Goal: Task Accomplishment & Management: Manage account settings

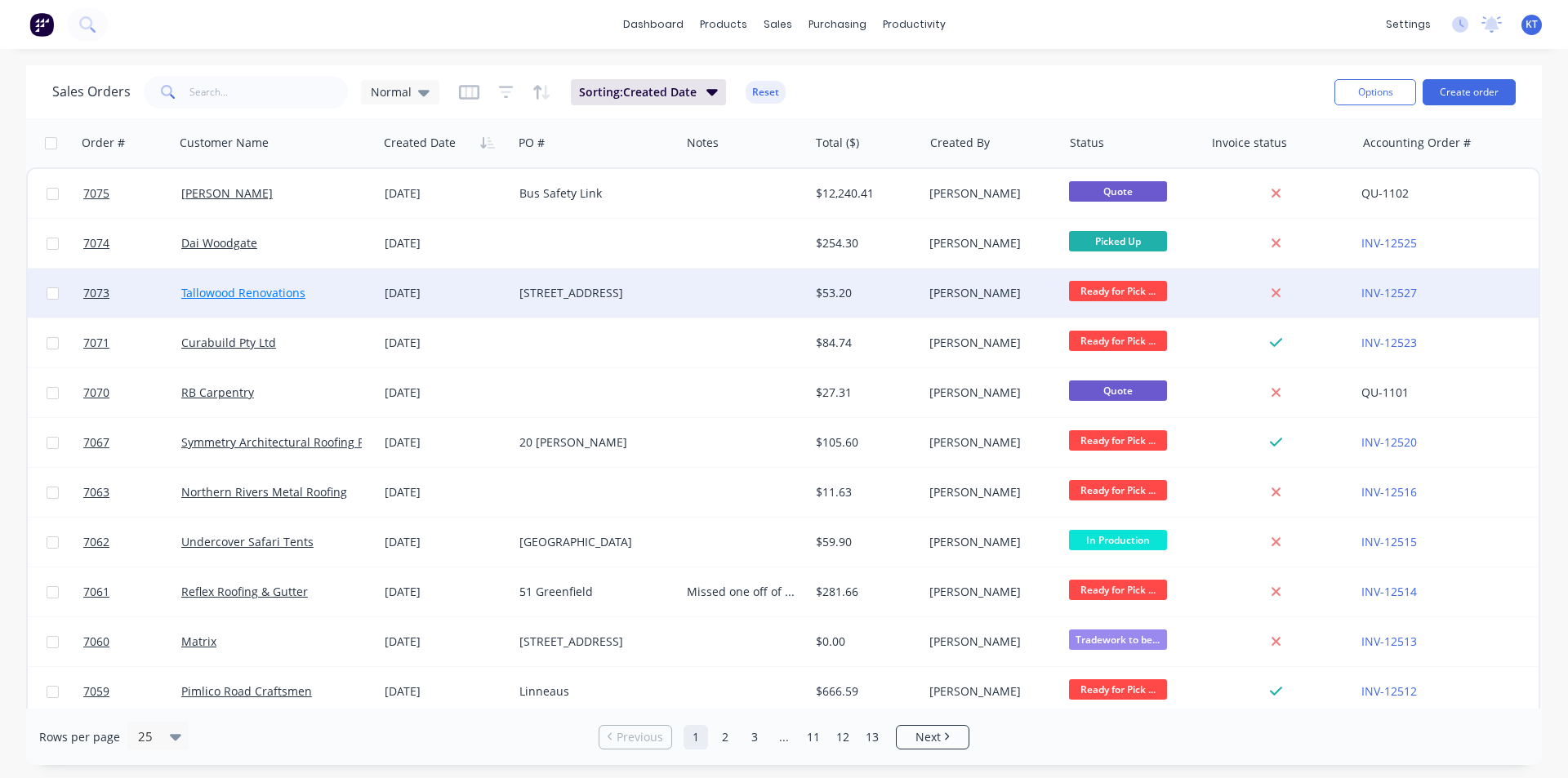
click at [222, 300] on link "Tallowood Renovations" at bounding box center [243, 293] width 124 height 16
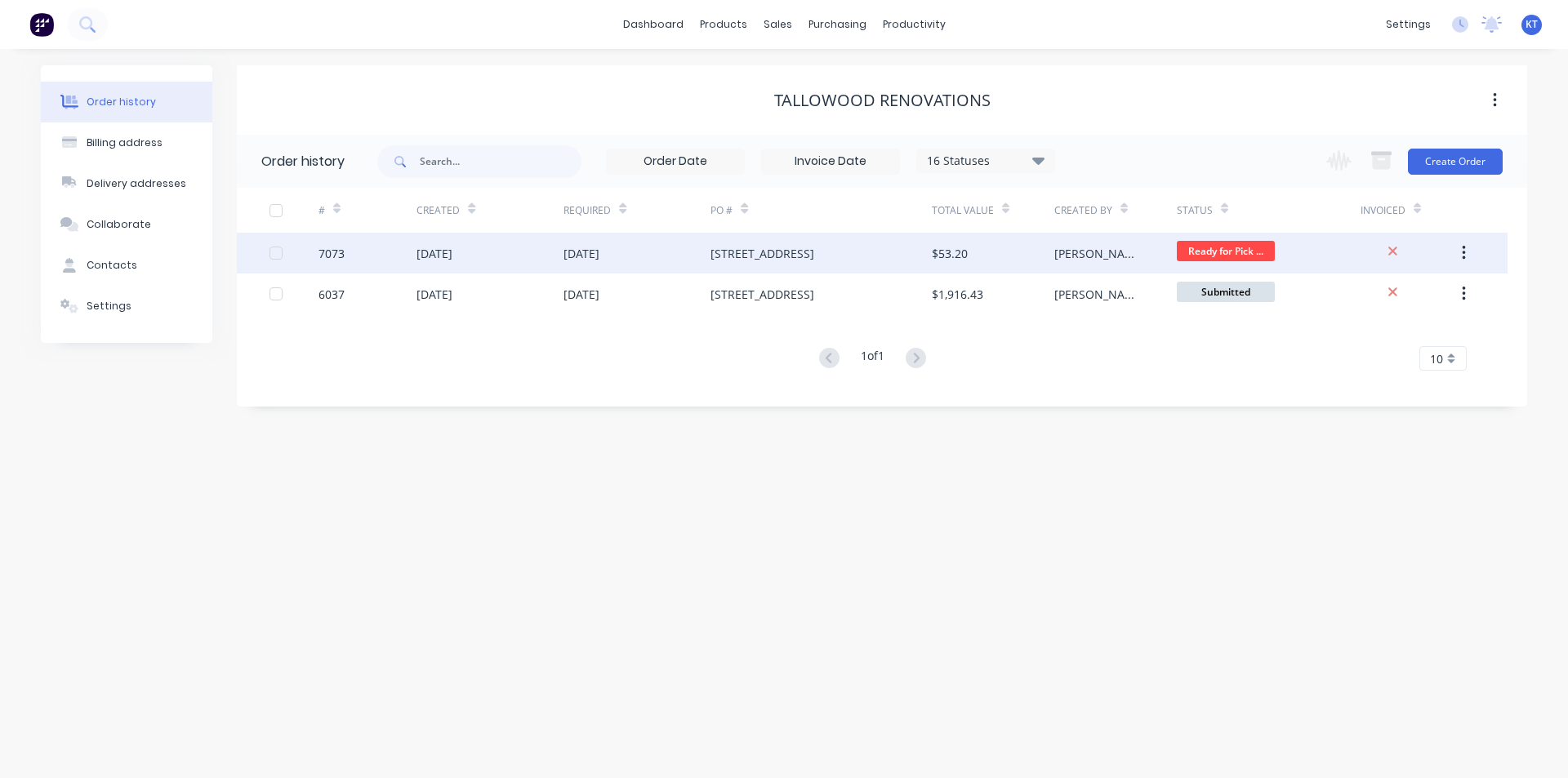
click at [879, 267] on div "[STREET_ADDRESS]" at bounding box center [820, 254] width 220 height 41
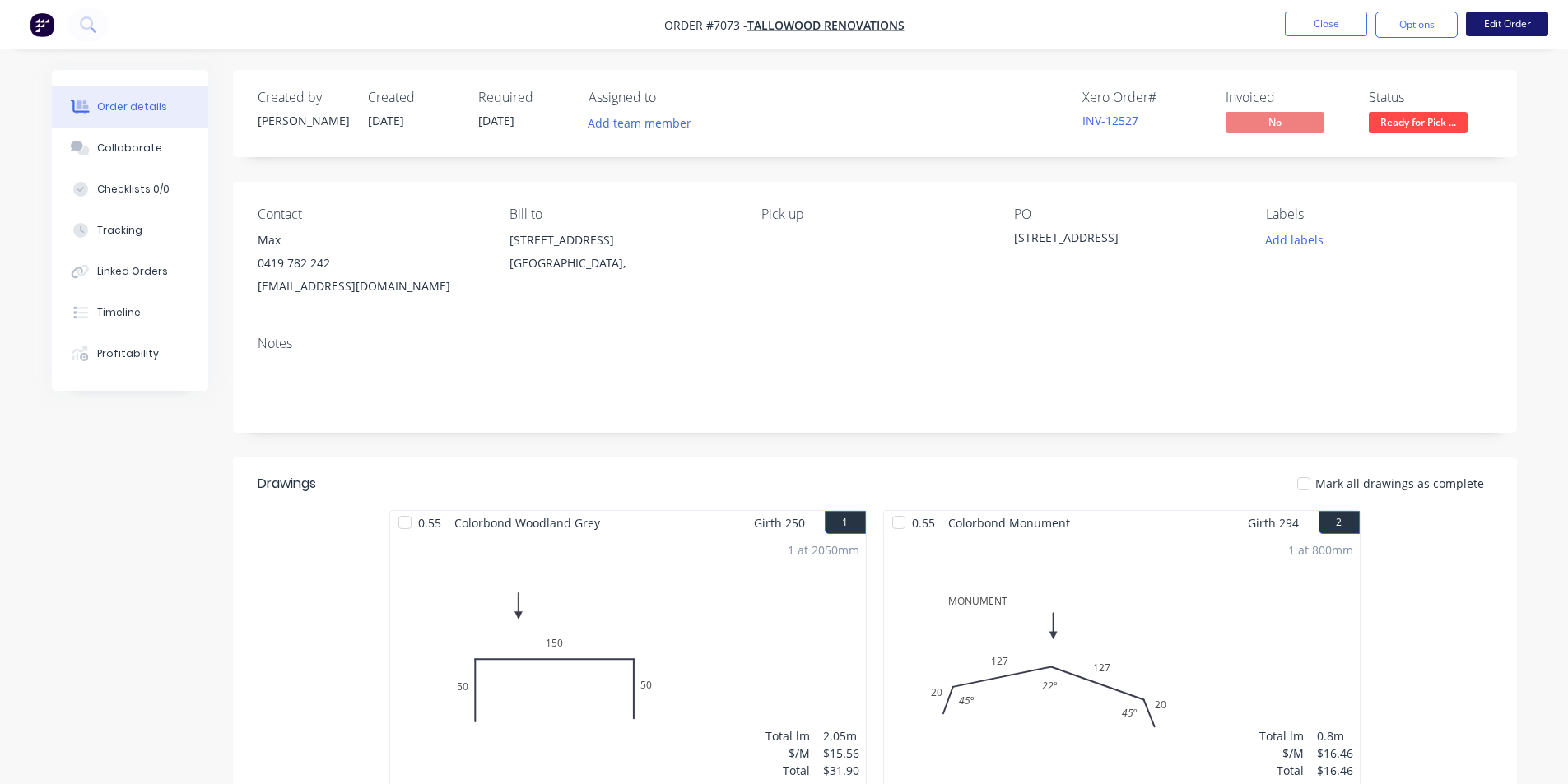
click at [1496, 18] on button "Edit Order" at bounding box center [1506, 24] width 82 height 25
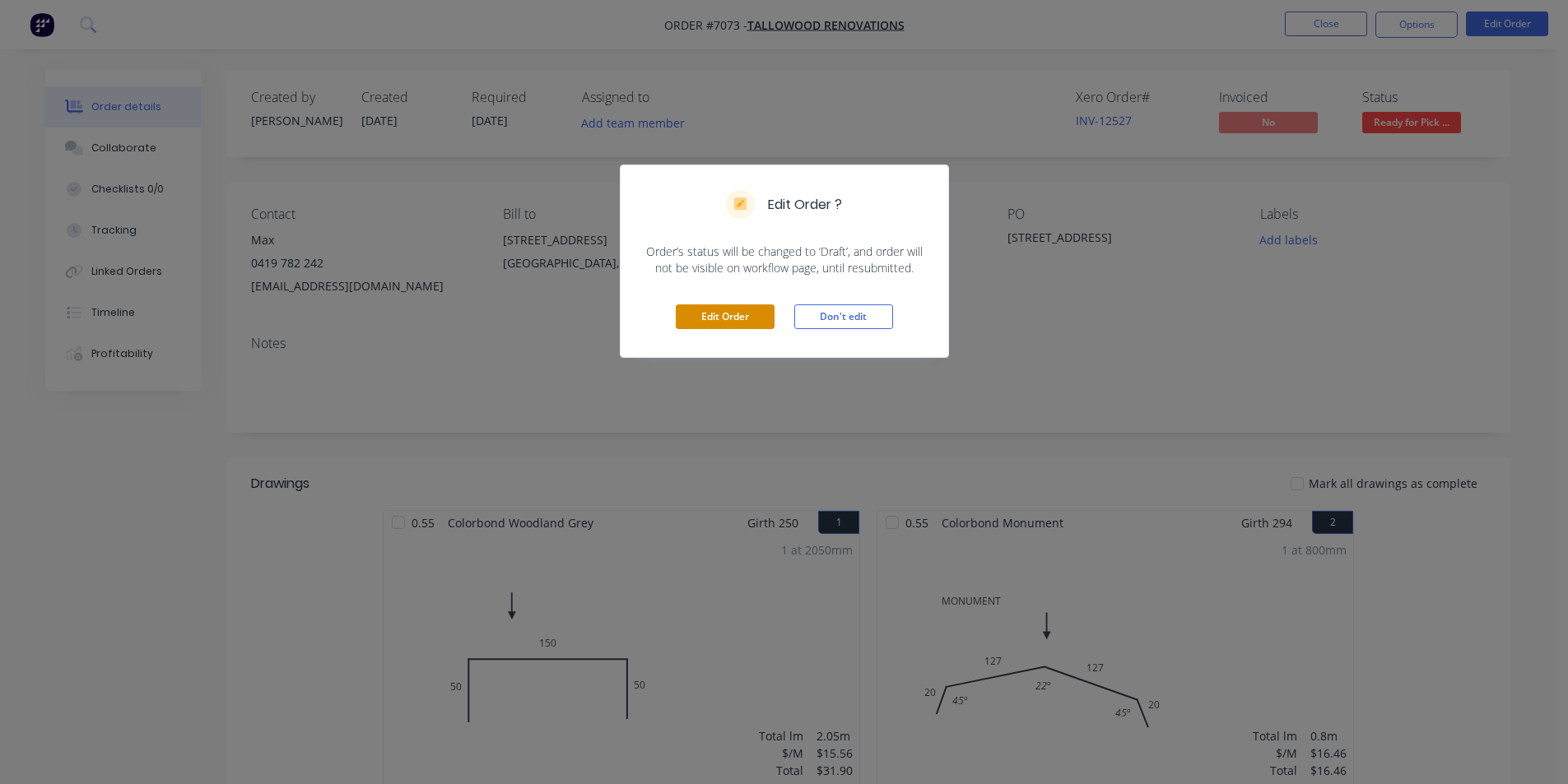
click at [714, 314] on button "Edit Order" at bounding box center [725, 316] width 99 height 25
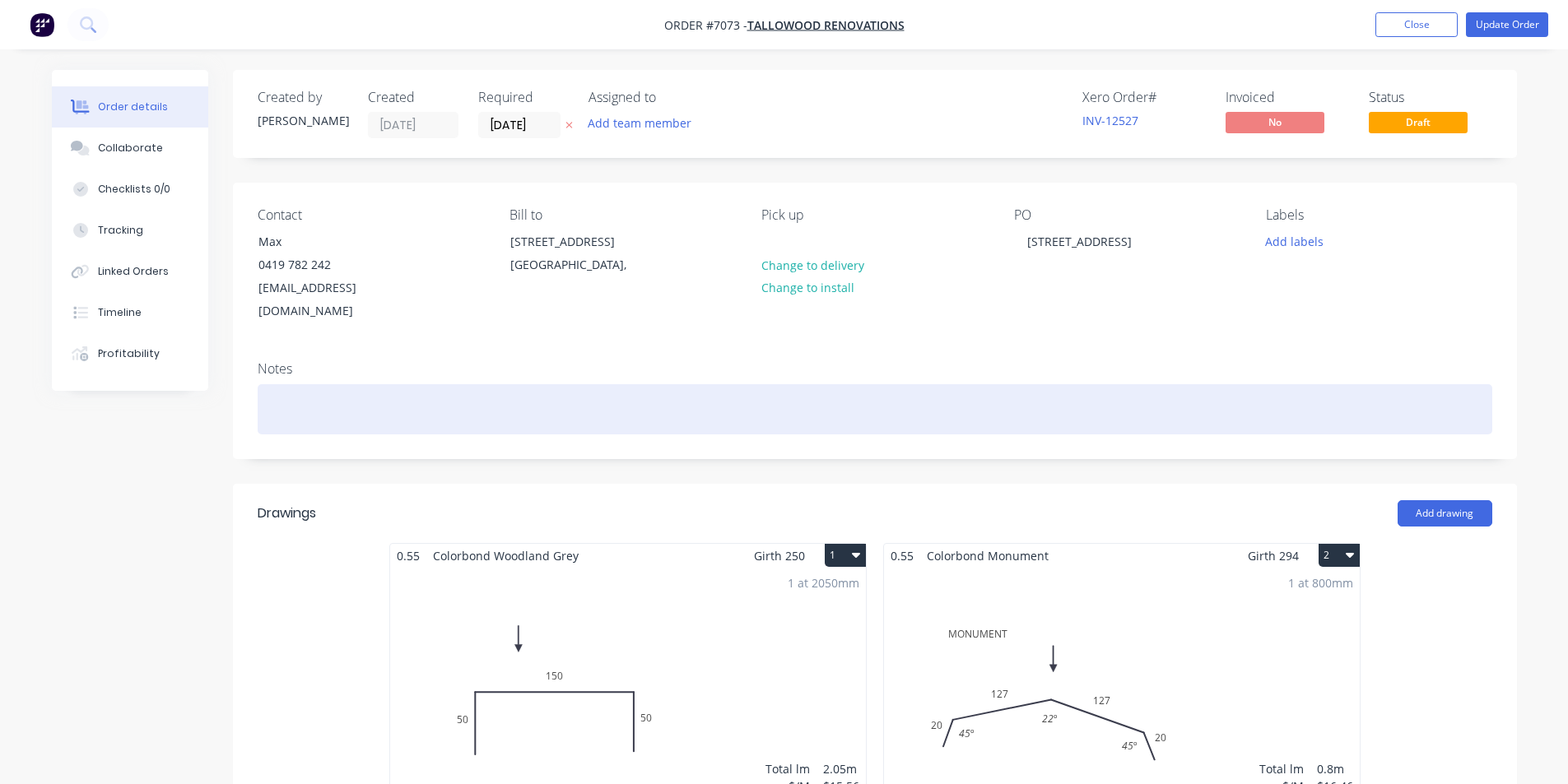
click at [336, 384] on div at bounding box center [875, 409] width 1234 height 50
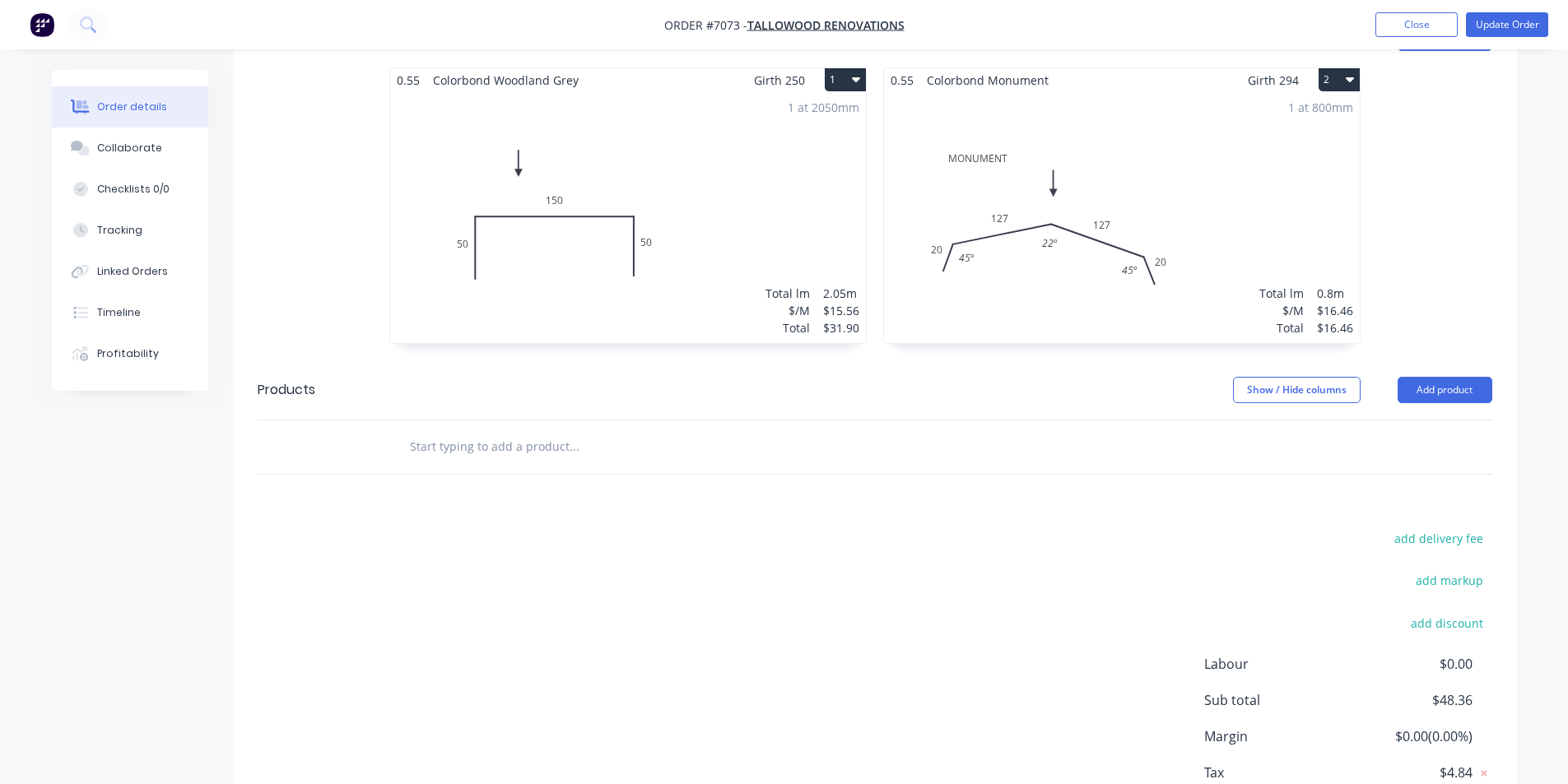
scroll to position [563, 0]
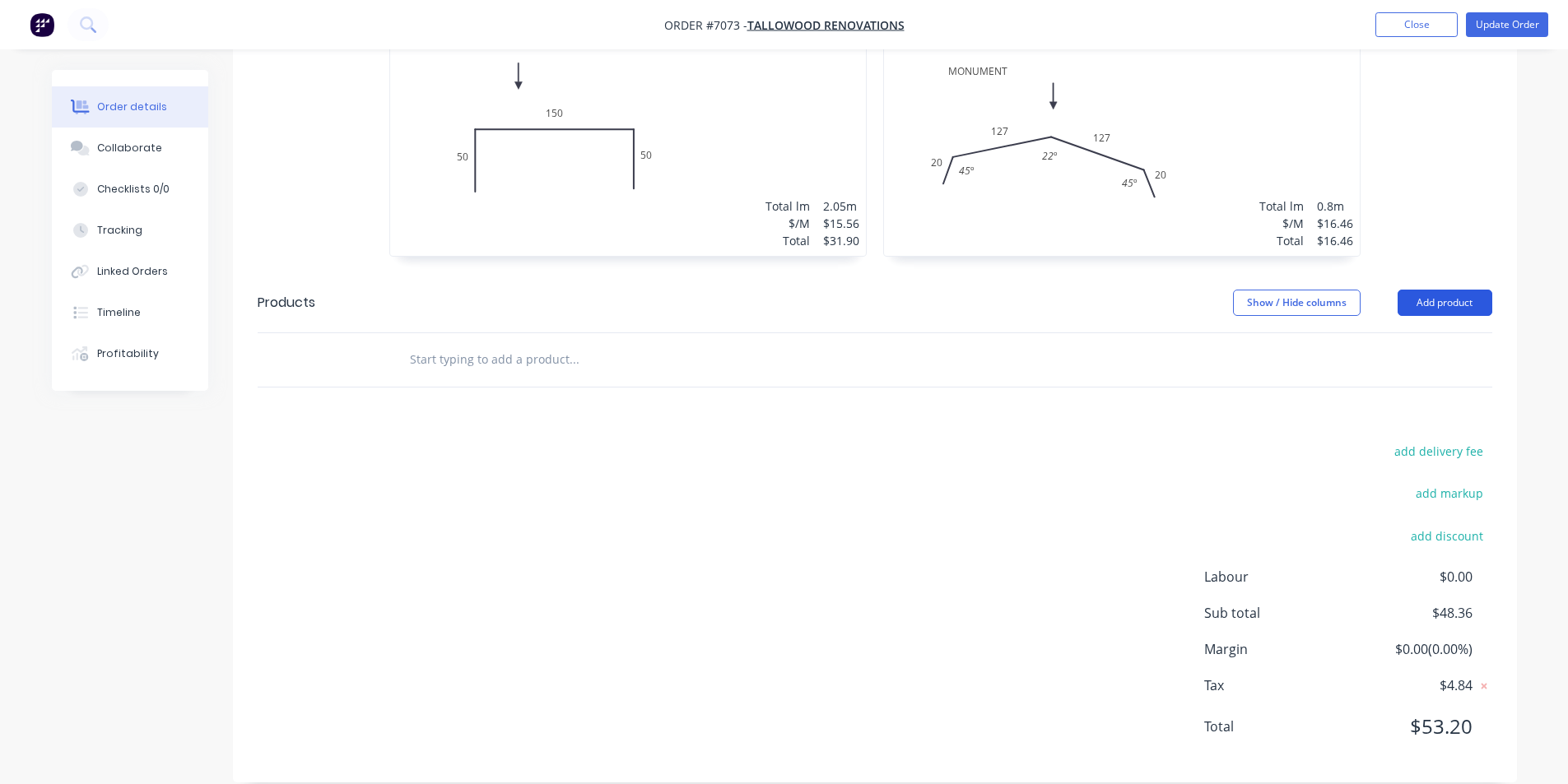
click at [1450, 289] on button "Add product" at bounding box center [1445, 302] width 95 height 27
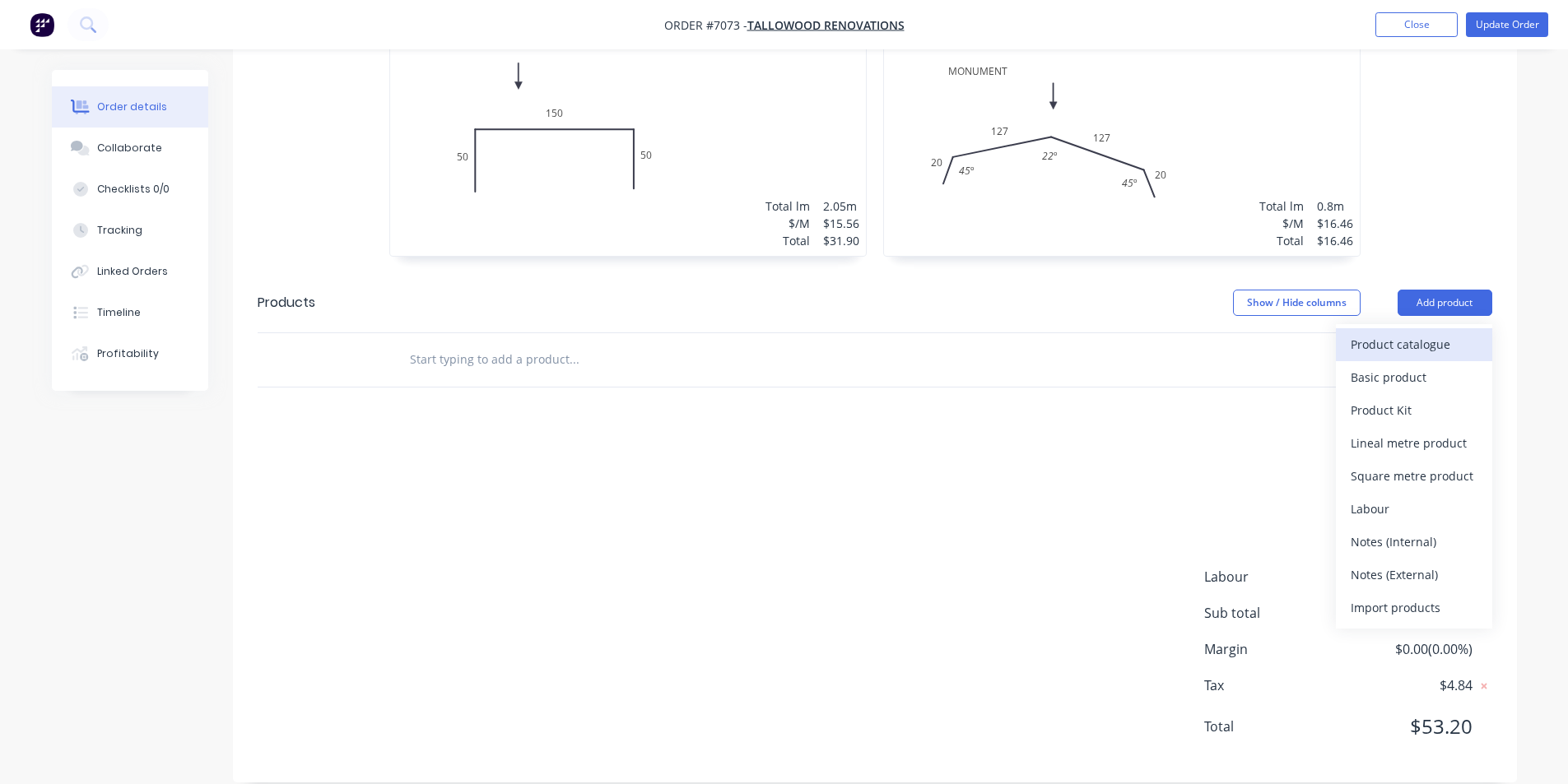
click at [1427, 333] on div "Product catalogue" at bounding box center [1414, 345] width 126 height 24
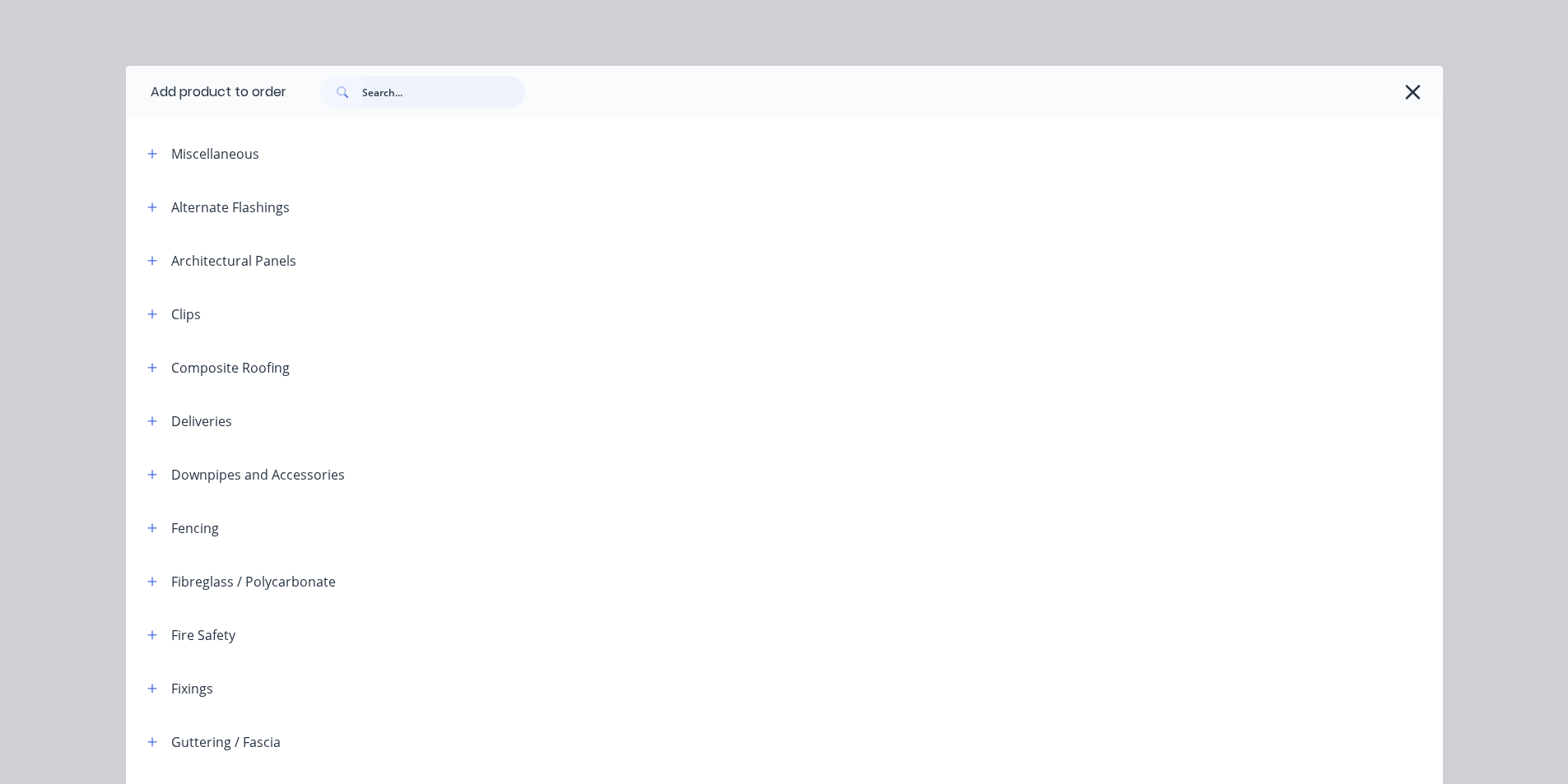
click at [413, 78] on input "text" at bounding box center [443, 92] width 163 height 33
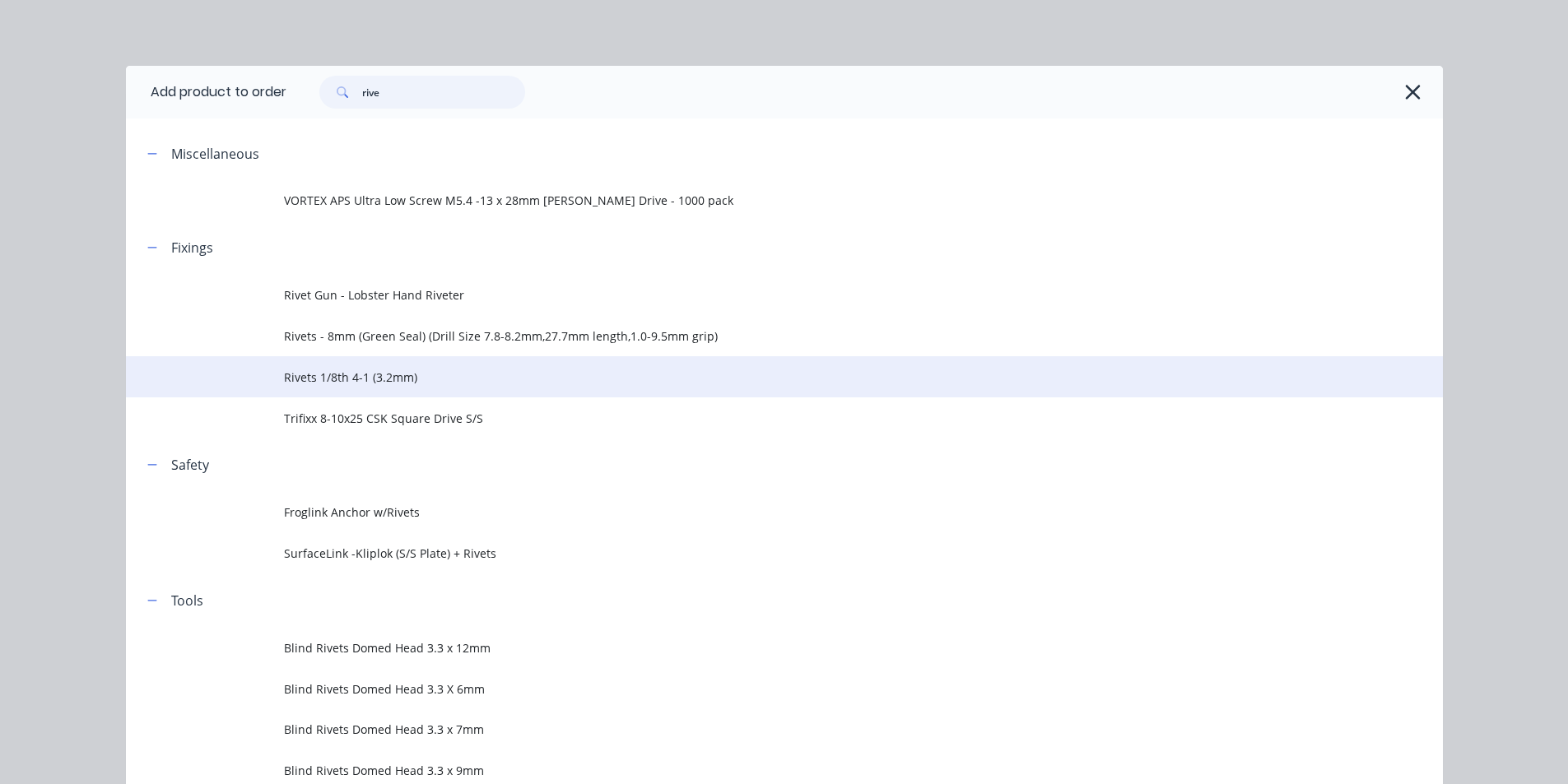
type input "rive"
click at [611, 383] on span "Rivets 1/8th 4-1 (3.2mm)" at bounding box center [747, 377] width 926 height 18
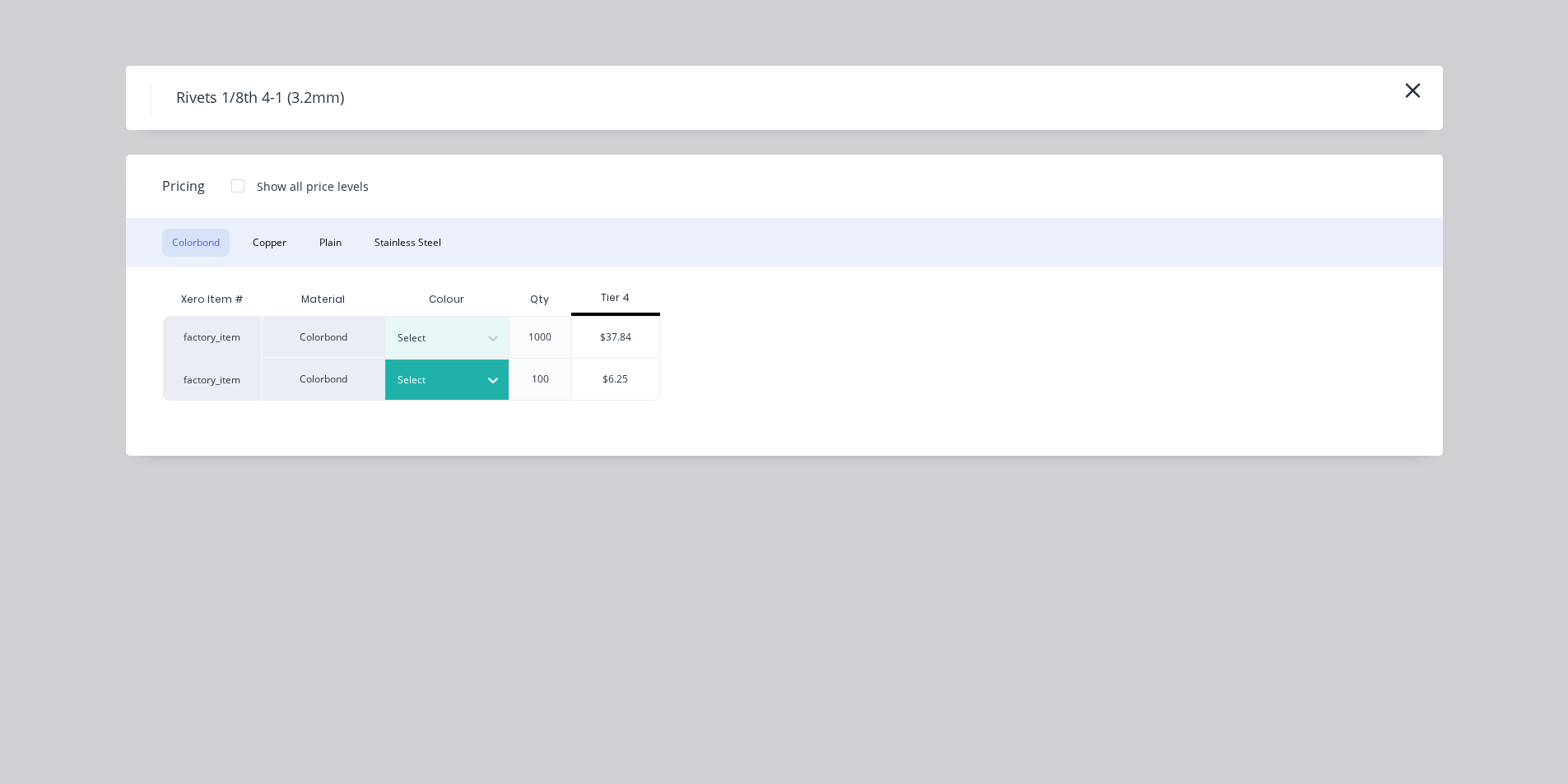
click at [493, 368] on div at bounding box center [493, 380] width 30 height 27
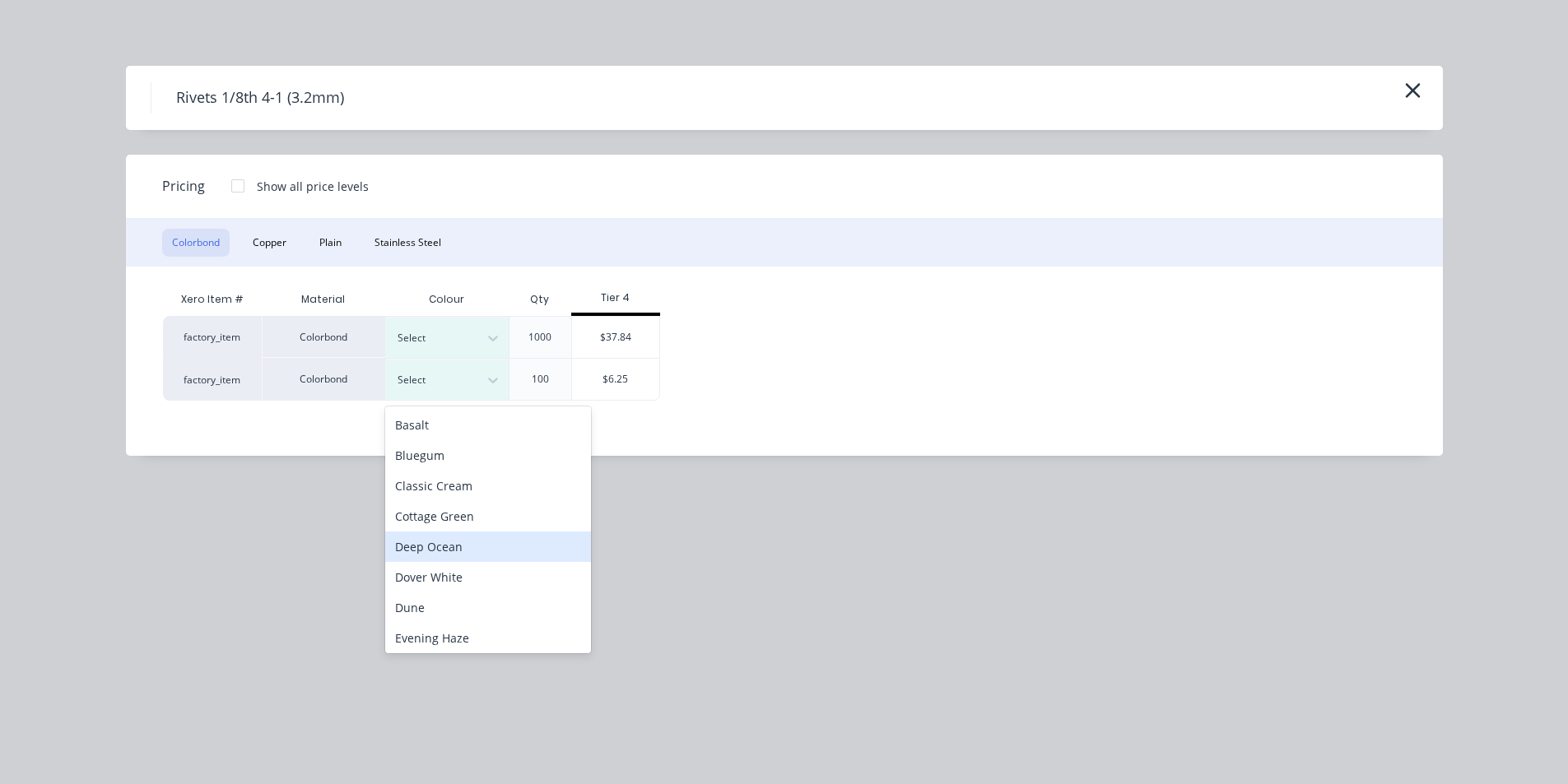
scroll to position [247, 0]
click at [467, 551] on div "Monument" at bounding box center [488, 543] width 205 height 31
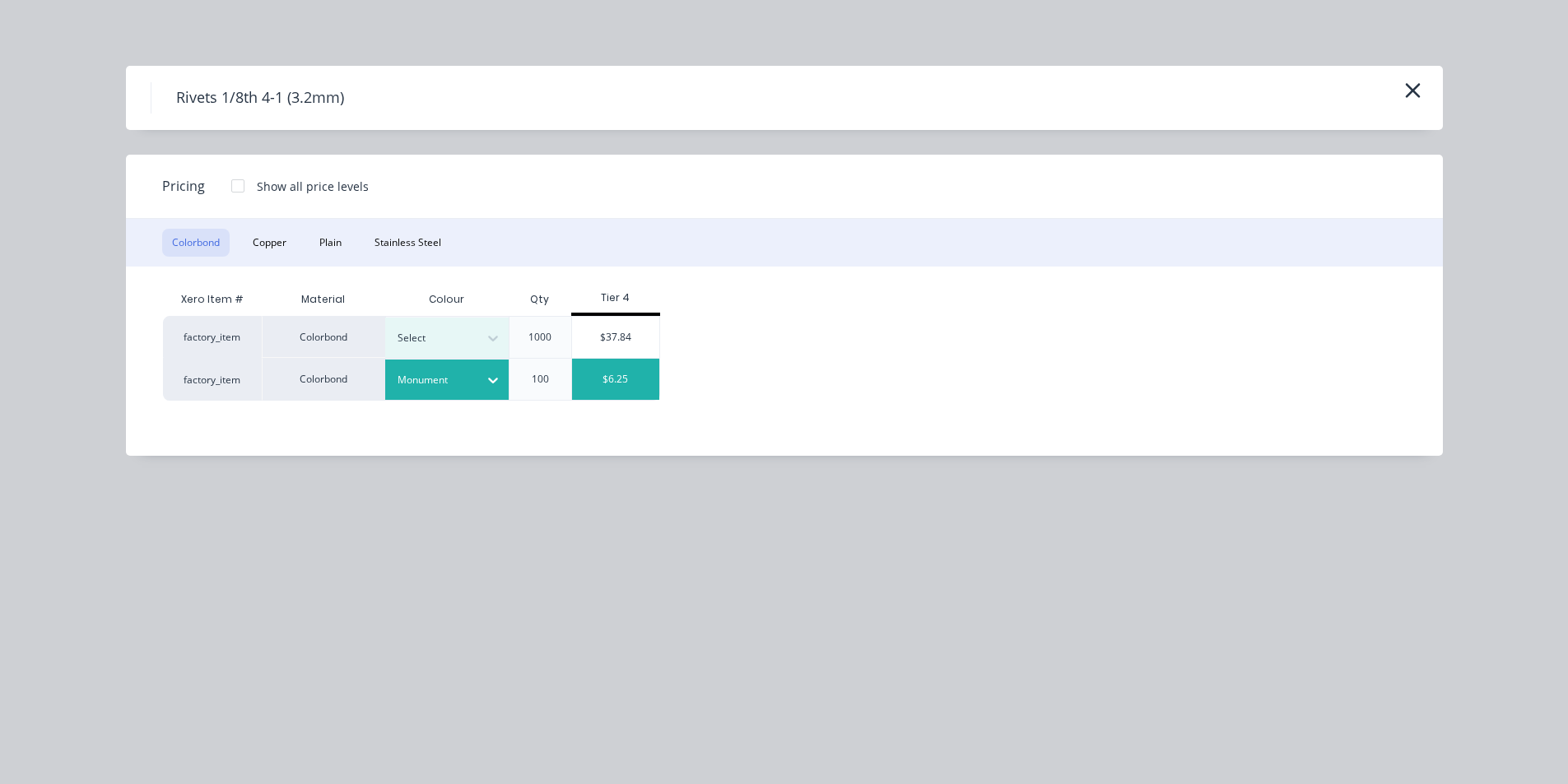
click at [626, 368] on div "$6.25" at bounding box center [615, 379] width 88 height 41
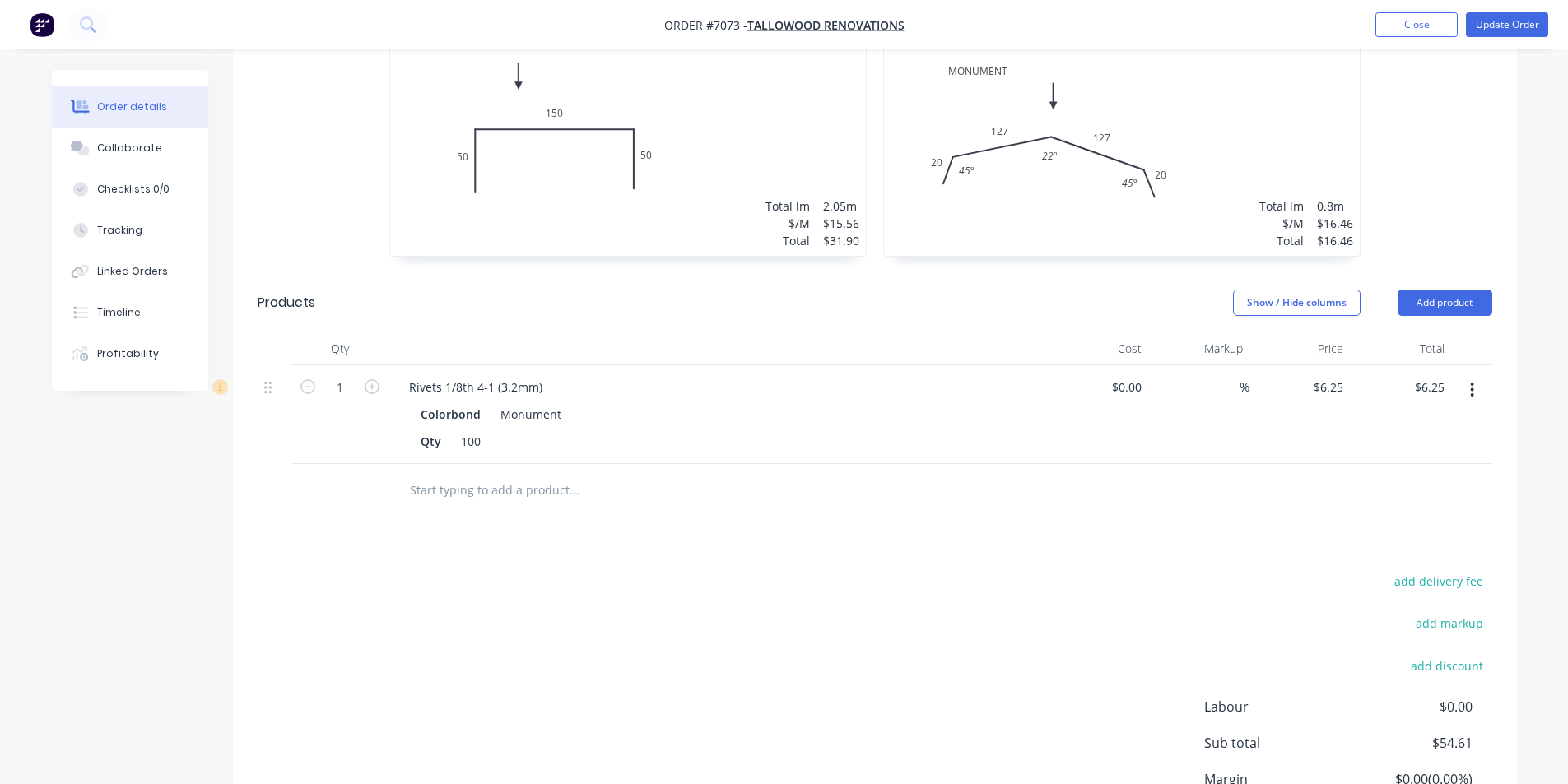
click at [1470, 381] on icon "button" at bounding box center [1471, 390] width 4 height 18
click at [1435, 449] on button "Duplicate" at bounding box center [1414, 465] width 156 height 33
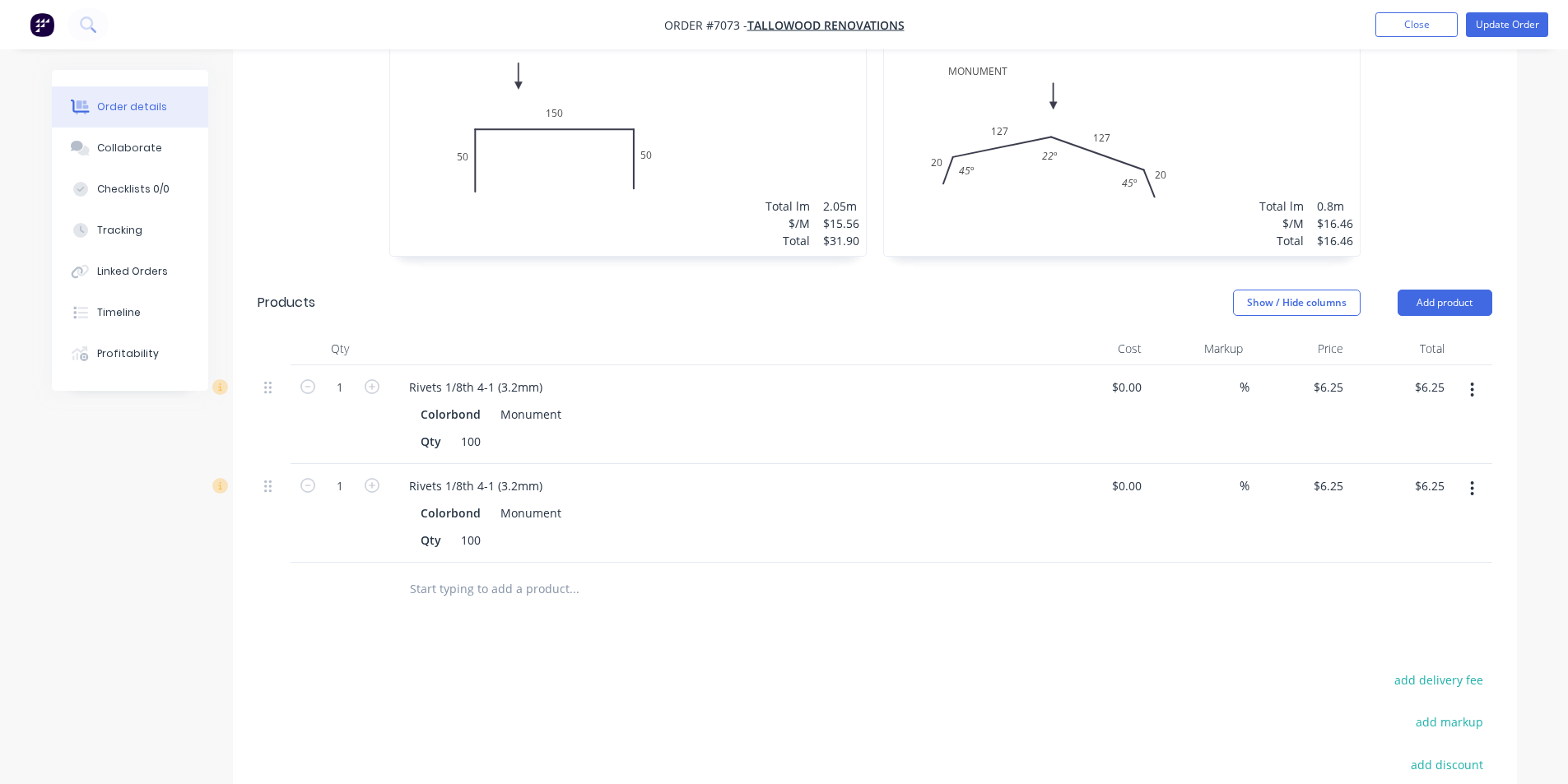
click at [1476, 474] on button "button" at bounding box center [1471, 489] width 39 height 30
click at [1413, 520] on div "Edit" at bounding box center [1414, 532] width 126 height 24
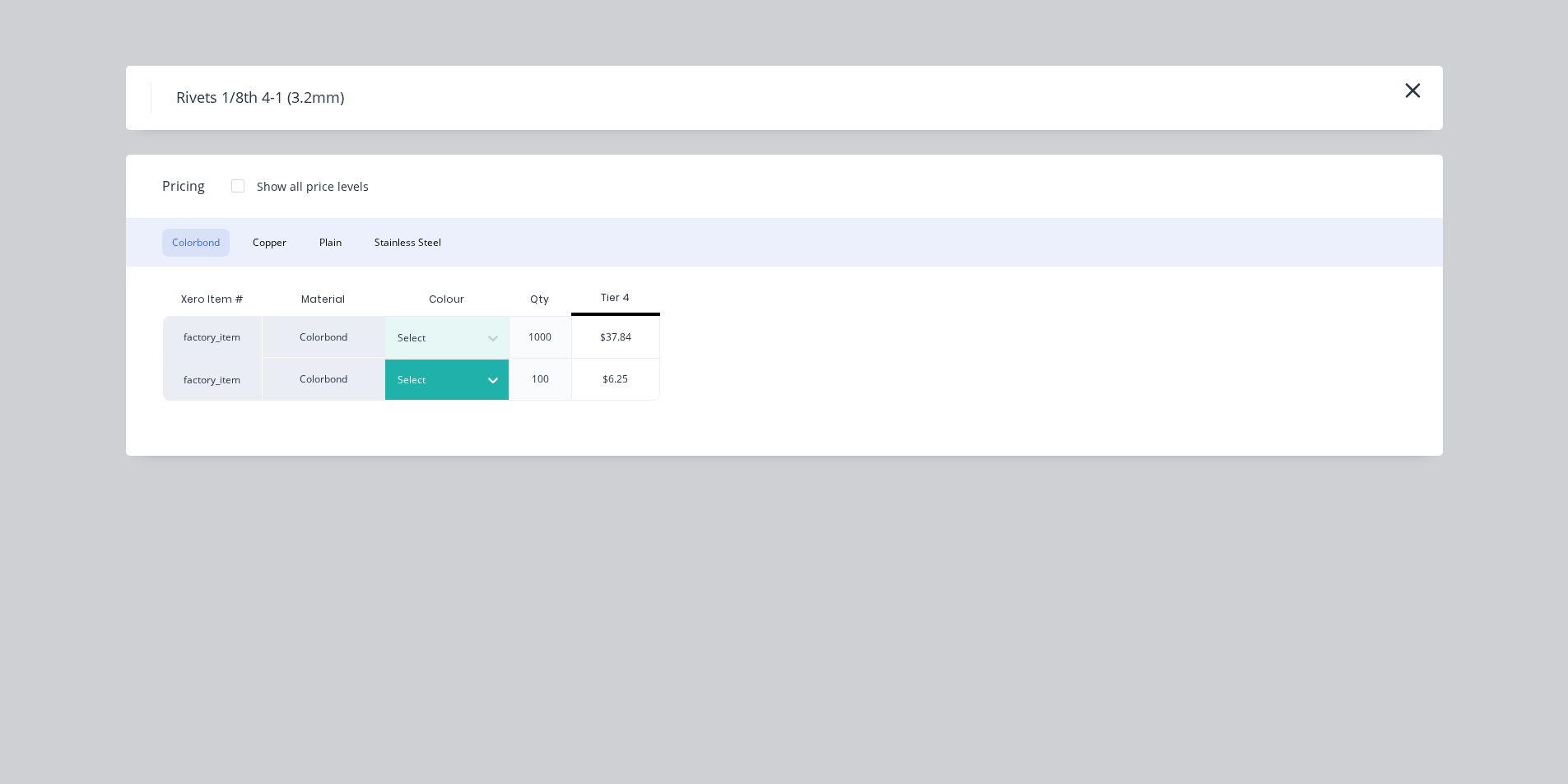
click at [494, 371] on div at bounding box center [493, 380] width 30 height 27
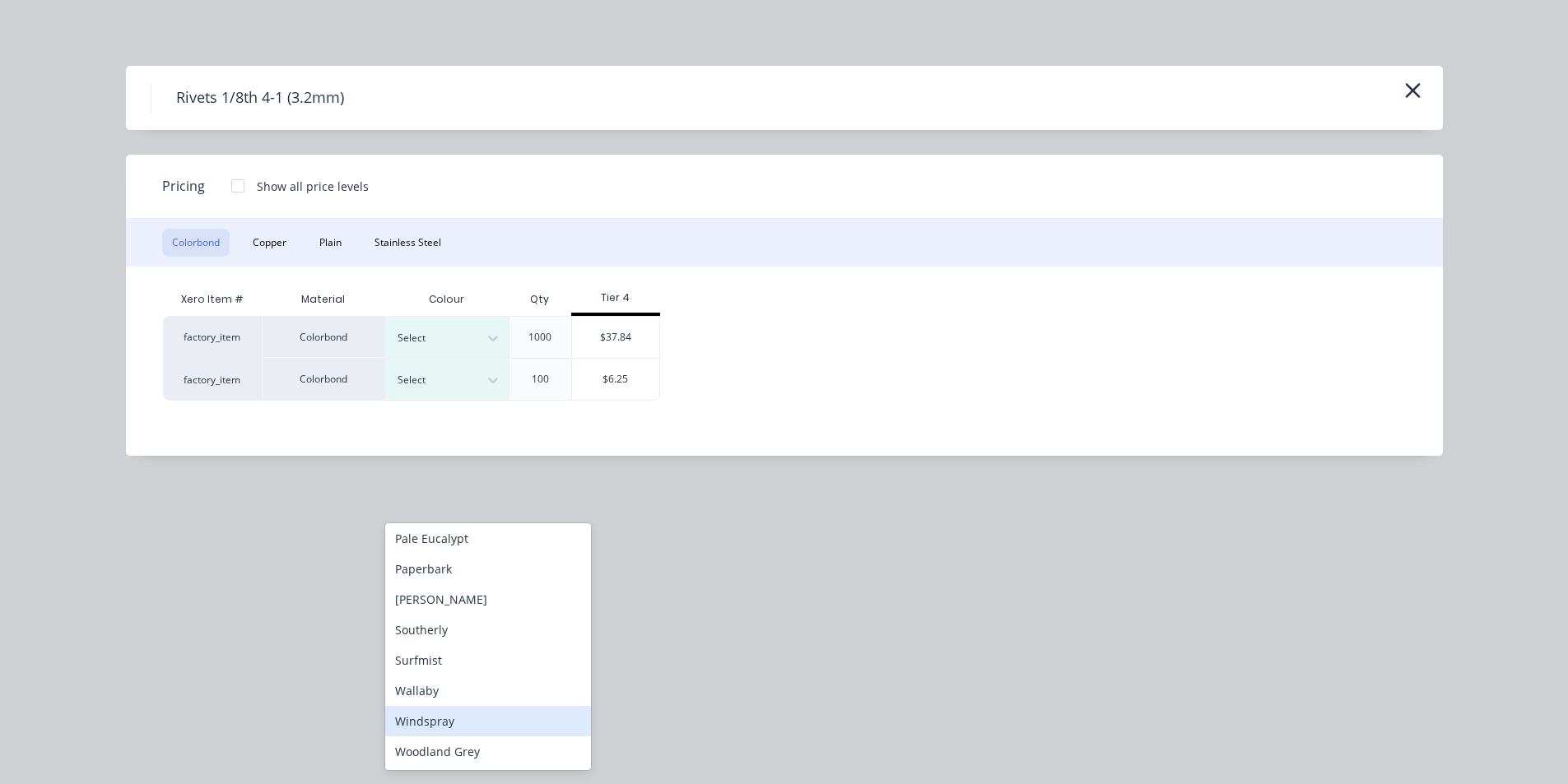
scroll to position [815, 0]
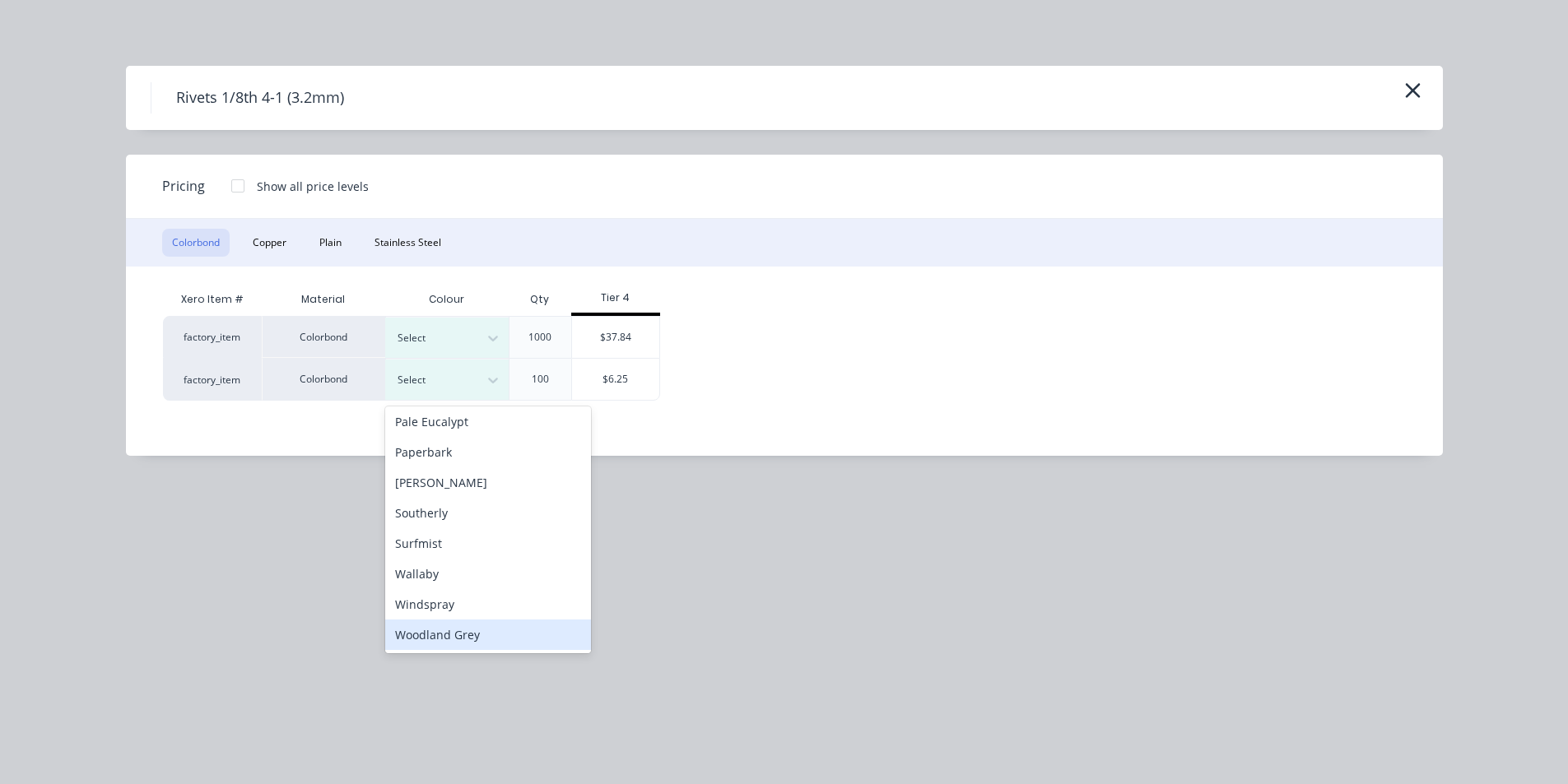
click at [466, 635] on div "Woodland Grey" at bounding box center [488, 635] width 205 height 31
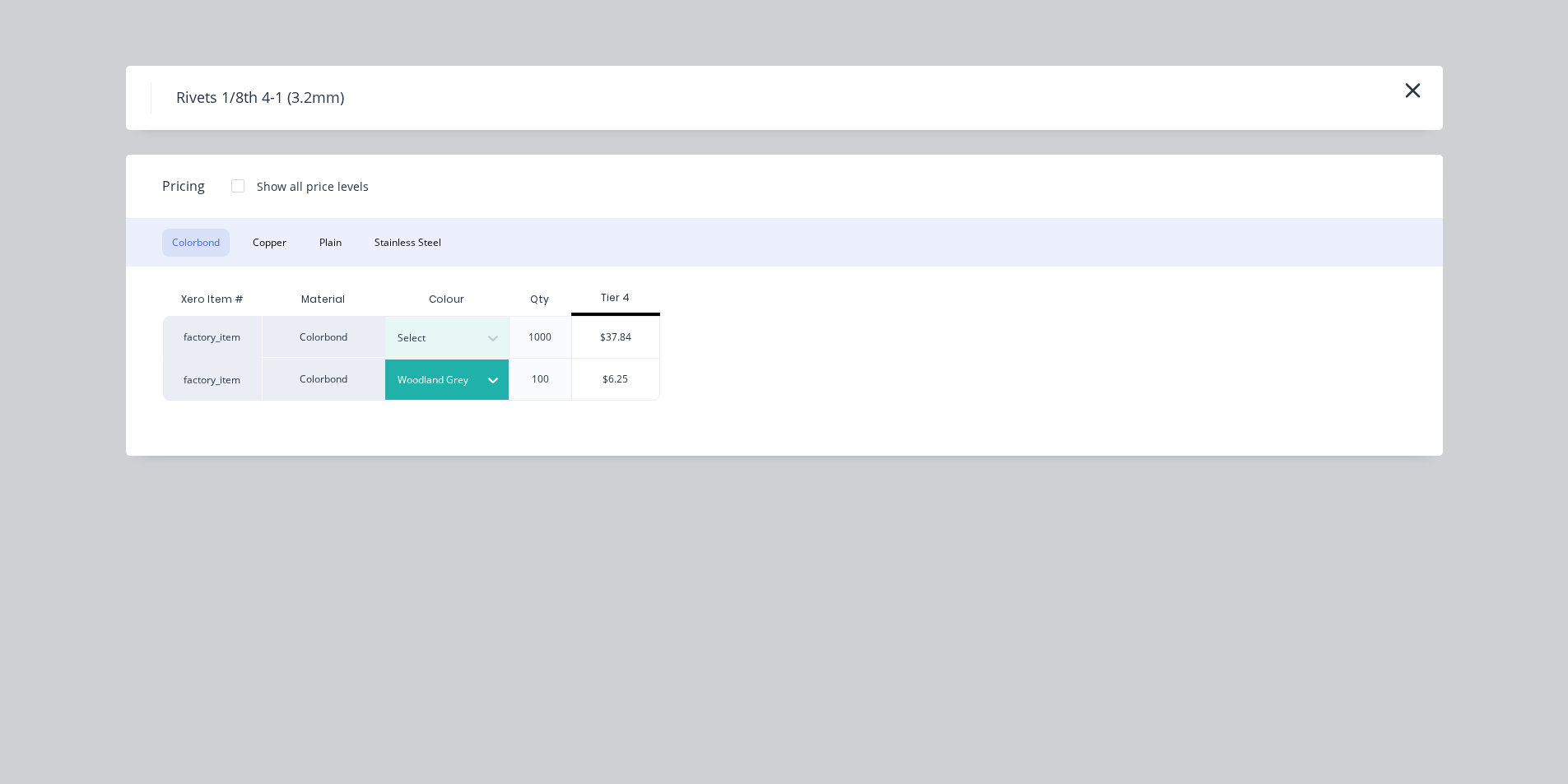
click at [618, 405] on div "Xero Item # Material Colour Qty Tier 4 factory_item Colorbond Select 1000 $37.8…" at bounding box center [772, 349] width 1292 height 165
click at [621, 389] on div "$6.25" at bounding box center [615, 379] width 88 height 41
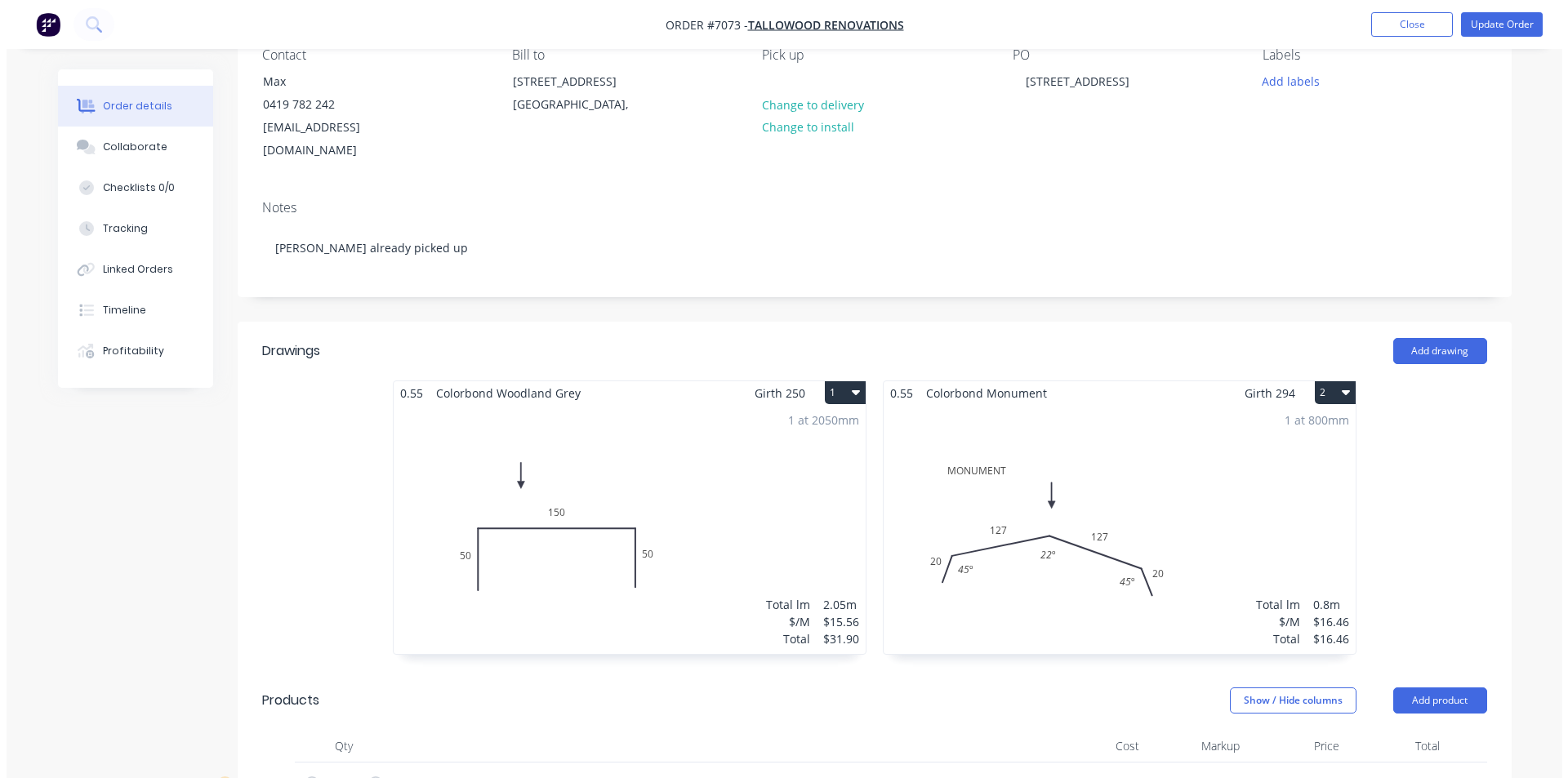
scroll to position [0, 0]
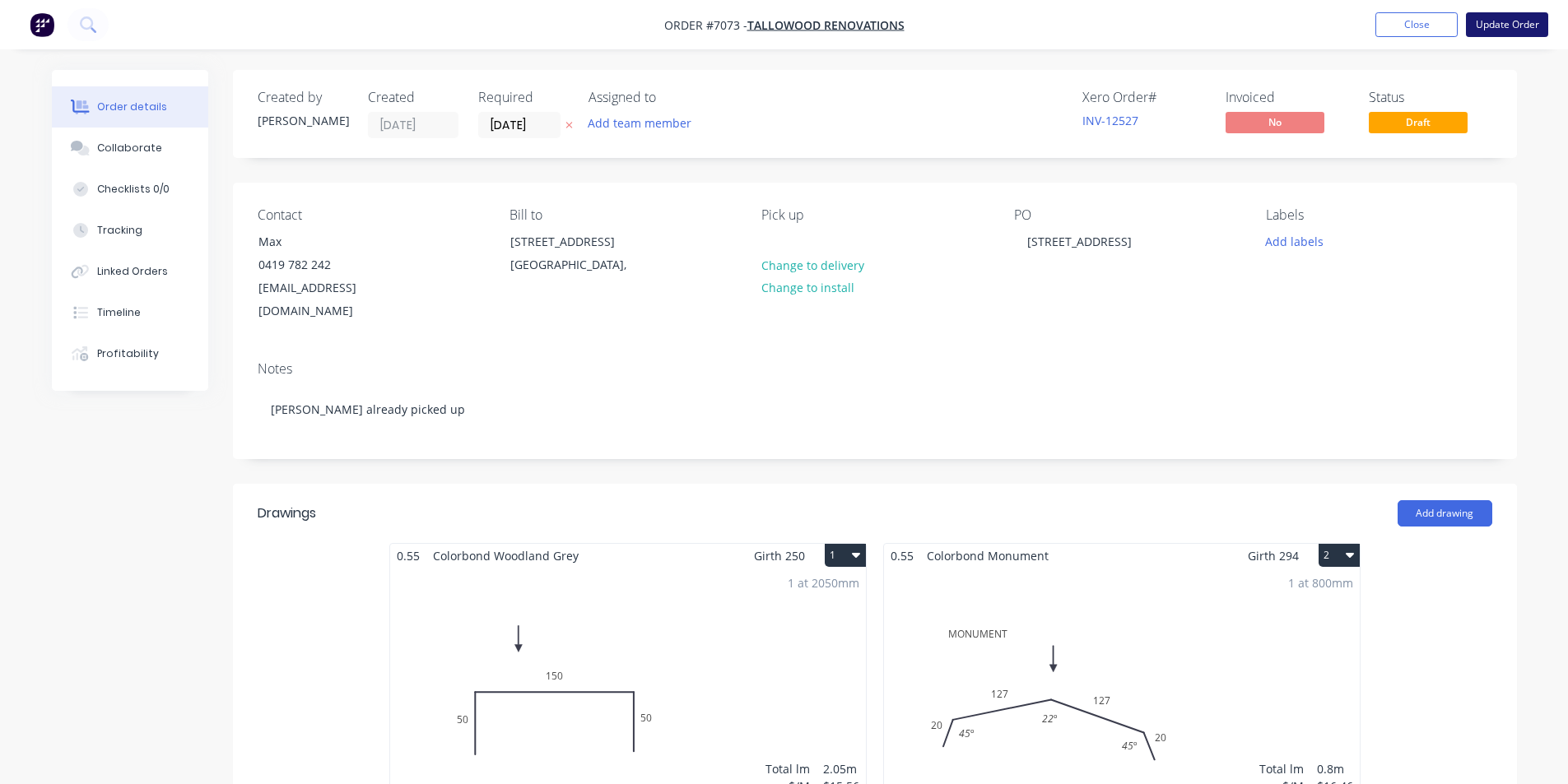
click at [1523, 19] on button "Update Order" at bounding box center [1506, 25] width 82 height 25
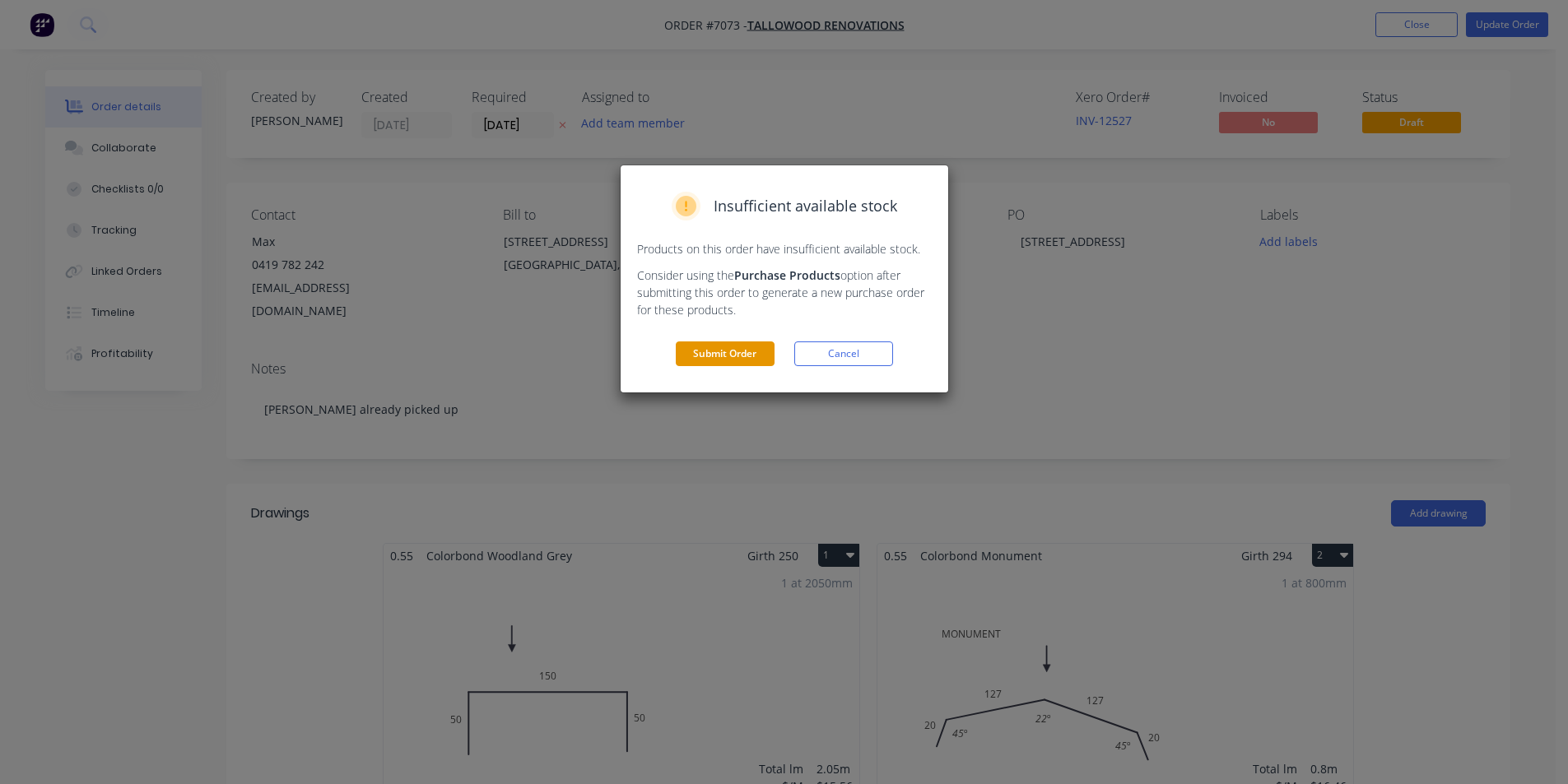
click at [745, 353] on button "Submit Order" at bounding box center [725, 353] width 99 height 25
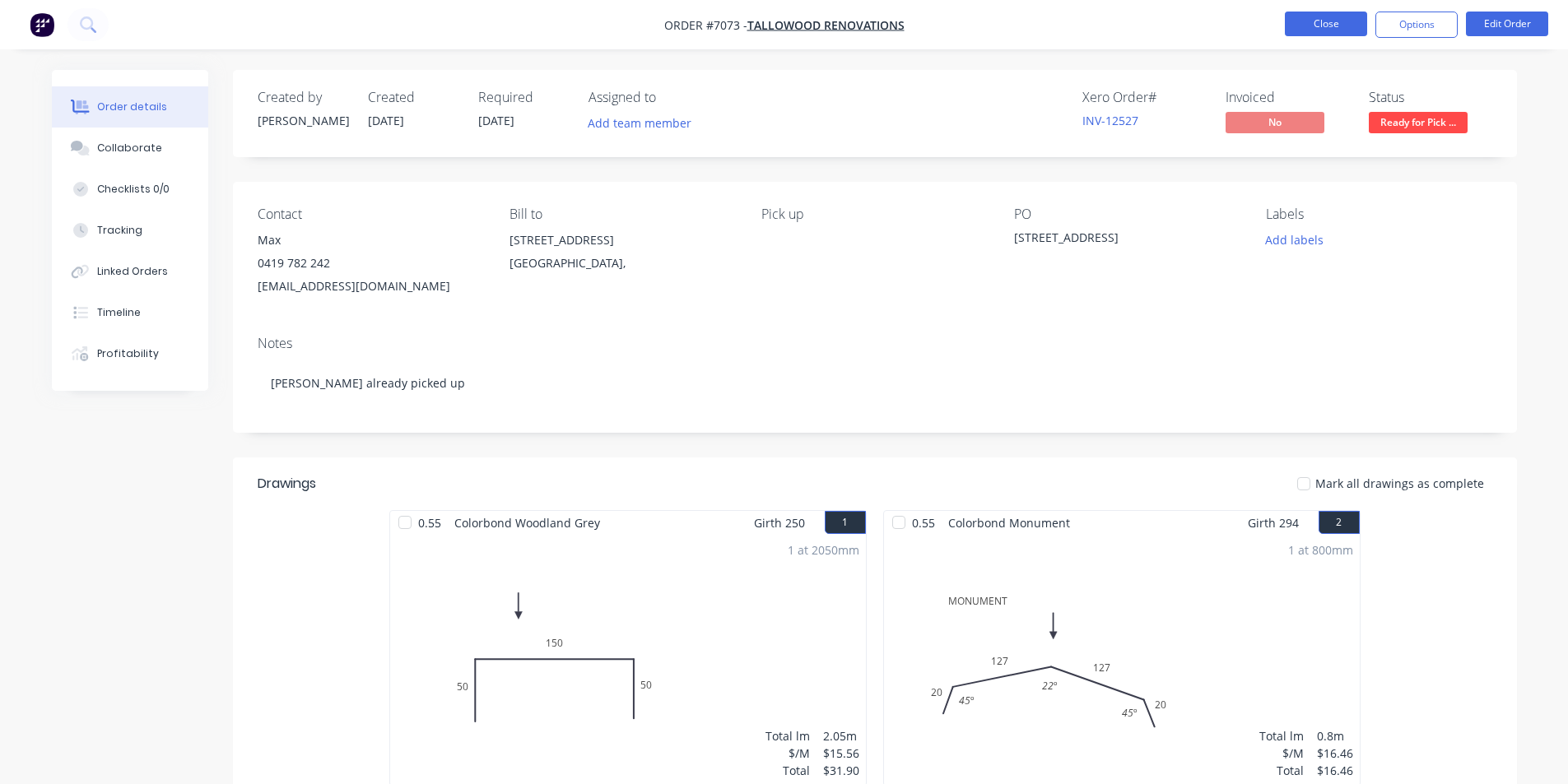
click at [1330, 31] on button "Close" at bounding box center [1325, 24] width 82 height 25
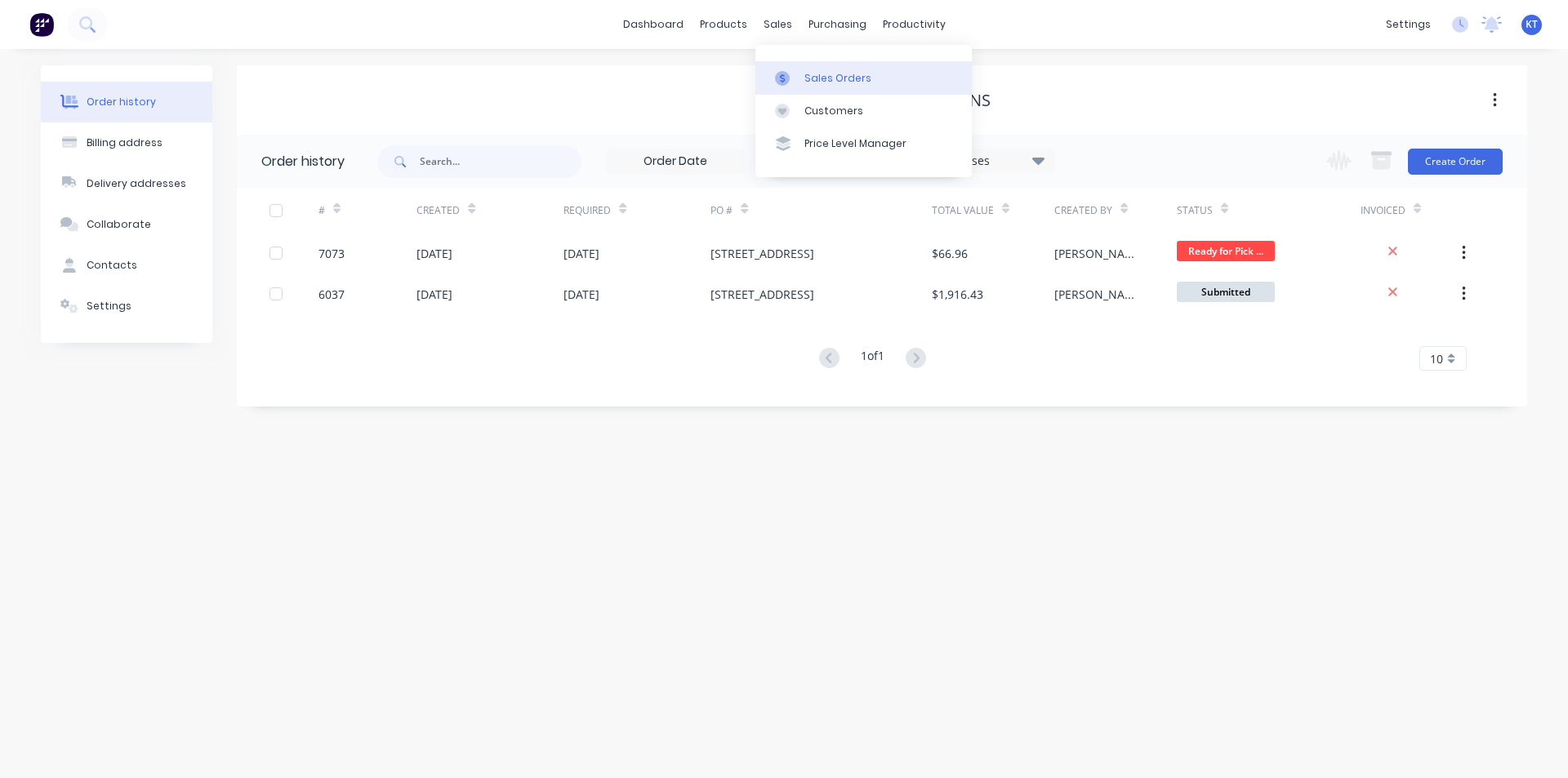
click at [782, 72] on icon at bounding box center [782, 78] width 15 height 15
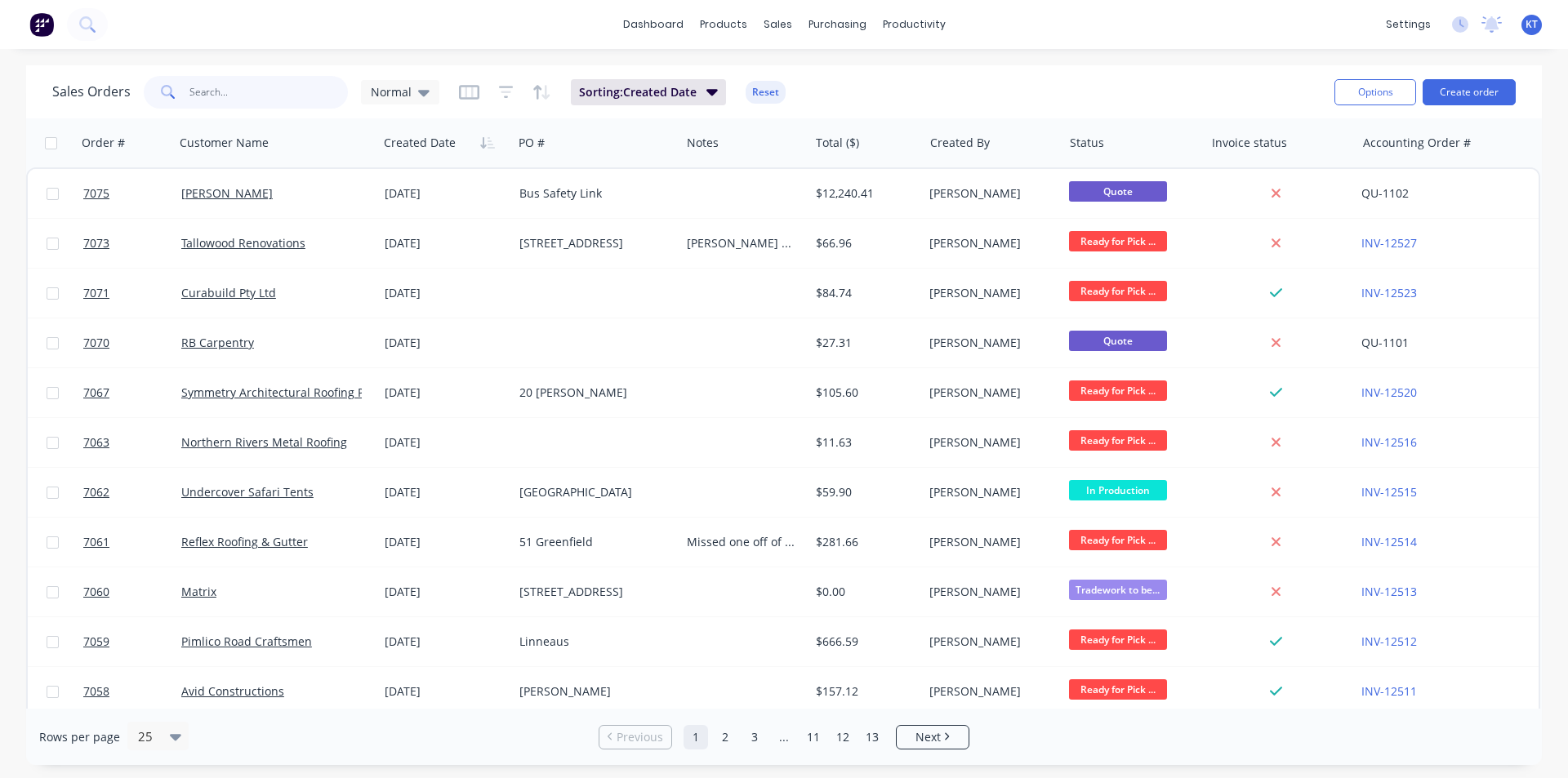
click at [267, 95] on input "text" at bounding box center [269, 92] width 160 height 32
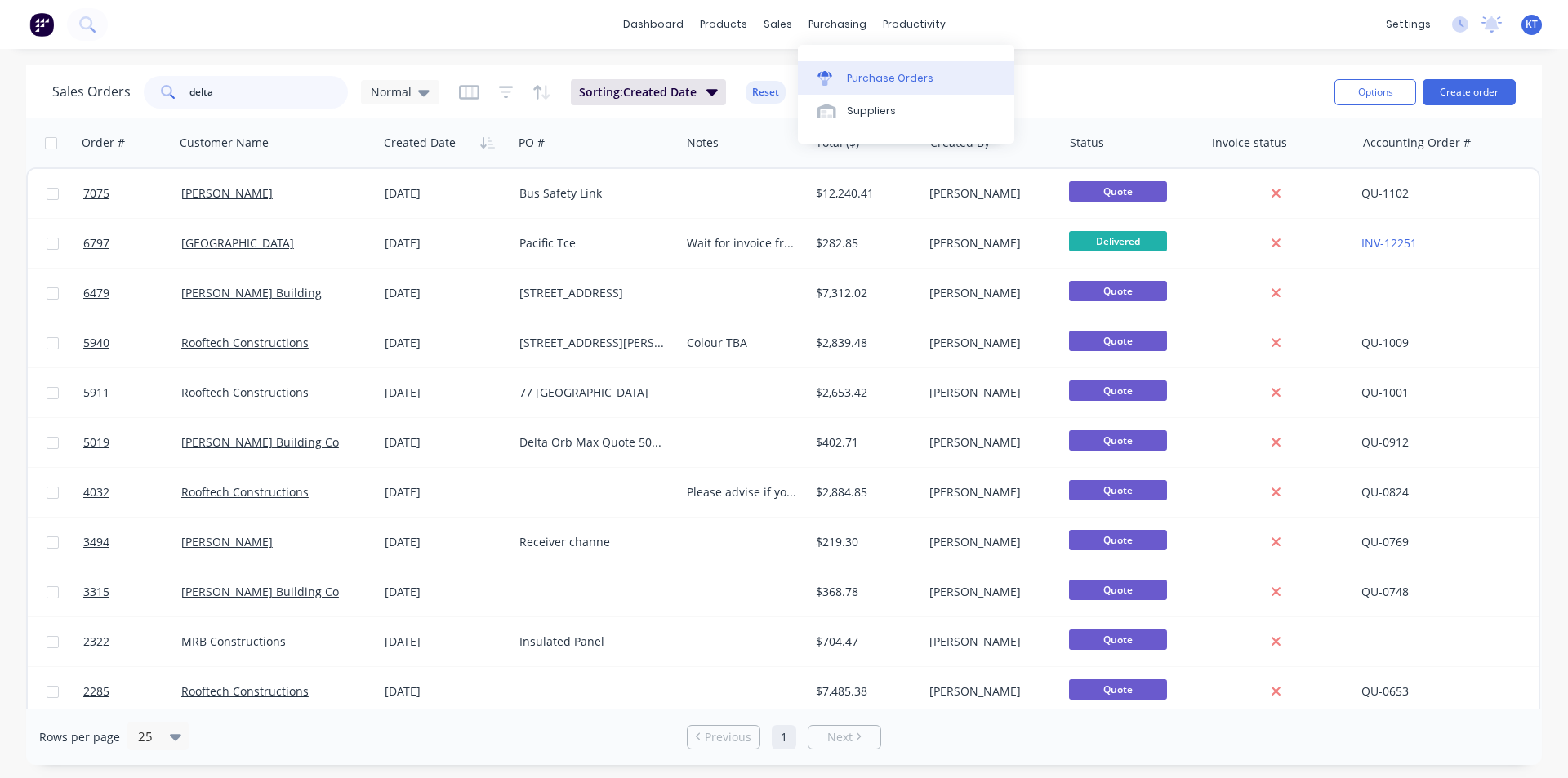
type input "delta"
click at [850, 86] on link "Purchase Orders" at bounding box center [906, 77] width 217 height 32
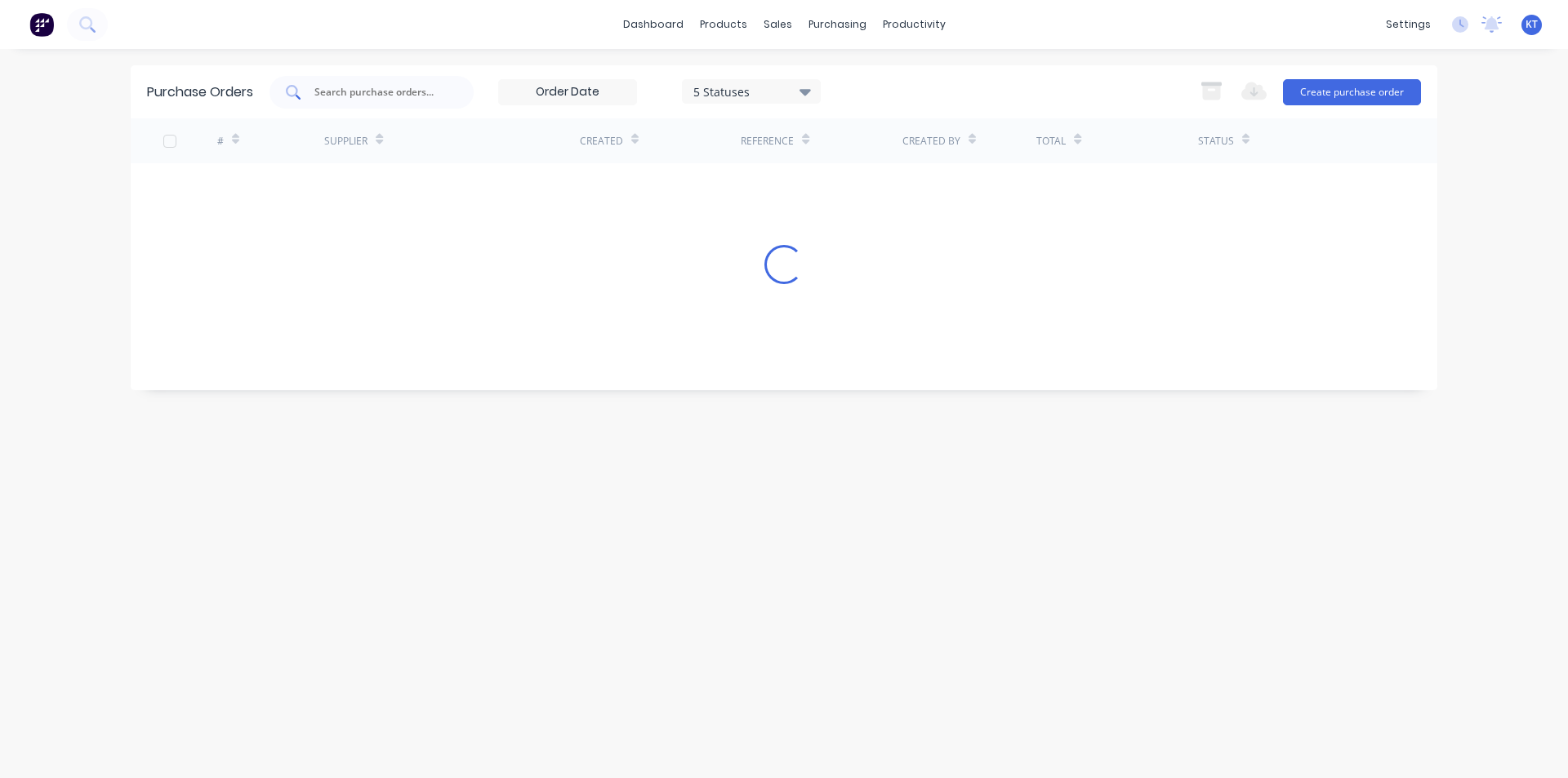
click at [389, 104] on div at bounding box center [371, 92] width 204 height 32
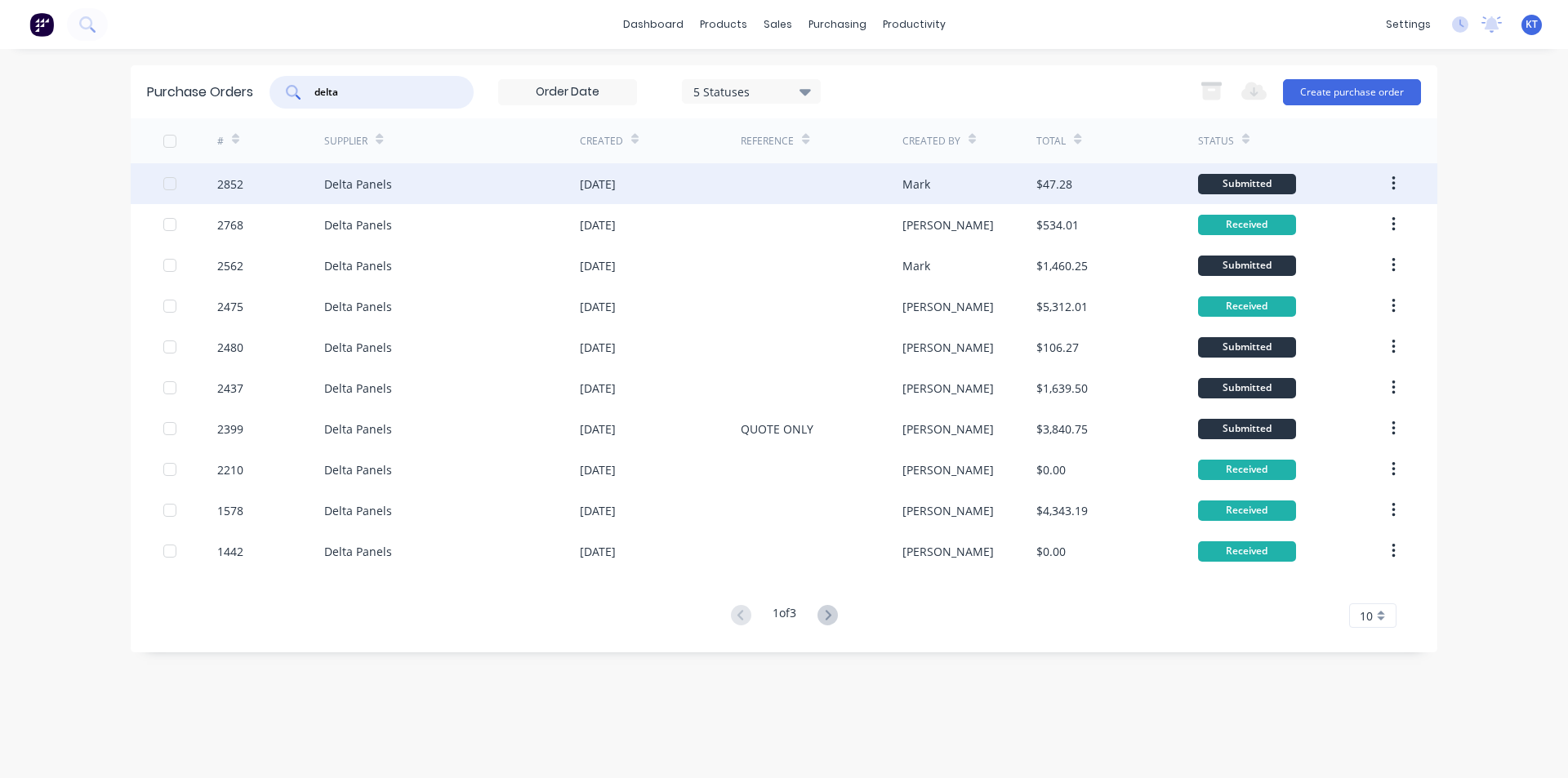
type input "delta"
click at [604, 180] on div "10 Sep 2025" at bounding box center [598, 184] width 36 height 18
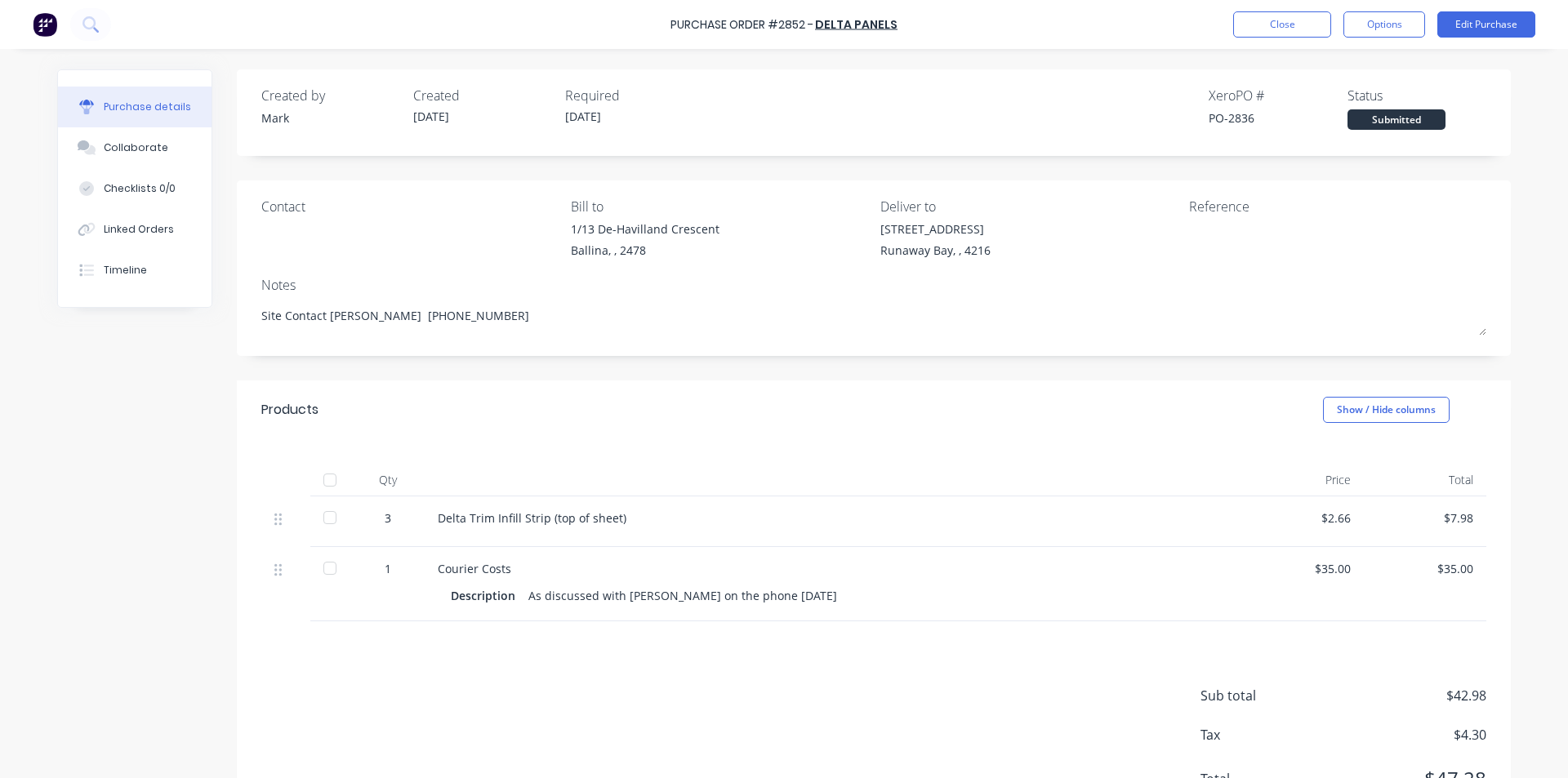
type textarea "x"
click at [1293, 31] on button "Close" at bounding box center [1282, 24] width 98 height 26
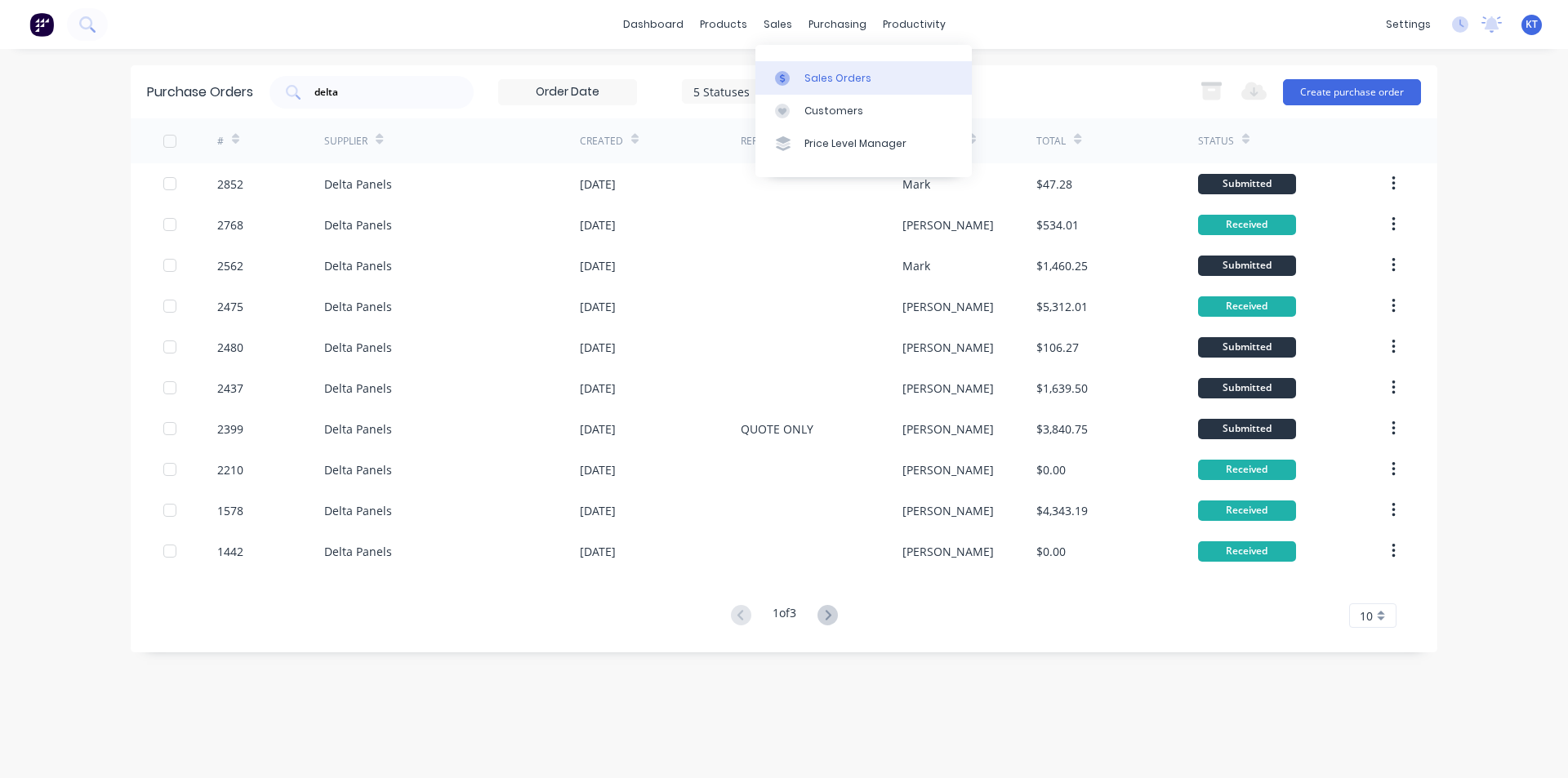
click at [785, 76] on icon at bounding box center [782, 78] width 15 height 15
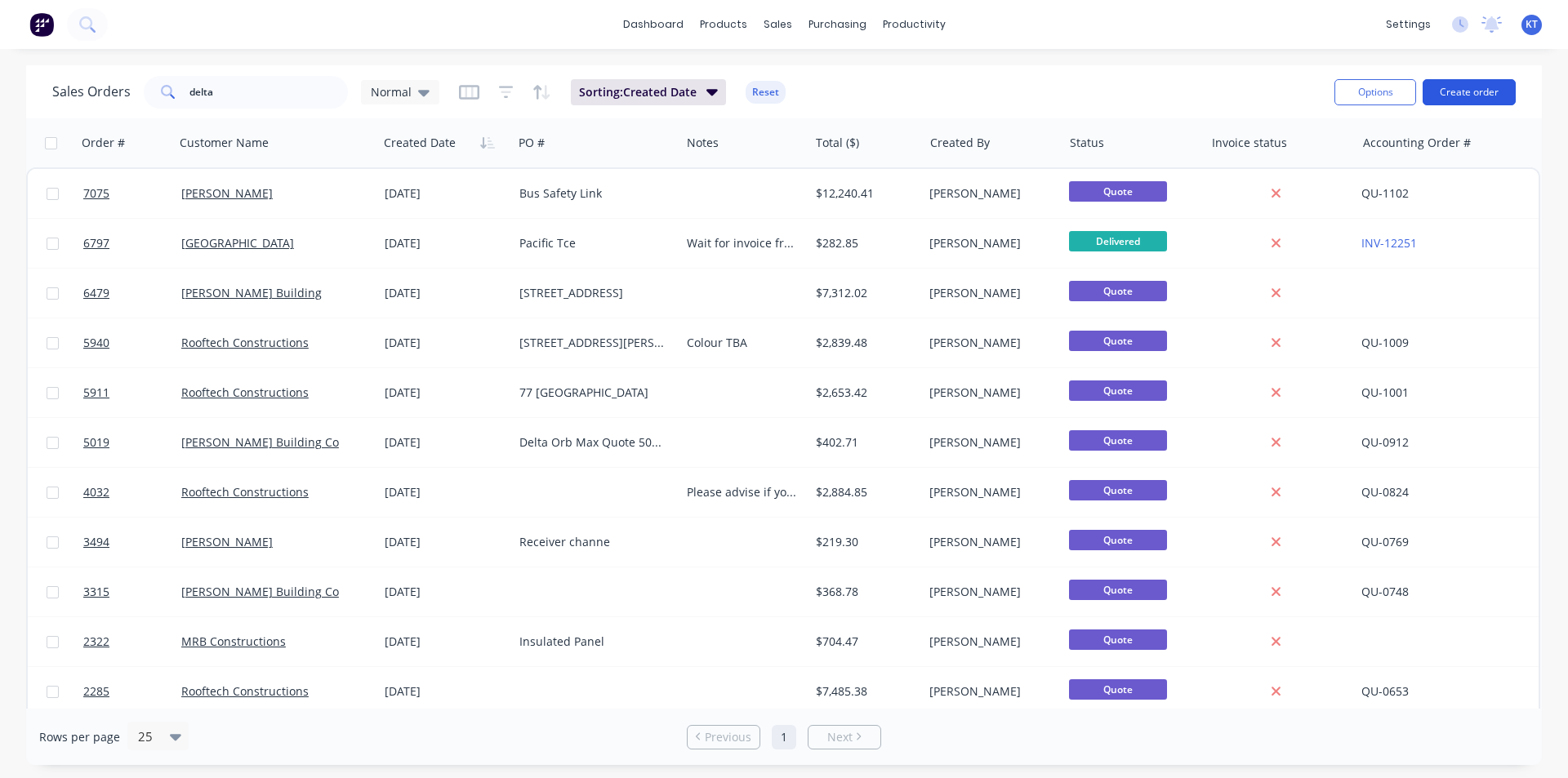
click at [1460, 99] on button "Create order" at bounding box center [1469, 92] width 93 height 26
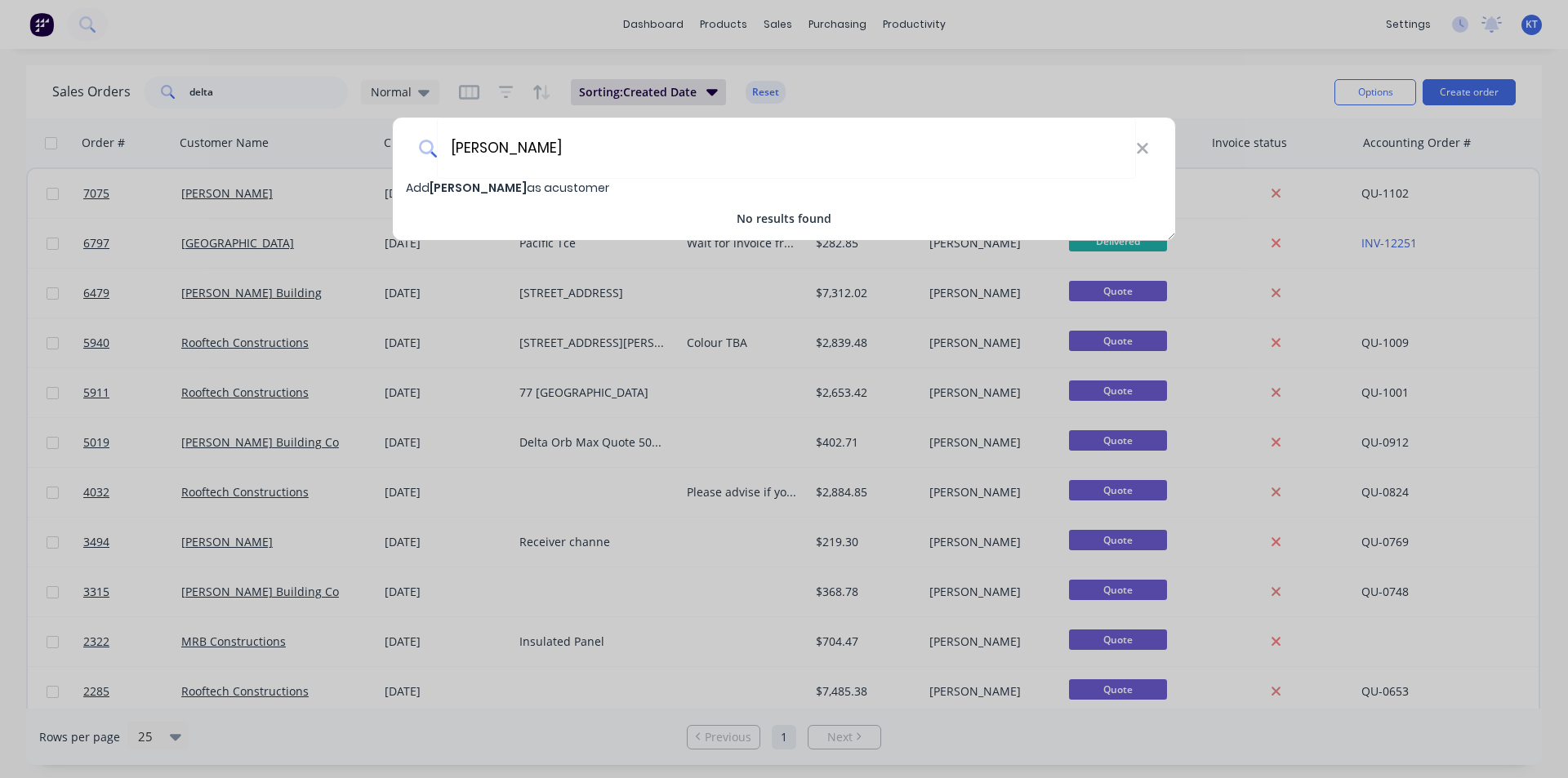
drag, startPoint x: 558, startPoint y: 142, endPoint x: 268, endPoint y: 147, distance: 290.0
click at [268, 147] on div "Matt murphy Add Matt murphy as a customer No results found" at bounding box center [784, 389] width 1568 height 778
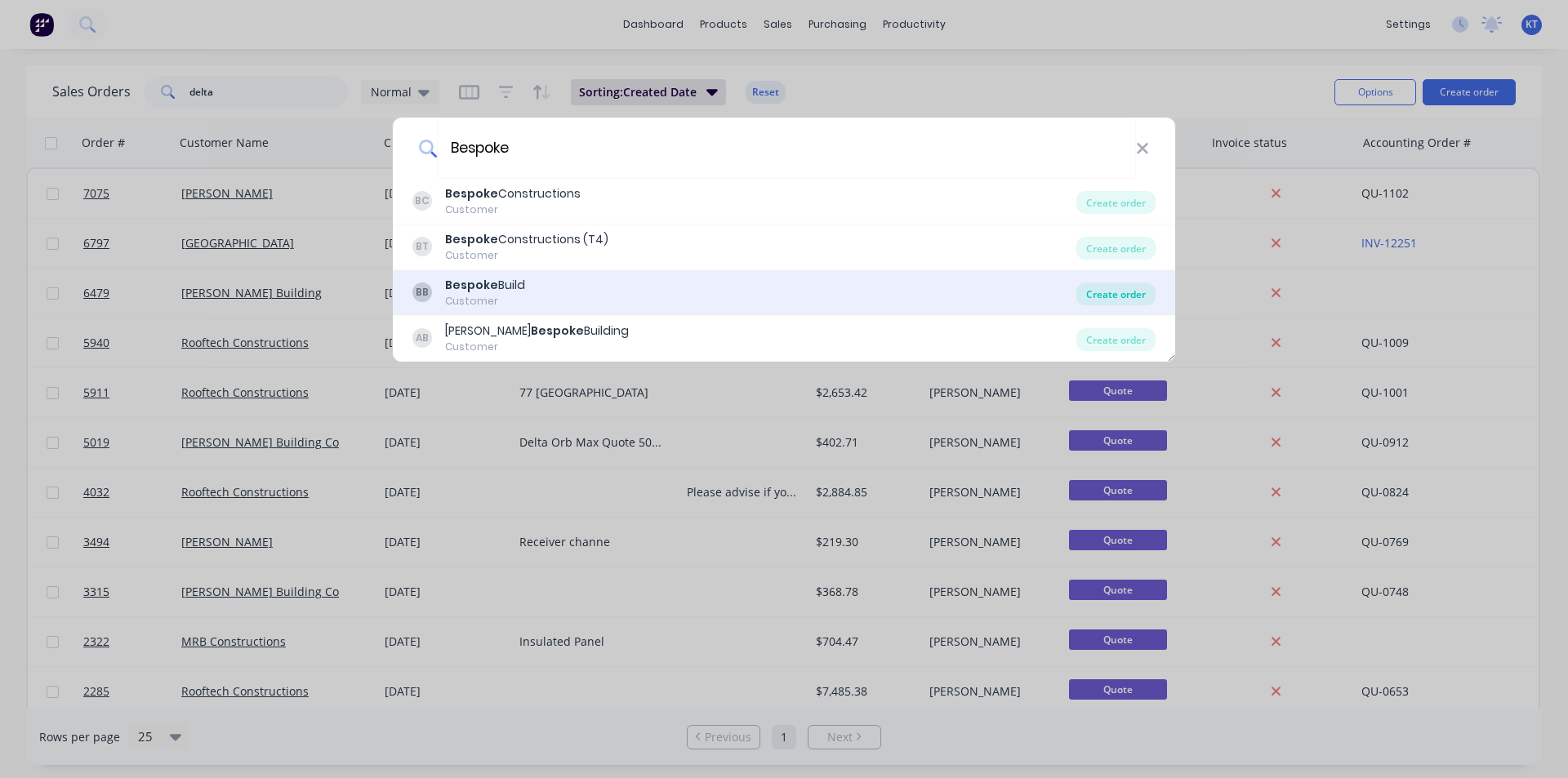
type input "Bespoke"
click at [1137, 299] on div "Create order" at bounding box center [1115, 293] width 79 height 23
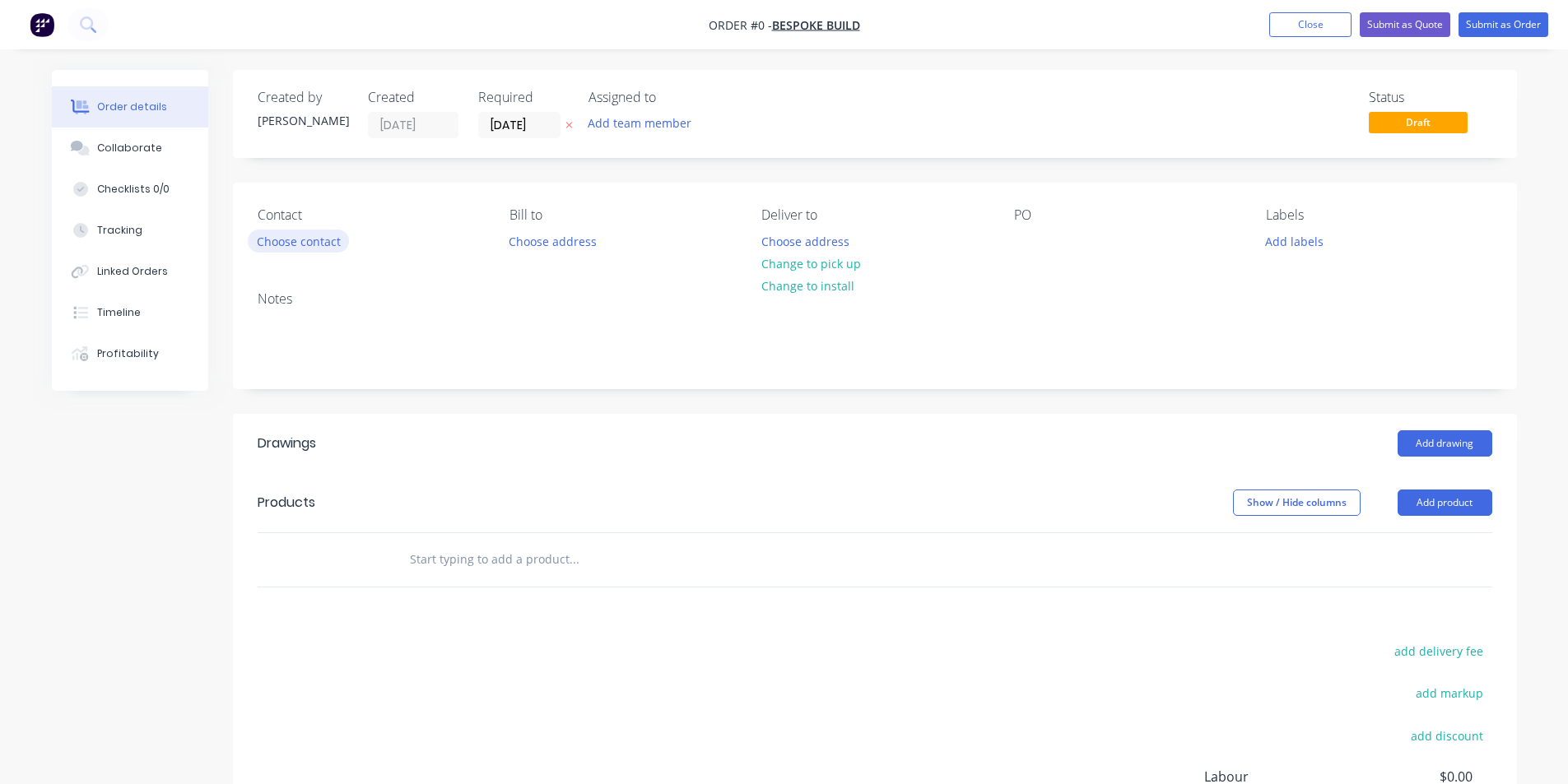
click at [281, 248] on button "Choose contact" at bounding box center [298, 241] width 102 height 23
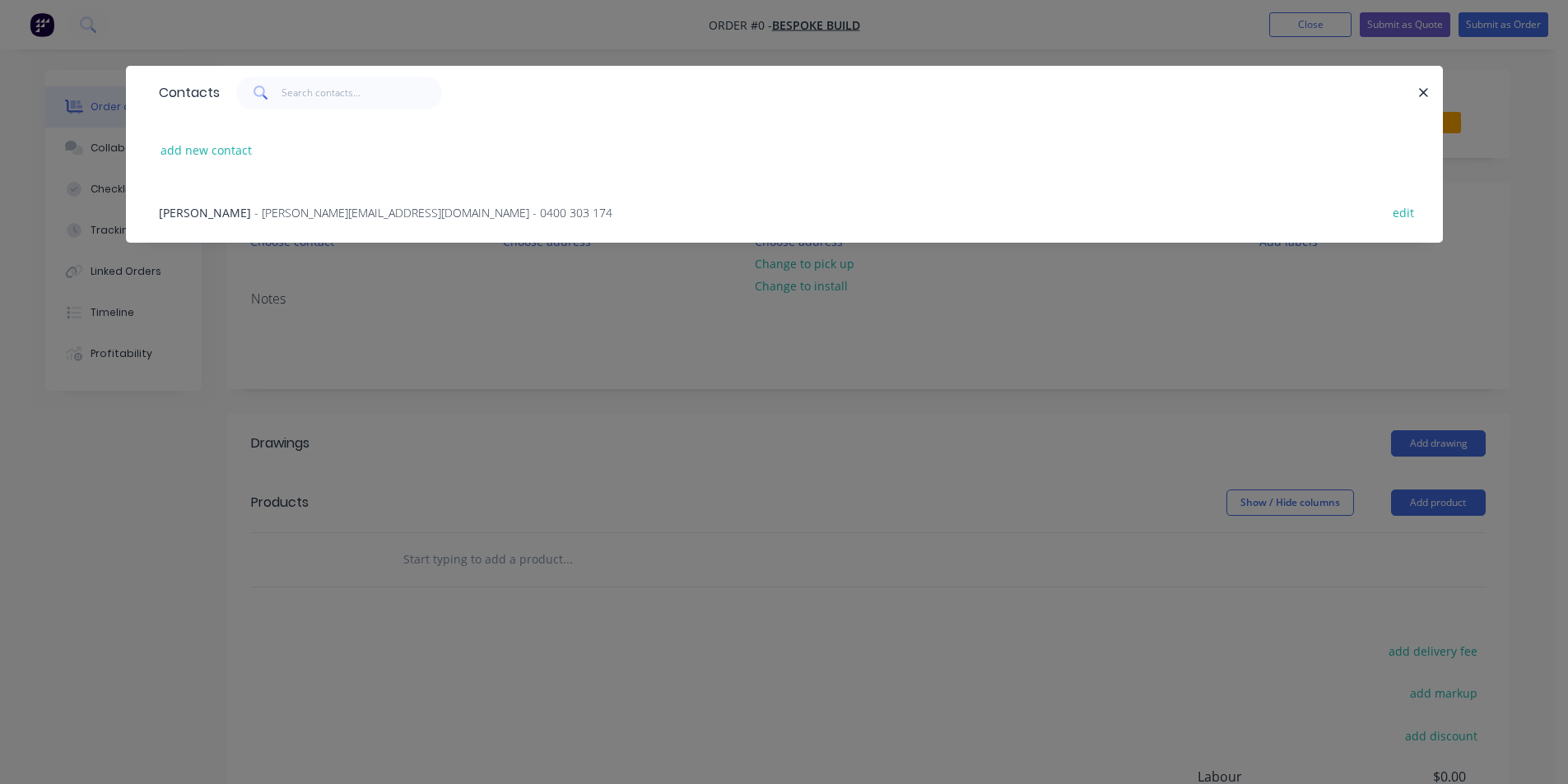
click at [384, 214] on span "- matt@bespokebuild.com.au - 0400 303 174" at bounding box center [433, 213] width 358 height 16
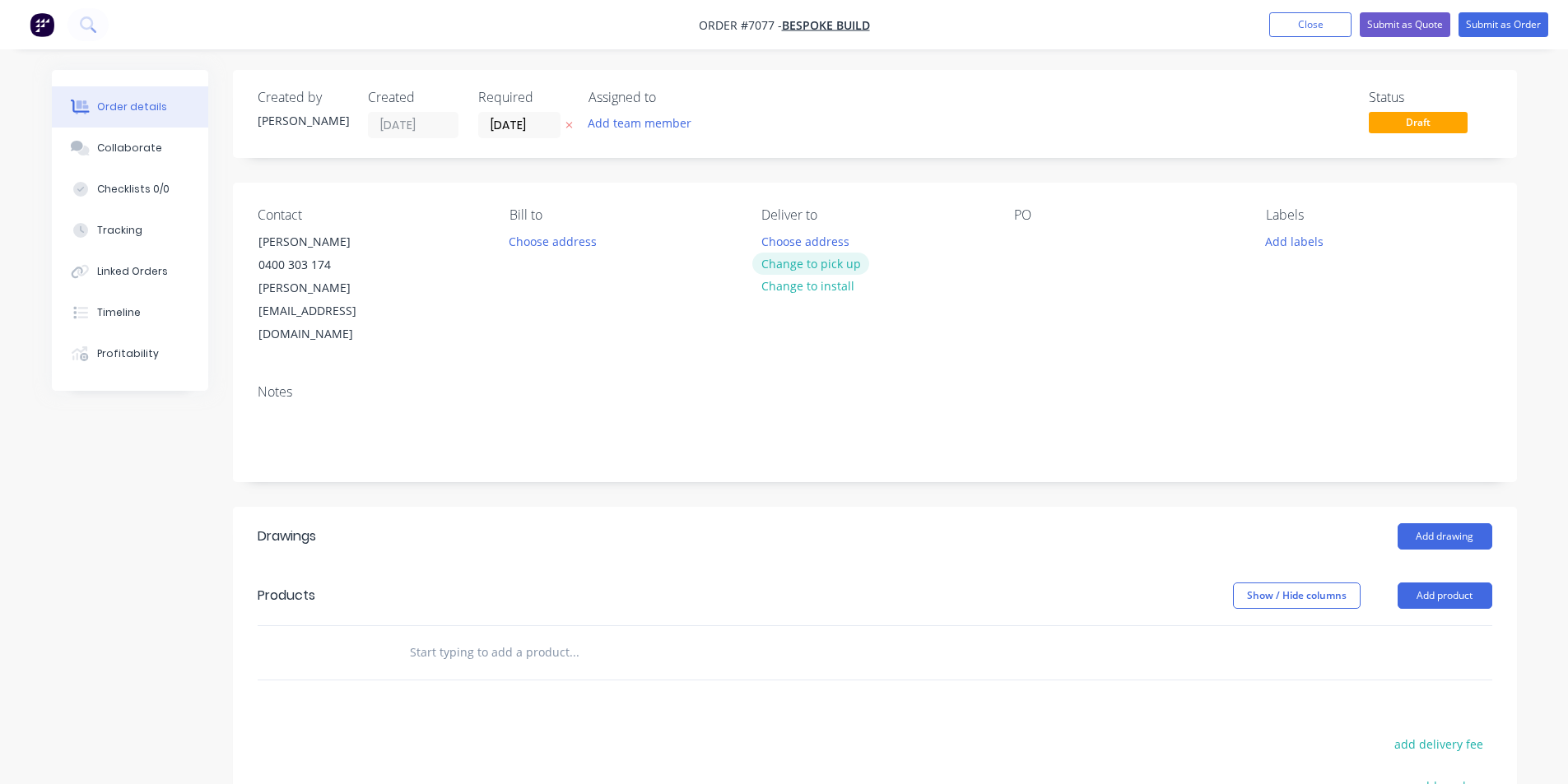
click at [862, 265] on button "Change to pick up" at bounding box center [811, 264] width 117 height 23
click at [1025, 248] on div at bounding box center [1027, 242] width 27 height 24
click at [1462, 523] on button "Add drawing" at bounding box center [1445, 536] width 95 height 27
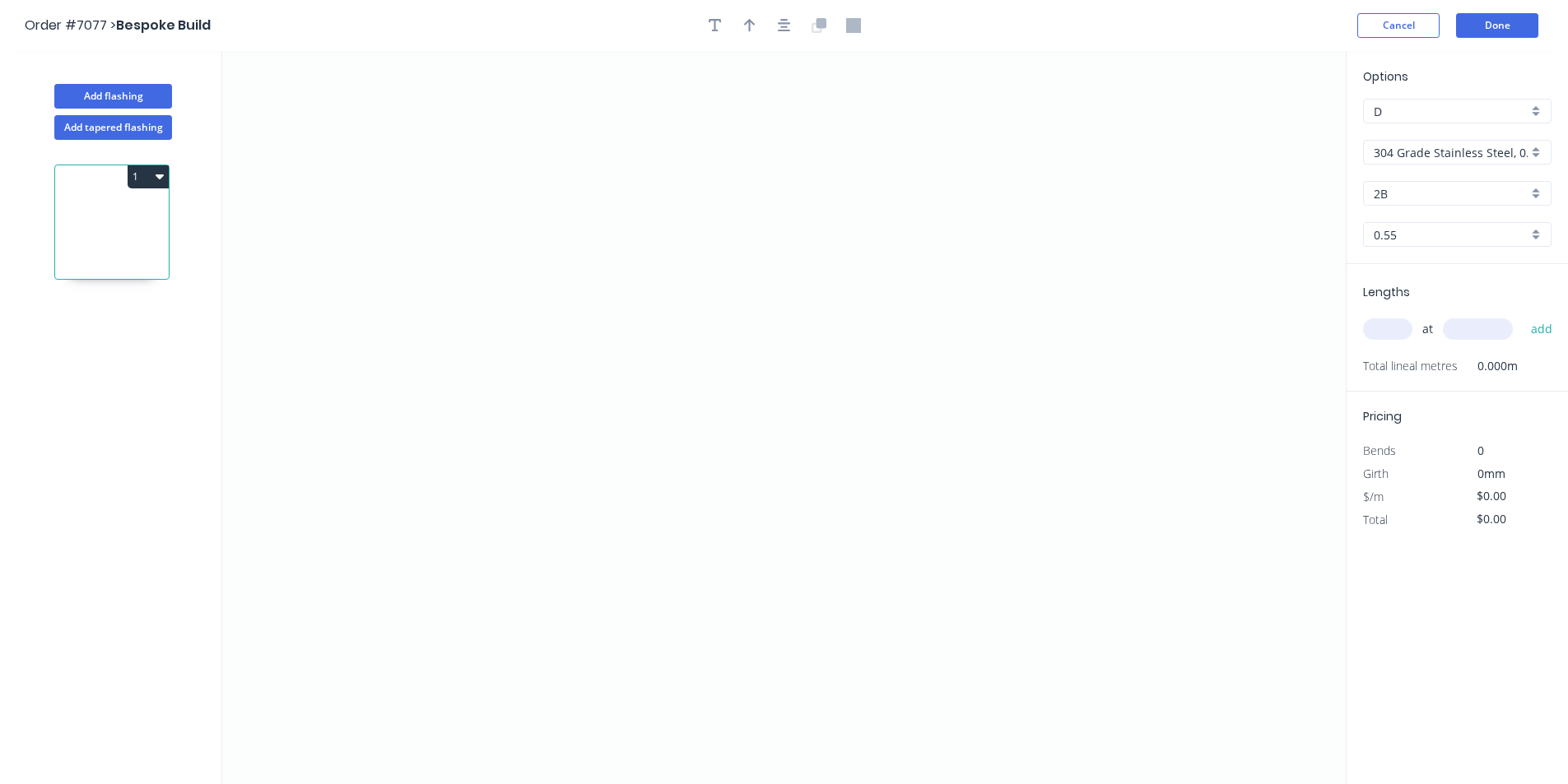
click at [1417, 159] on input "304 Grade Stainless Steel, 0.9mm Perforated Pattern 208 - 2mm hole" at bounding box center [1450, 153] width 154 height 18
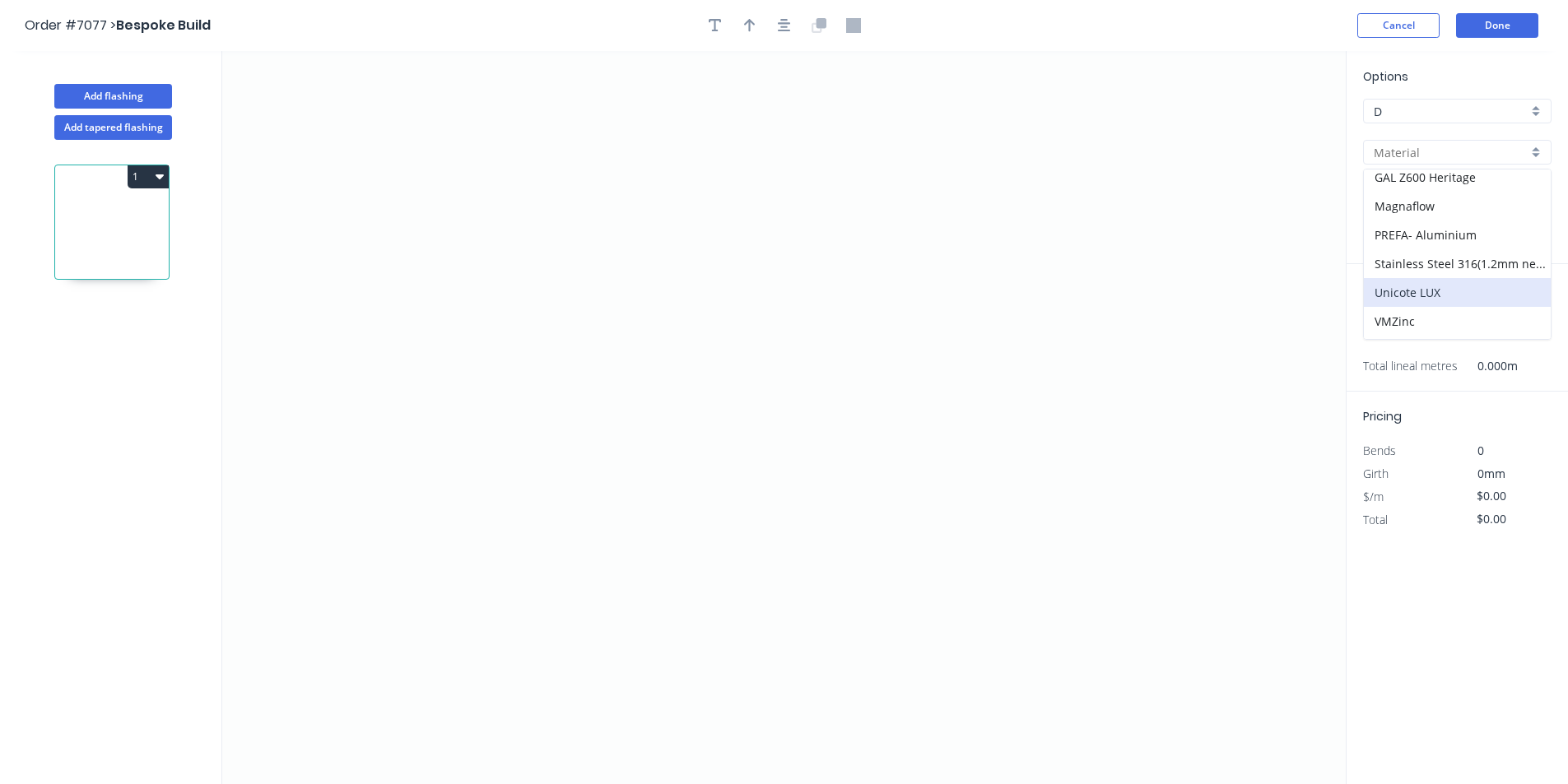
scroll to position [291, 0]
click at [1432, 330] on div "Zincalume" at bounding box center [1456, 324] width 187 height 29
type input "Zincalume"
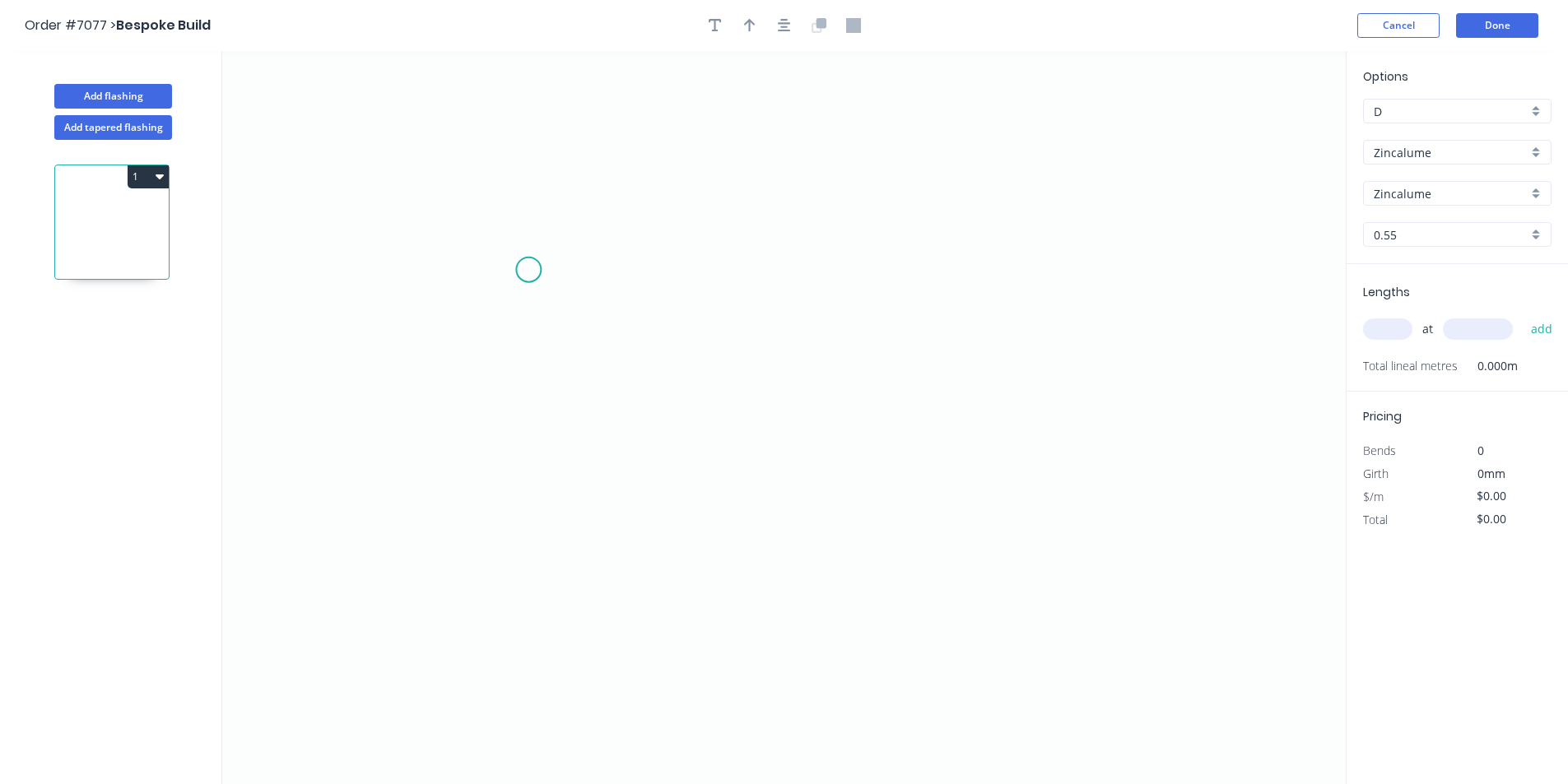
click at [476, 260] on icon "0" at bounding box center [784, 418] width 1124 height 734
drag, startPoint x: 721, startPoint y: 256, endPoint x: 717, endPoint y: 279, distance: 23.3
click at [722, 256] on icon "0" at bounding box center [784, 418] width 1124 height 734
click at [719, 356] on icon "0 ?" at bounding box center [784, 418] width 1124 height 734
click at [828, 353] on icon "0 ? ?" at bounding box center [784, 418] width 1124 height 734
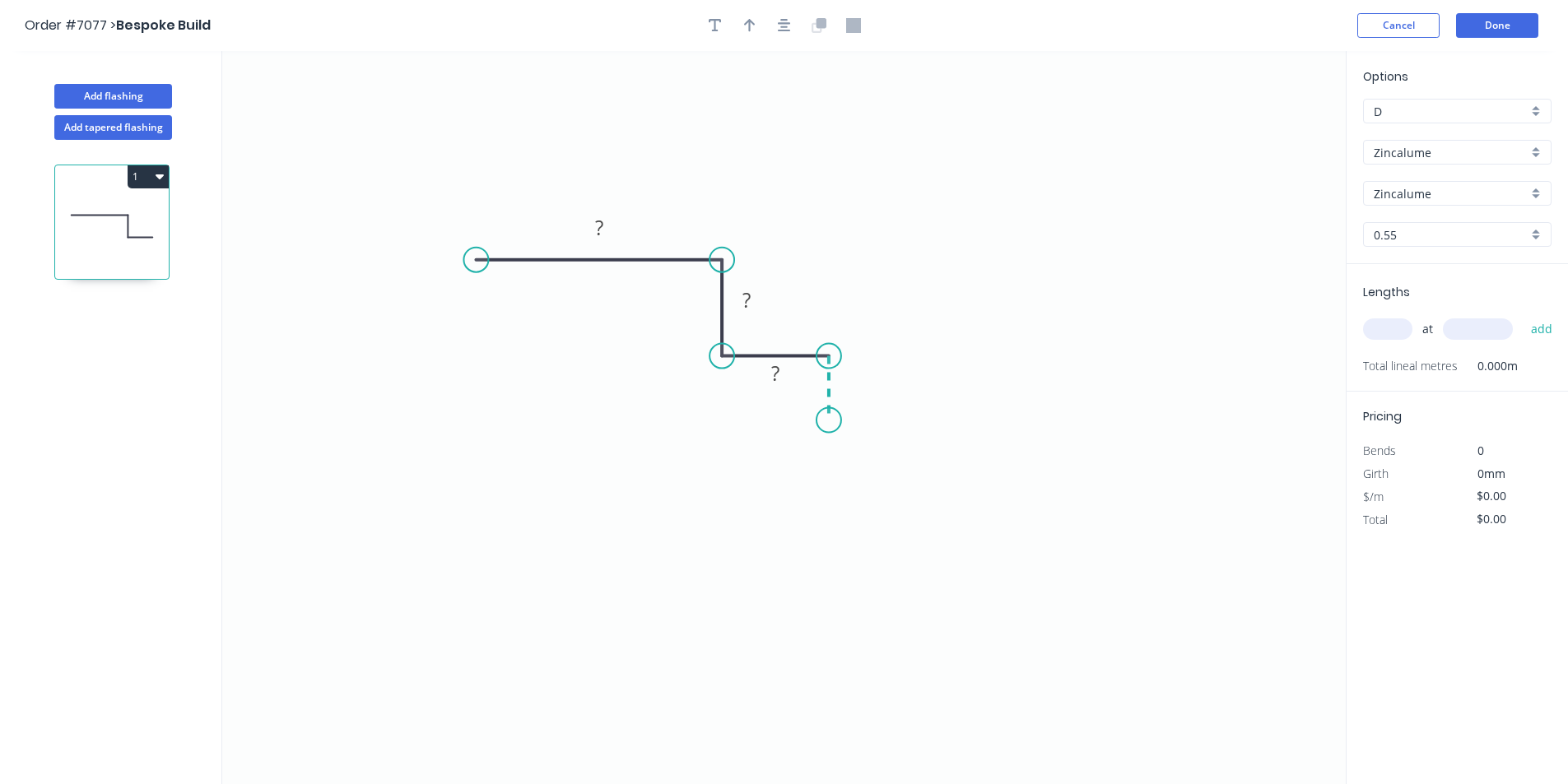
click at [827, 421] on icon "0 ? ? ?" at bounding box center [784, 418] width 1124 height 734
click at [869, 479] on div "Crush & Fold" at bounding box center [910, 476] width 166 height 34
click at [873, 471] on div "Flip bend" at bounding box center [914, 474] width 166 height 34
drag, startPoint x: 872, startPoint y: 439, endPoint x: 841, endPoint y: 477, distance: 49.0
click at [841, 477] on rect at bounding box center [814, 468] width 66 height 34
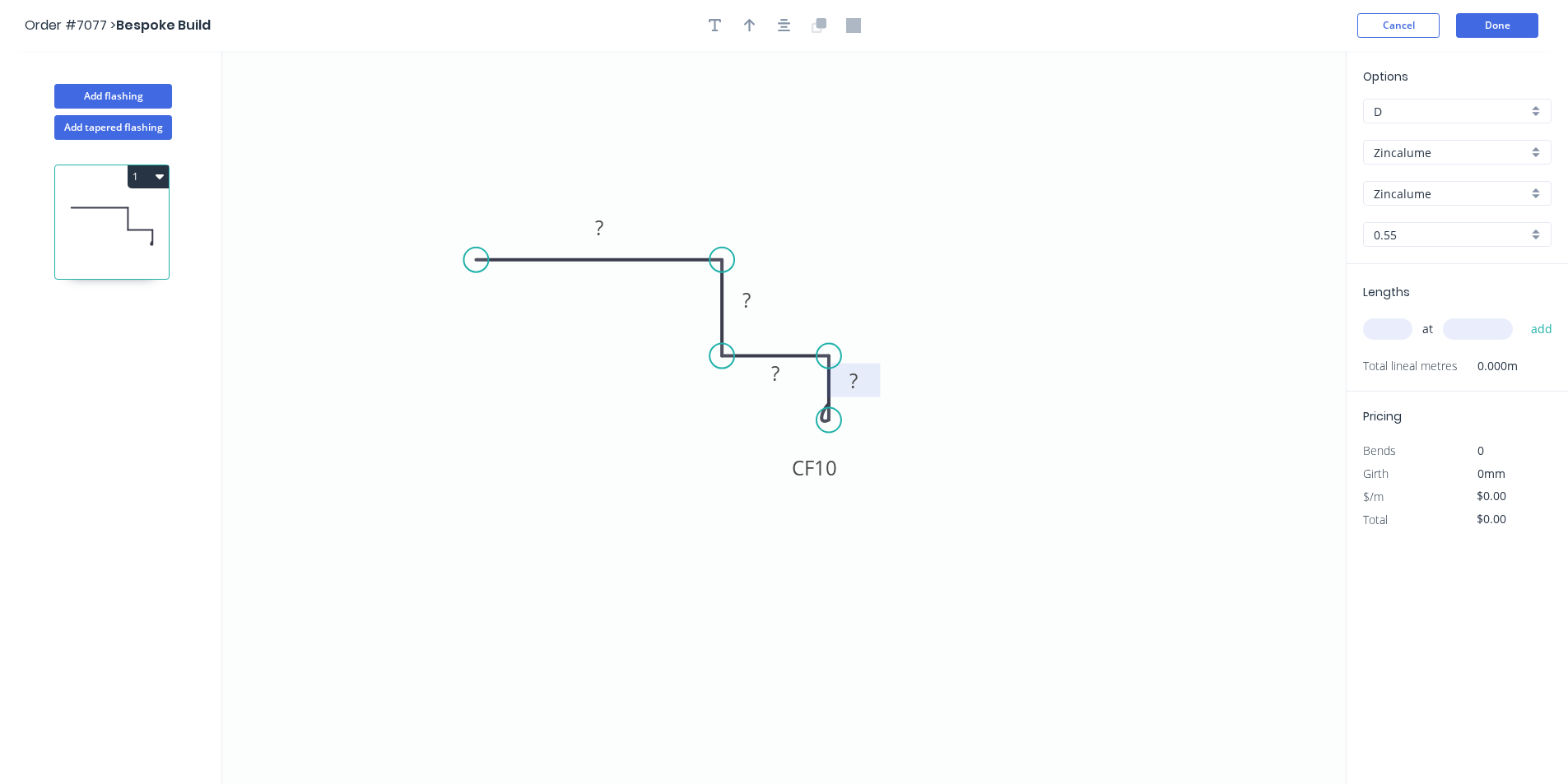
click at [852, 387] on tspan "?" at bounding box center [853, 381] width 8 height 28
type input "$11.16"
click at [1385, 325] on input "text" at bounding box center [1387, 330] width 49 height 22
type input "7"
type input "4000"
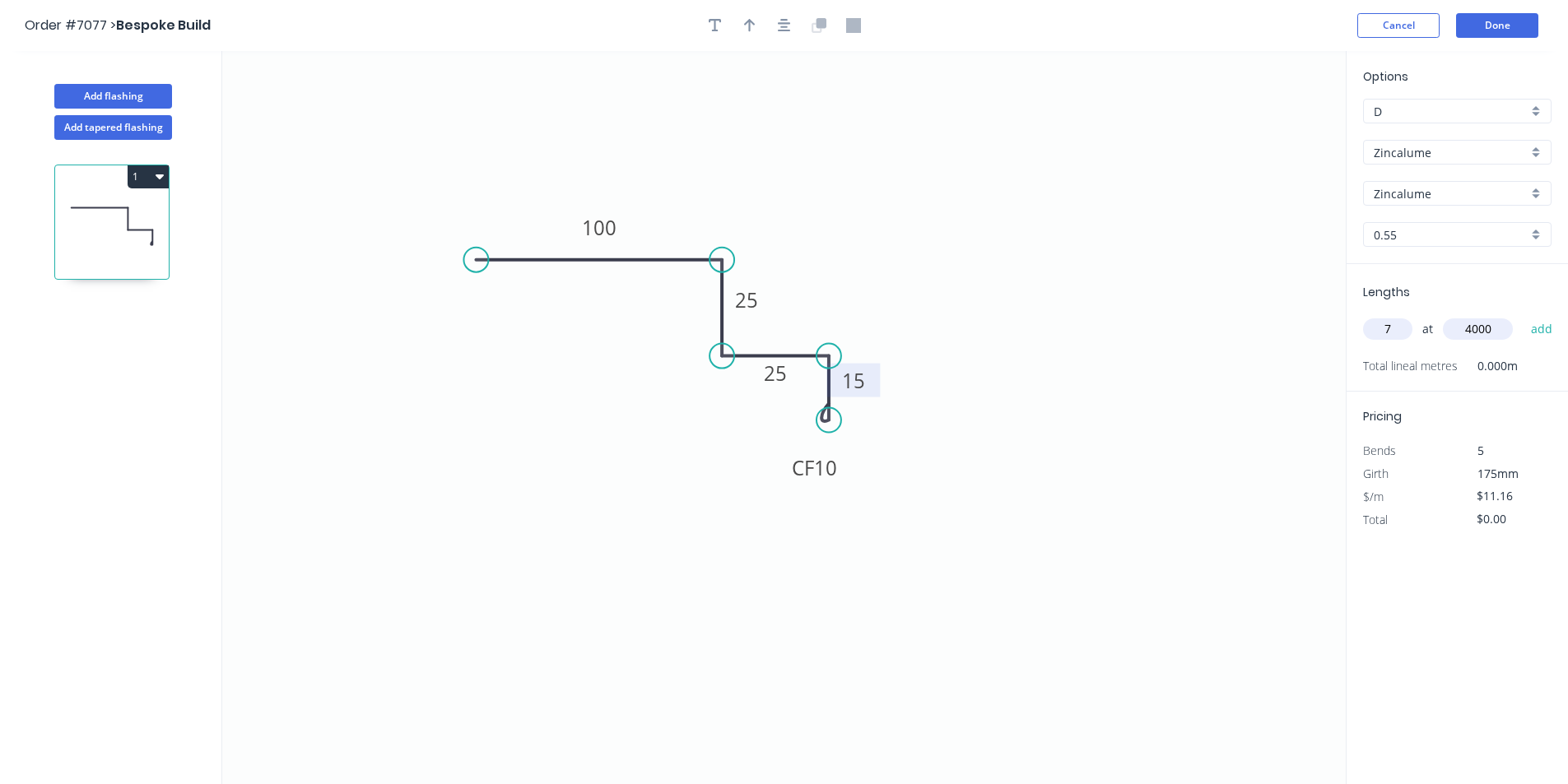
click at [1523, 315] on button "add" at bounding box center [1541, 329] width 39 height 28
type input "$312.48"
click at [1476, 38] on button "Done" at bounding box center [1496, 25] width 82 height 25
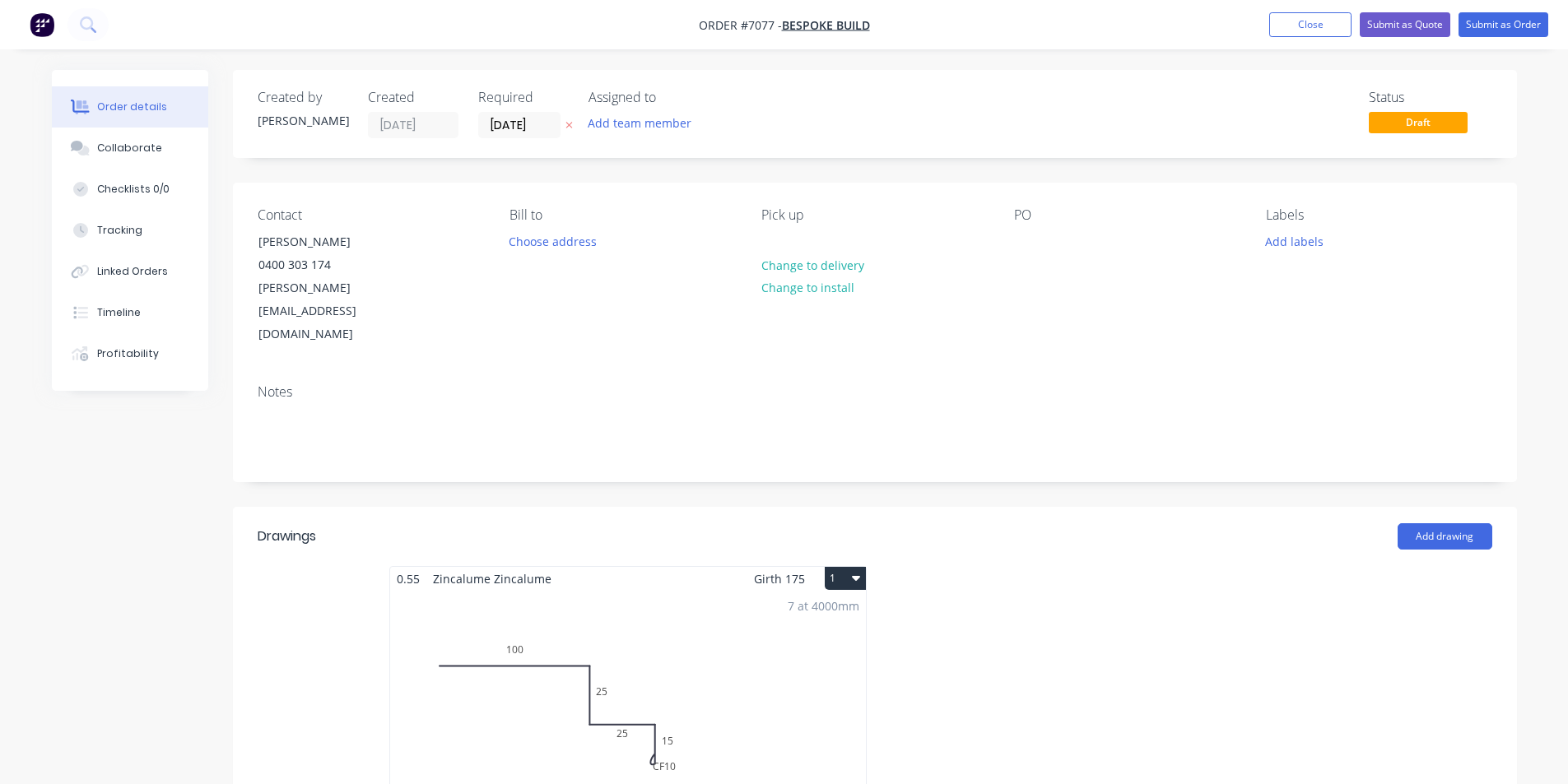
click at [806, 640] on div "7 at 4000mm Total lm $/M Total 28m $11.16 $312.48" at bounding box center [628, 716] width 476 height 251
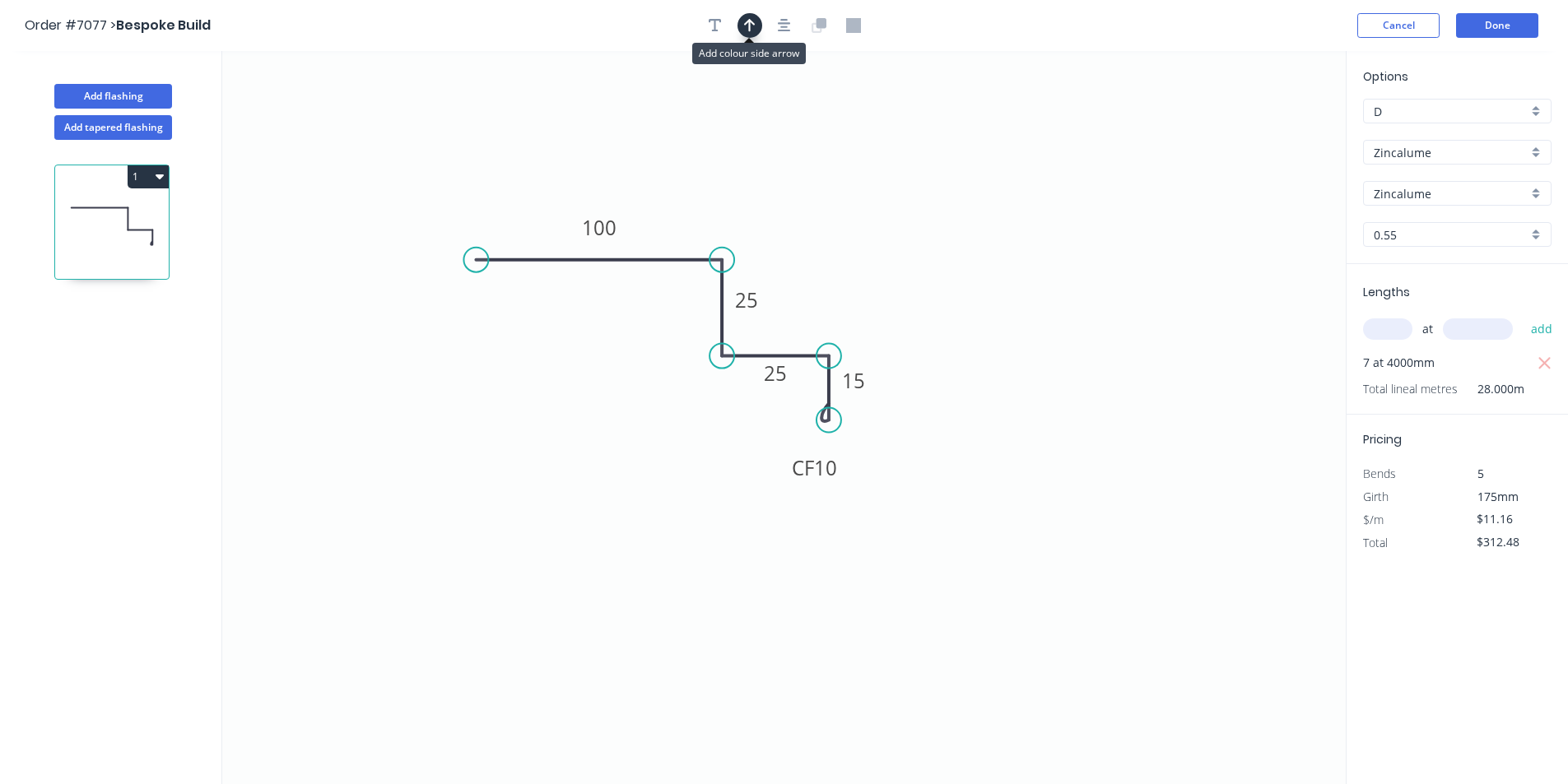
click at [748, 18] on icon "button" at bounding box center [749, 25] width 12 height 15
click at [1262, 131] on icon at bounding box center [1262, 114] width 15 height 52
drag, startPoint x: 1262, startPoint y: 131, endPoint x: 780, endPoint y: 275, distance: 503.1
click at [780, 275] on icon at bounding box center [793, 262] width 47 height 47
click at [808, 29] on button at bounding box center [819, 25] width 25 height 25
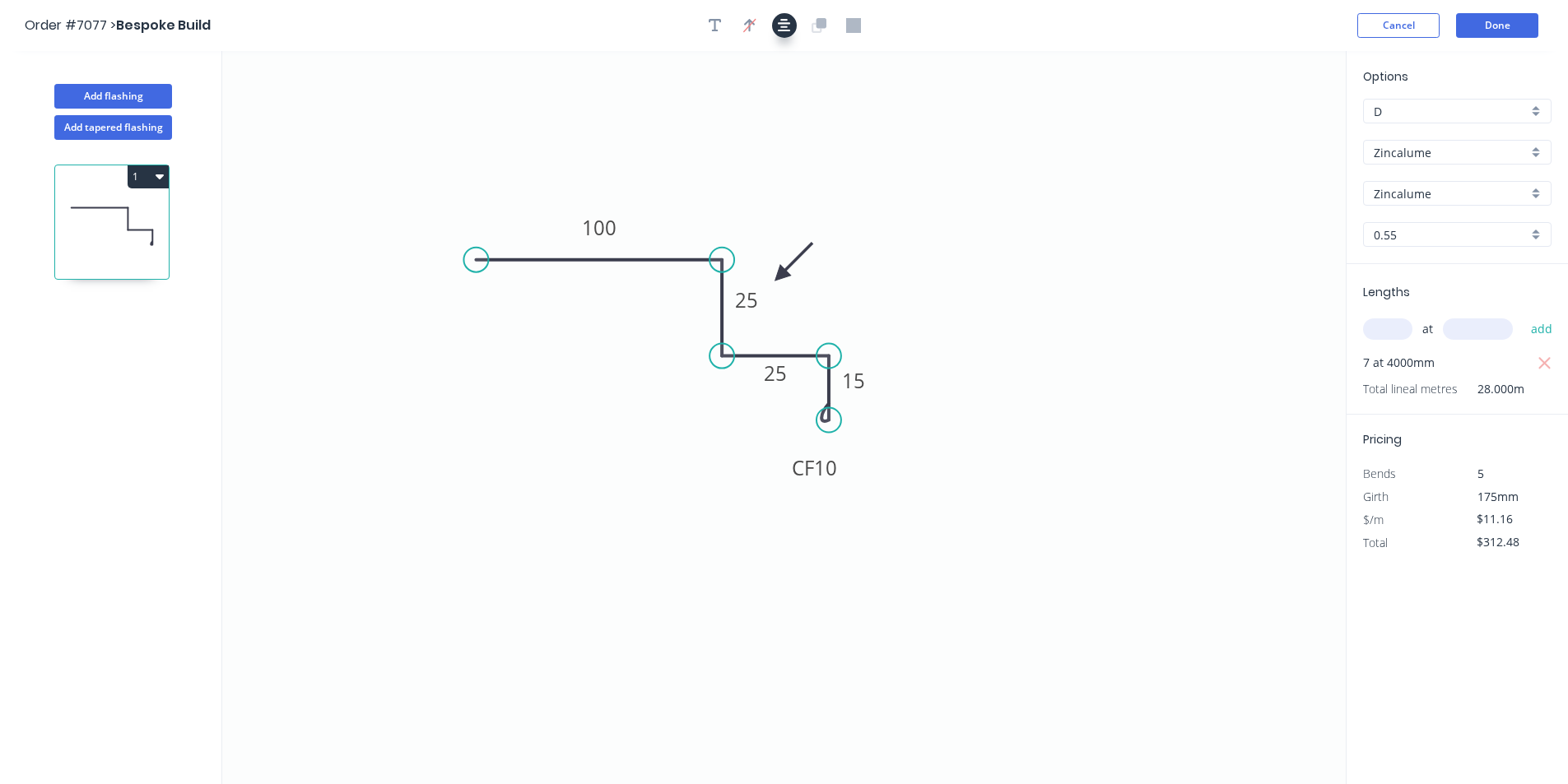
click at [789, 23] on icon "button" at bounding box center [784, 25] width 13 height 15
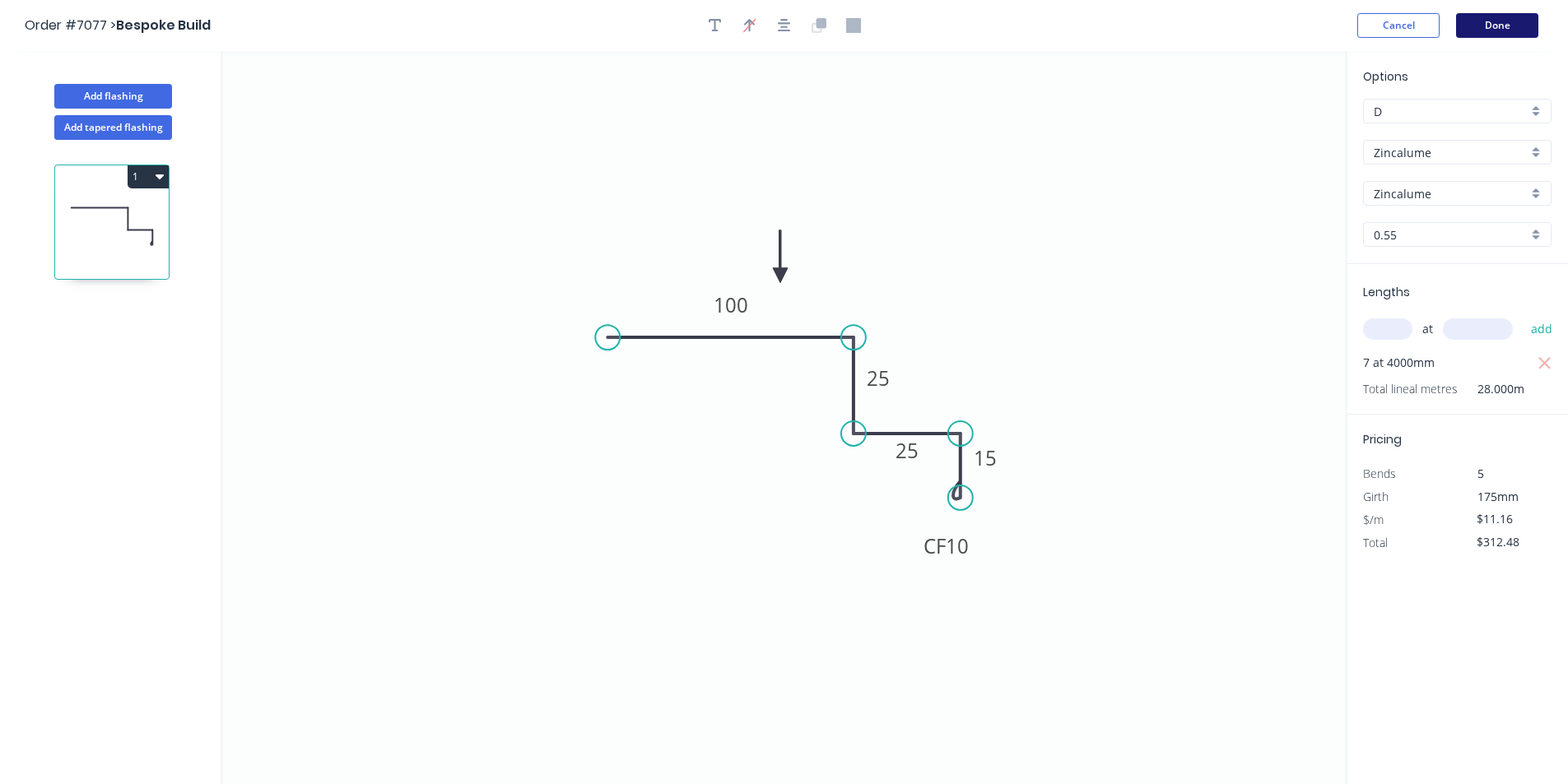
click at [1508, 27] on button "Done" at bounding box center [1496, 25] width 82 height 25
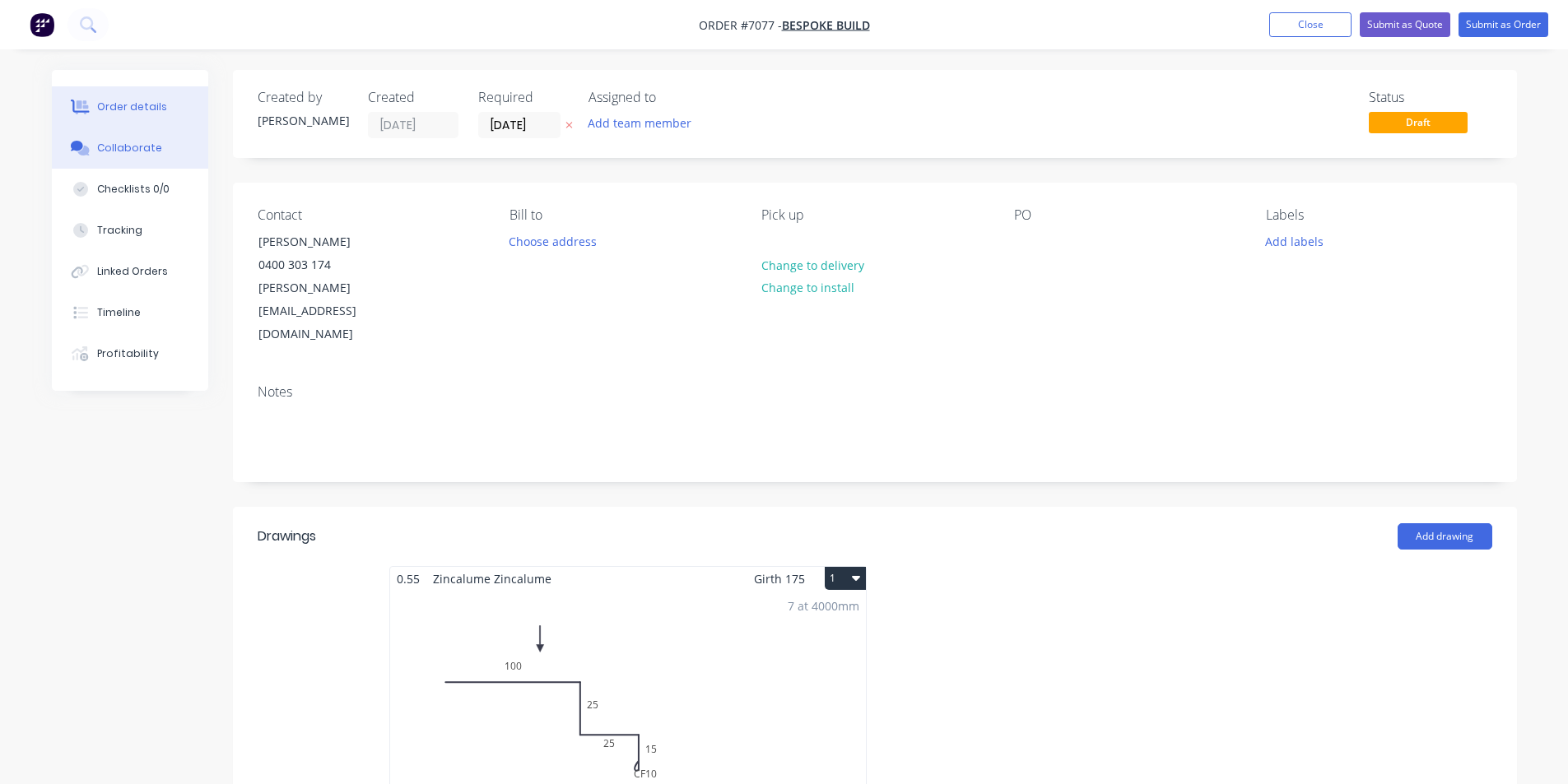
click at [119, 166] on button "Collaborate" at bounding box center [130, 148] width 156 height 41
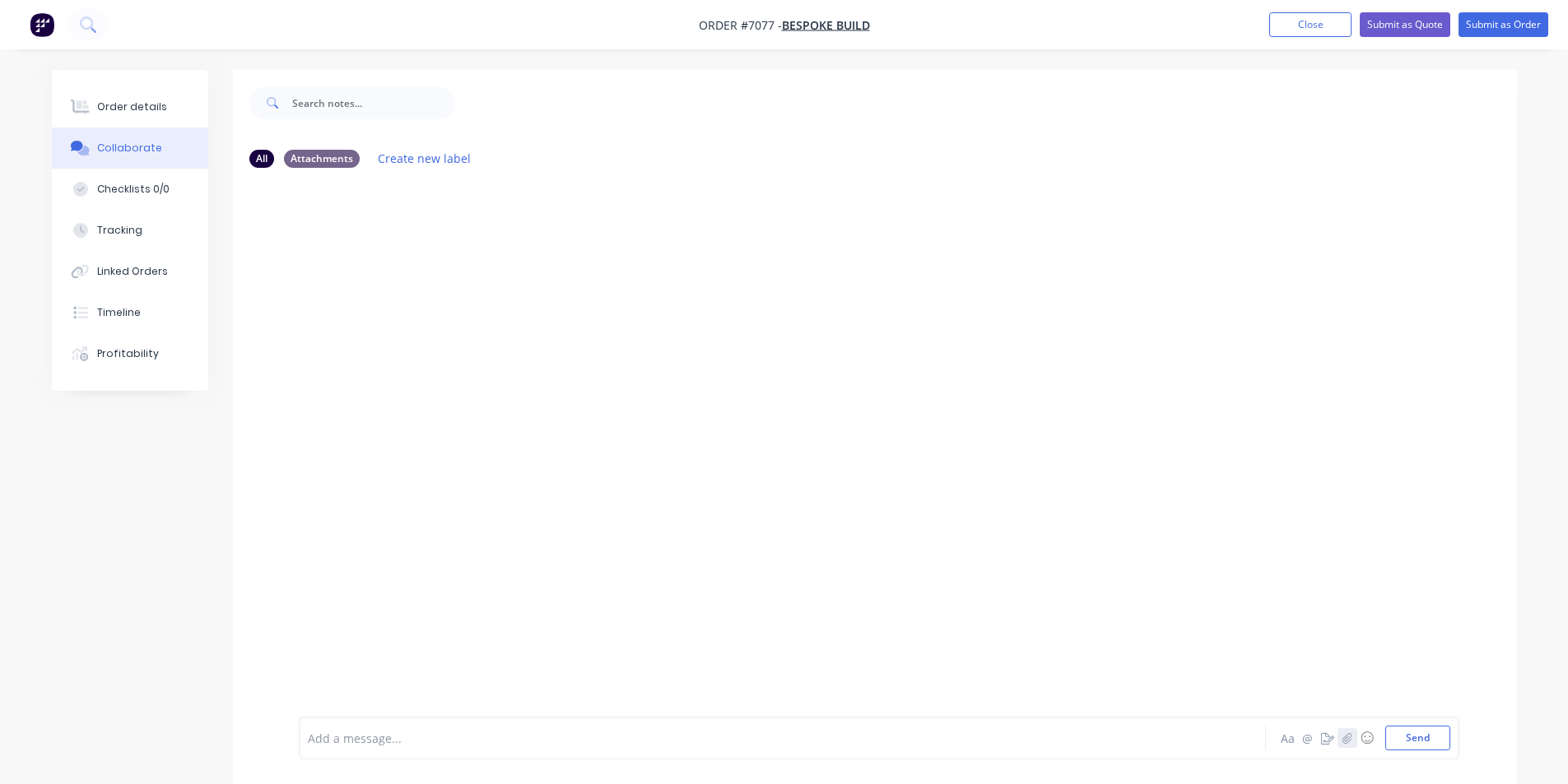
click at [1348, 744] on icon "button" at bounding box center [1346, 739] width 10 height 12
click at [1420, 740] on button "Send" at bounding box center [1418, 738] width 65 height 25
click at [155, 102] on div "Order details" at bounding box center [131, 107] width 70 height 15
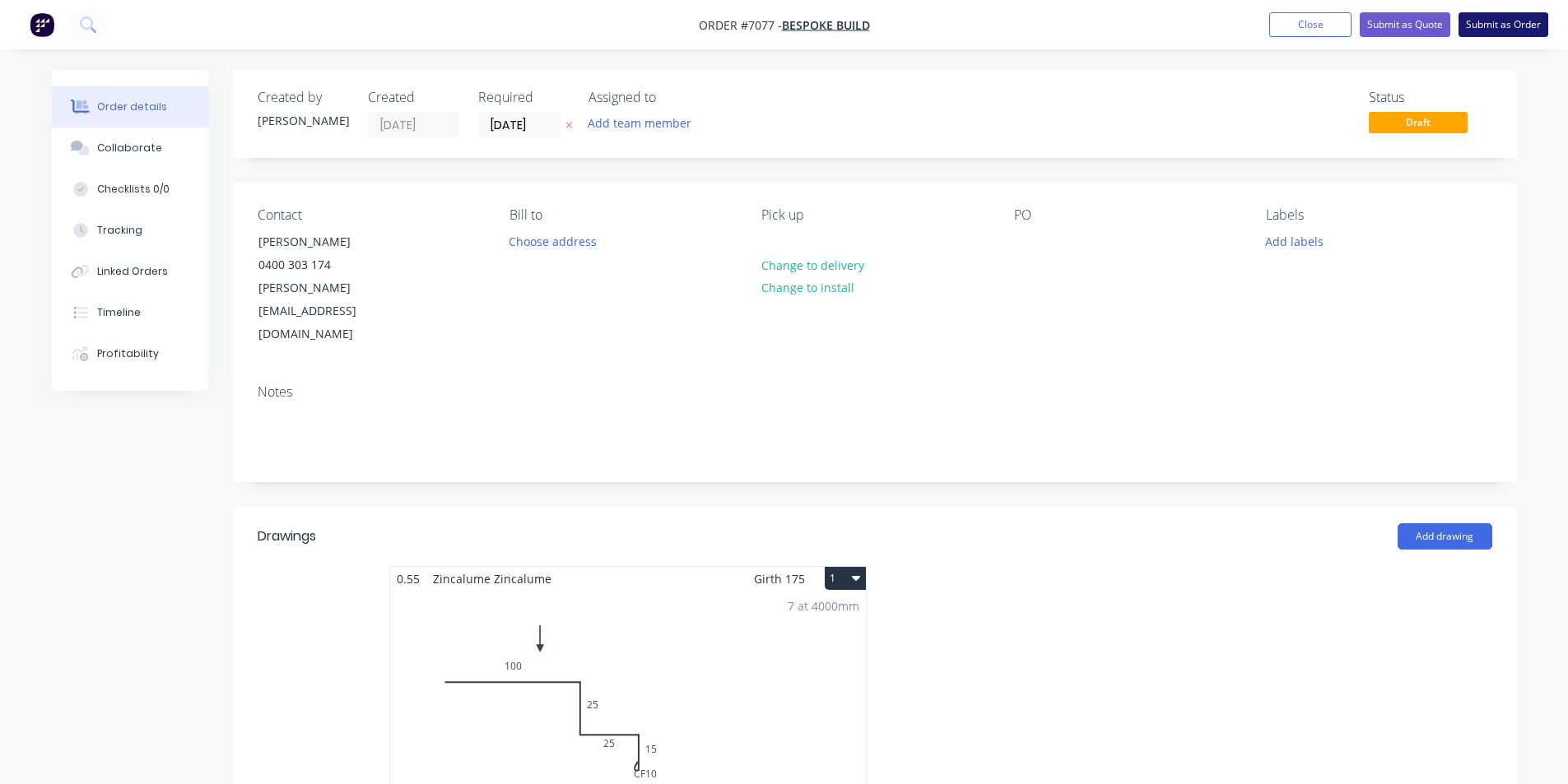
click at [1530, 23] on button "Submit as Order" at bounding box center [1503, 25] width 90 height 25
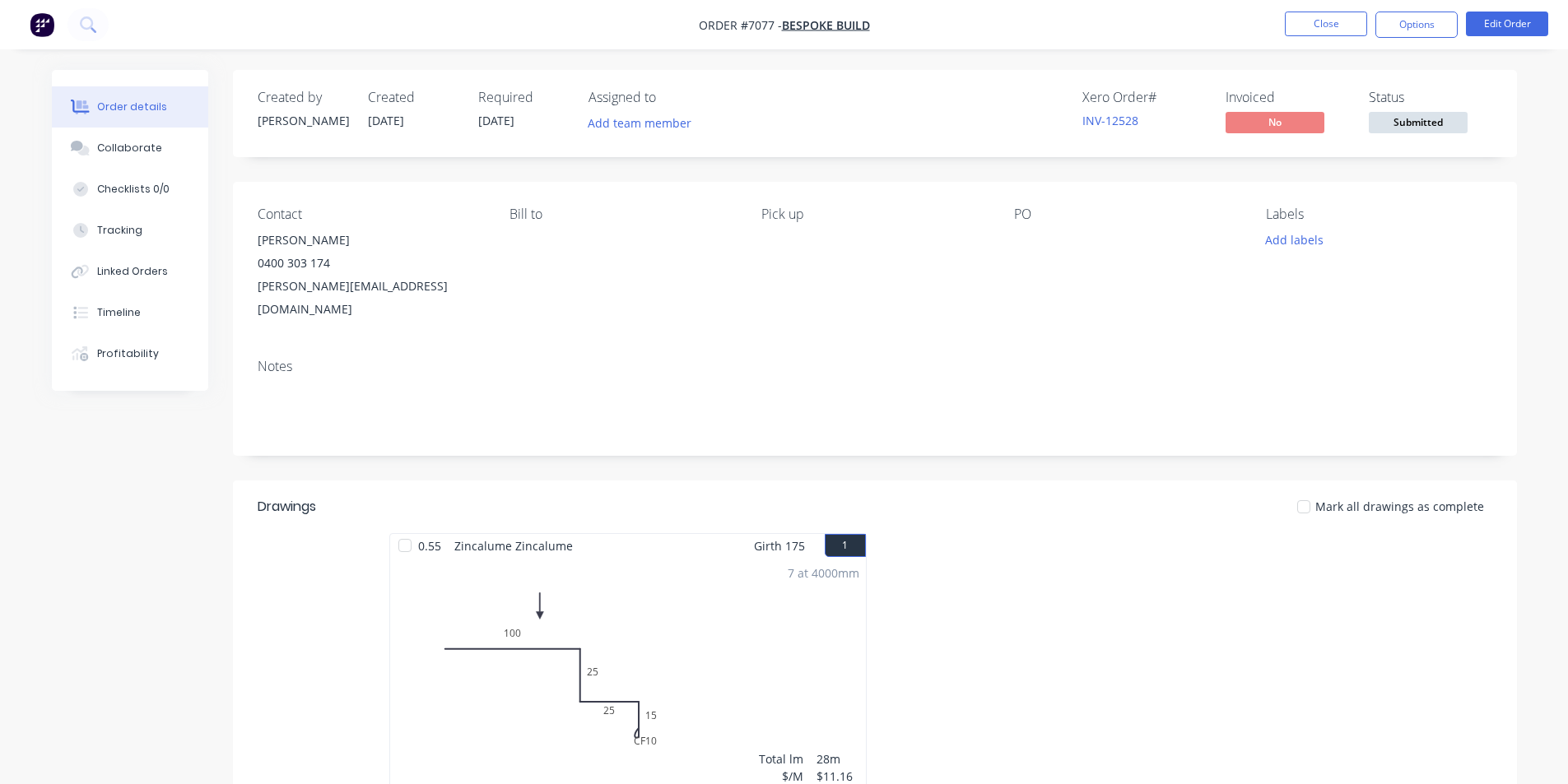
click at [1415, 137] on div "Created by Katie Created 02/10/25 Required 02/10/25 Assigned to Add team member…" at bounding box center [875, 114] width 1284 height 87
click at [1413, 122] on span "Submitted" at bounding box center [1418, 121] width 99 height 21
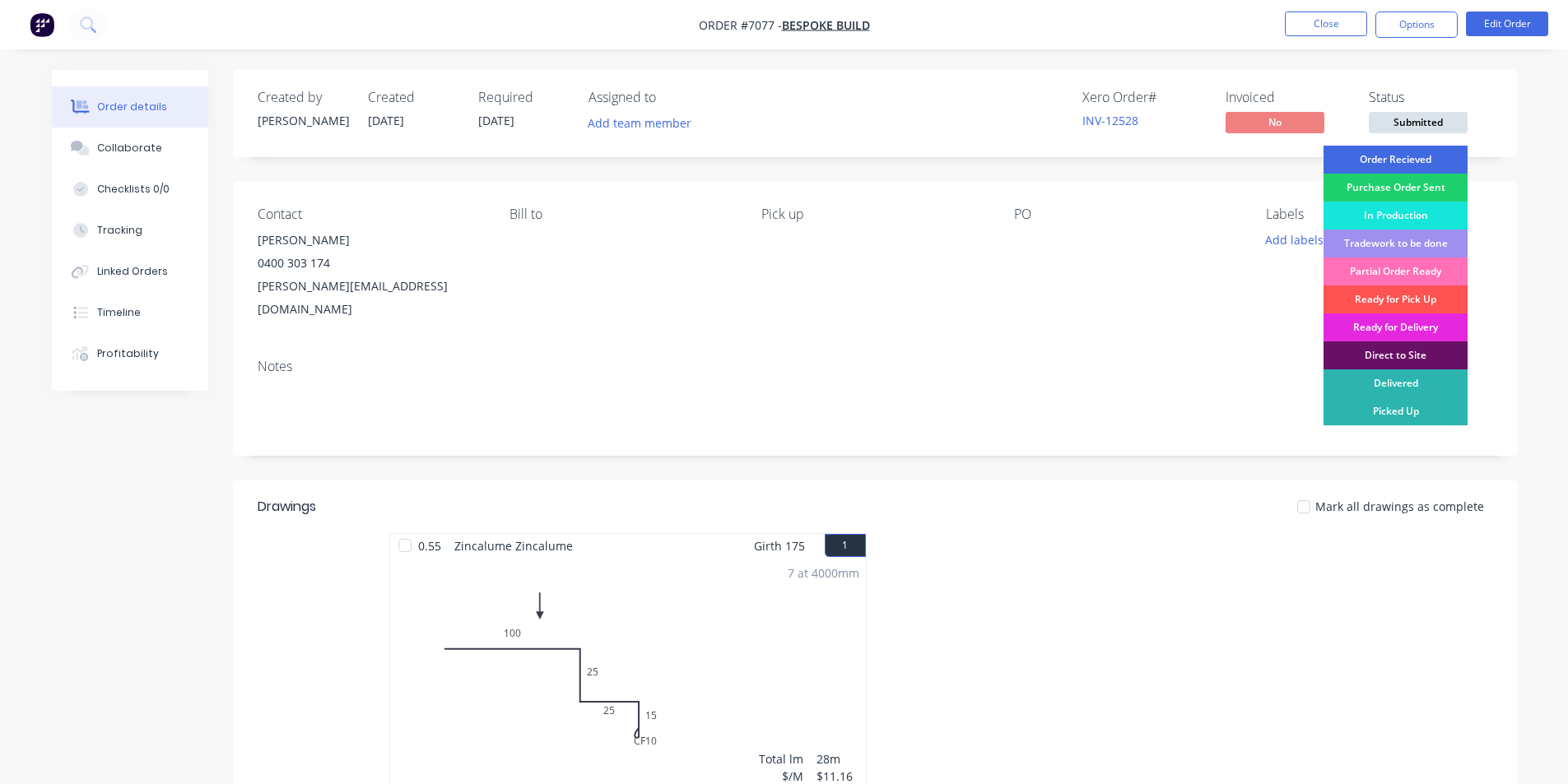
click at [1412, 162] on div "Order Recieved" at bounding box center [1395, 160] width 144 height 28
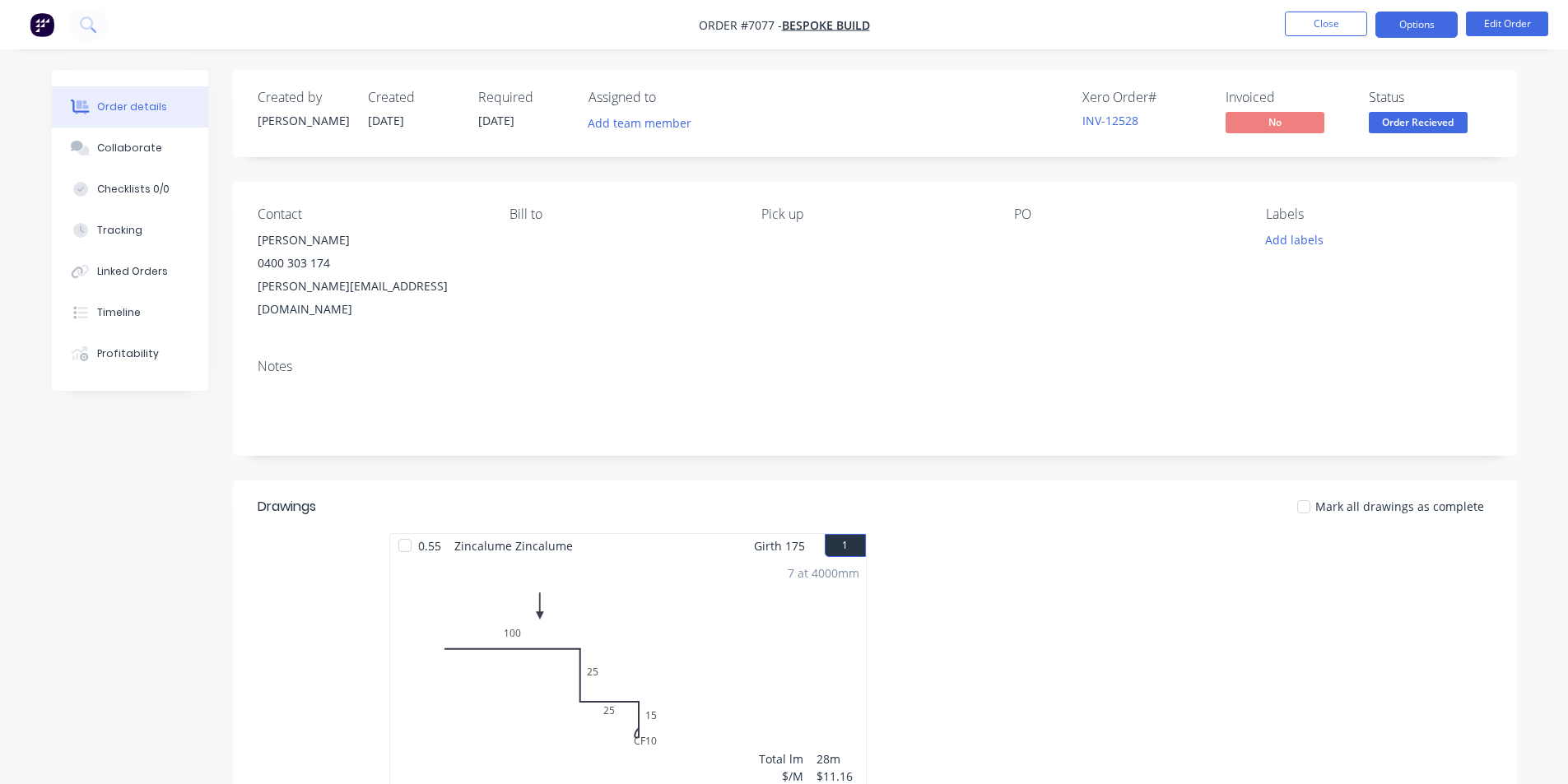
click at [1416, 33] on button "Options" at bounding box center [1416, 25] width 82 height 27
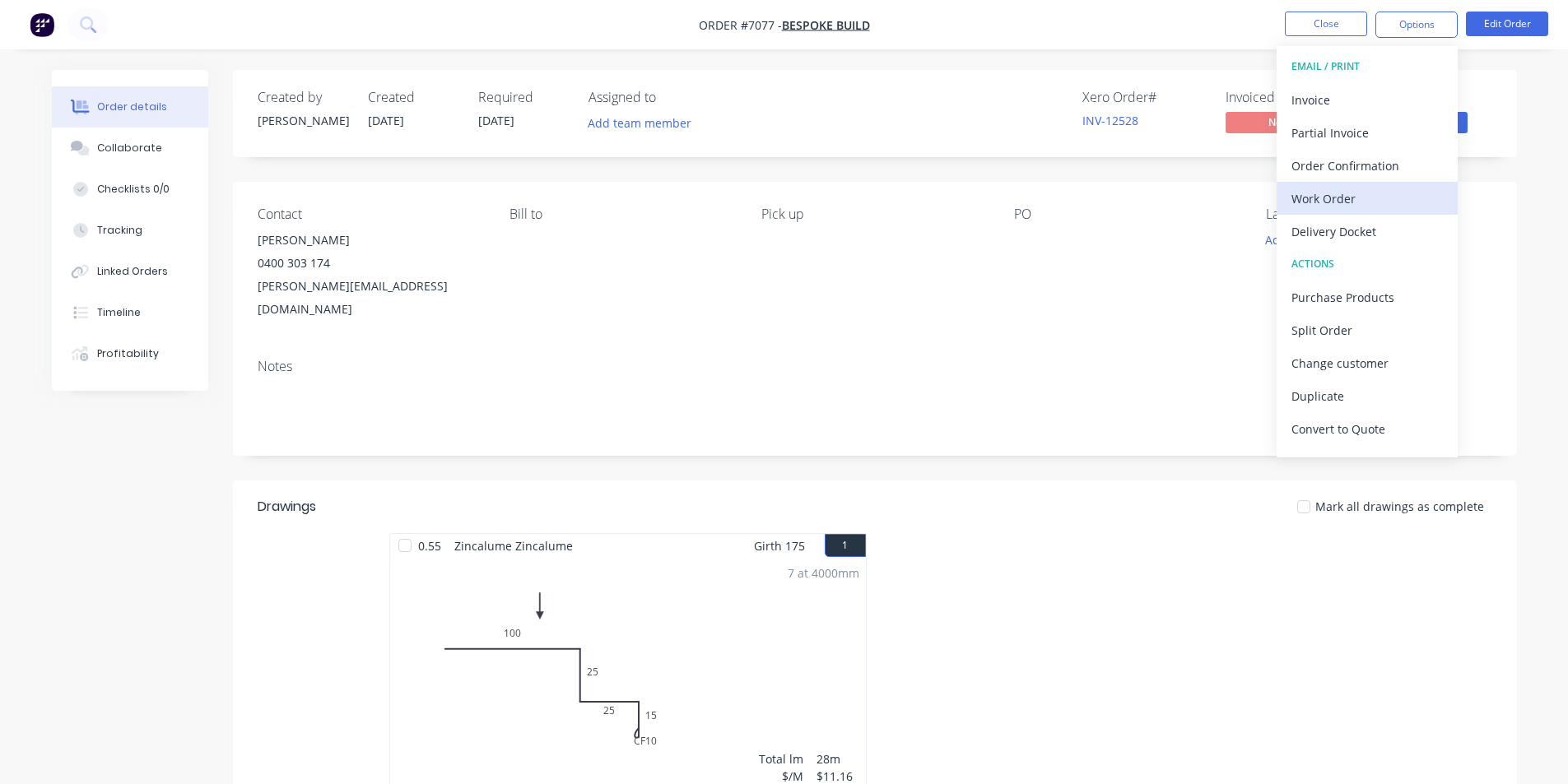
click at [1389, 199] on div "Work Order" at bounding box center [1367, 198] width 151 height 24
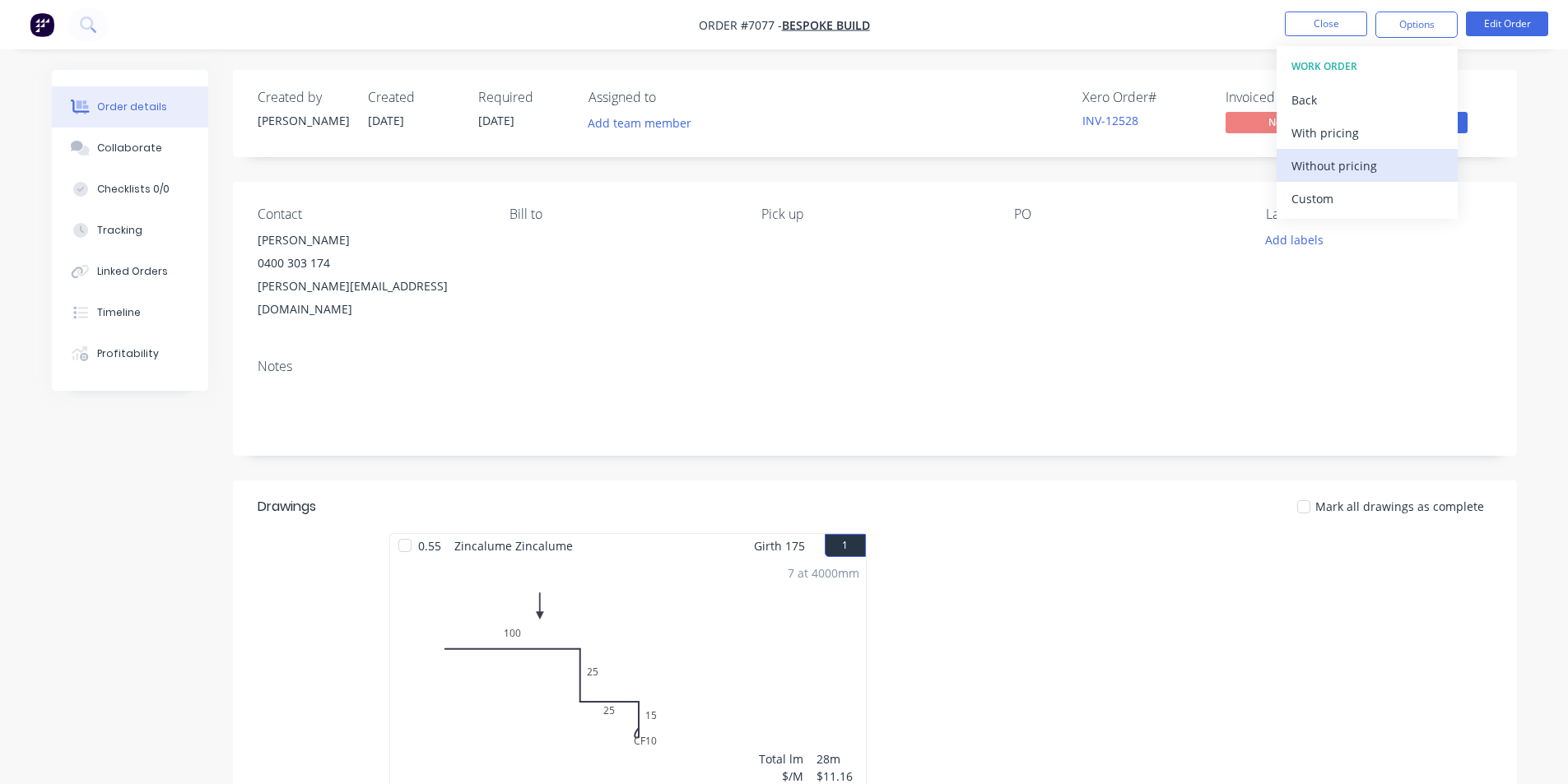
click at [1385, 172] on div "Without pricing" at bounding box center [1367, 166] width 151 height 24
click at [1548, 277] on div "Order details Collaborate Checklists 0/0 Tracking Linked Orders Timeline Profit…" at bounding box center [784, 559] width 1568 height 1119
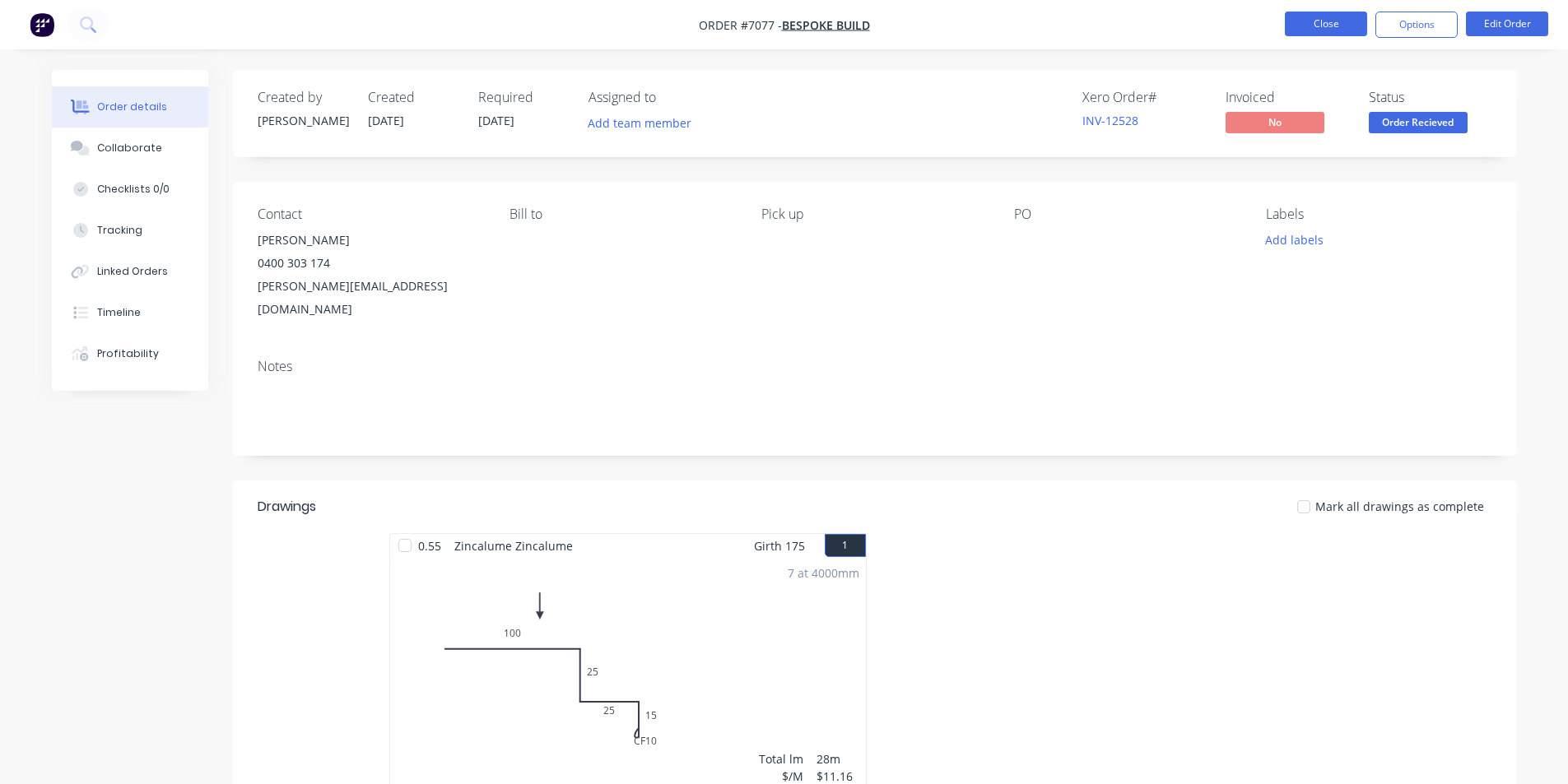
click at [1300, 23] on button "Close" at bounding box center [1325, 24] width 82 height 25
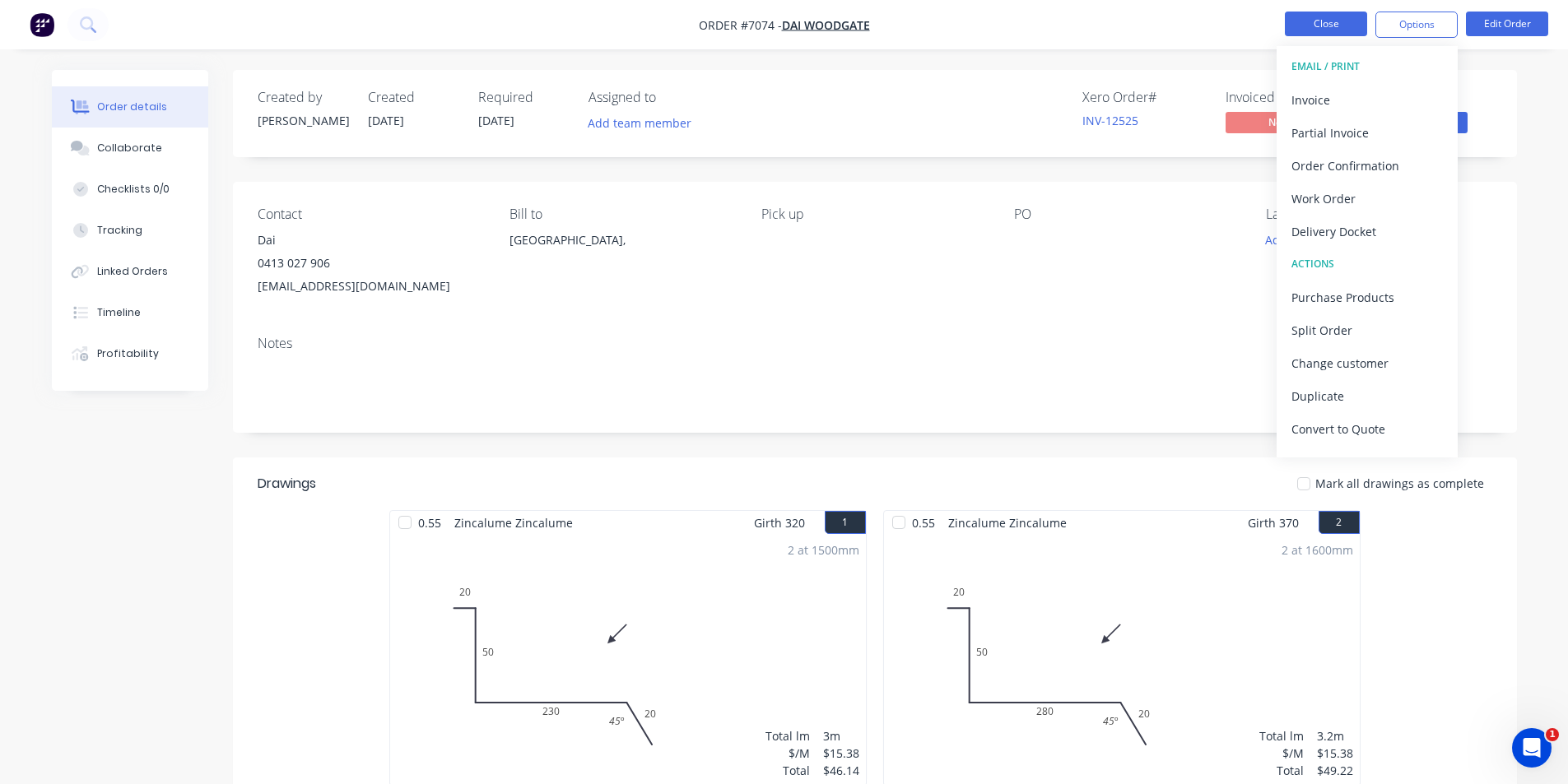
click at [1298, 28] on button "Close" at bounding box center [1325, 24] width 82 height 25
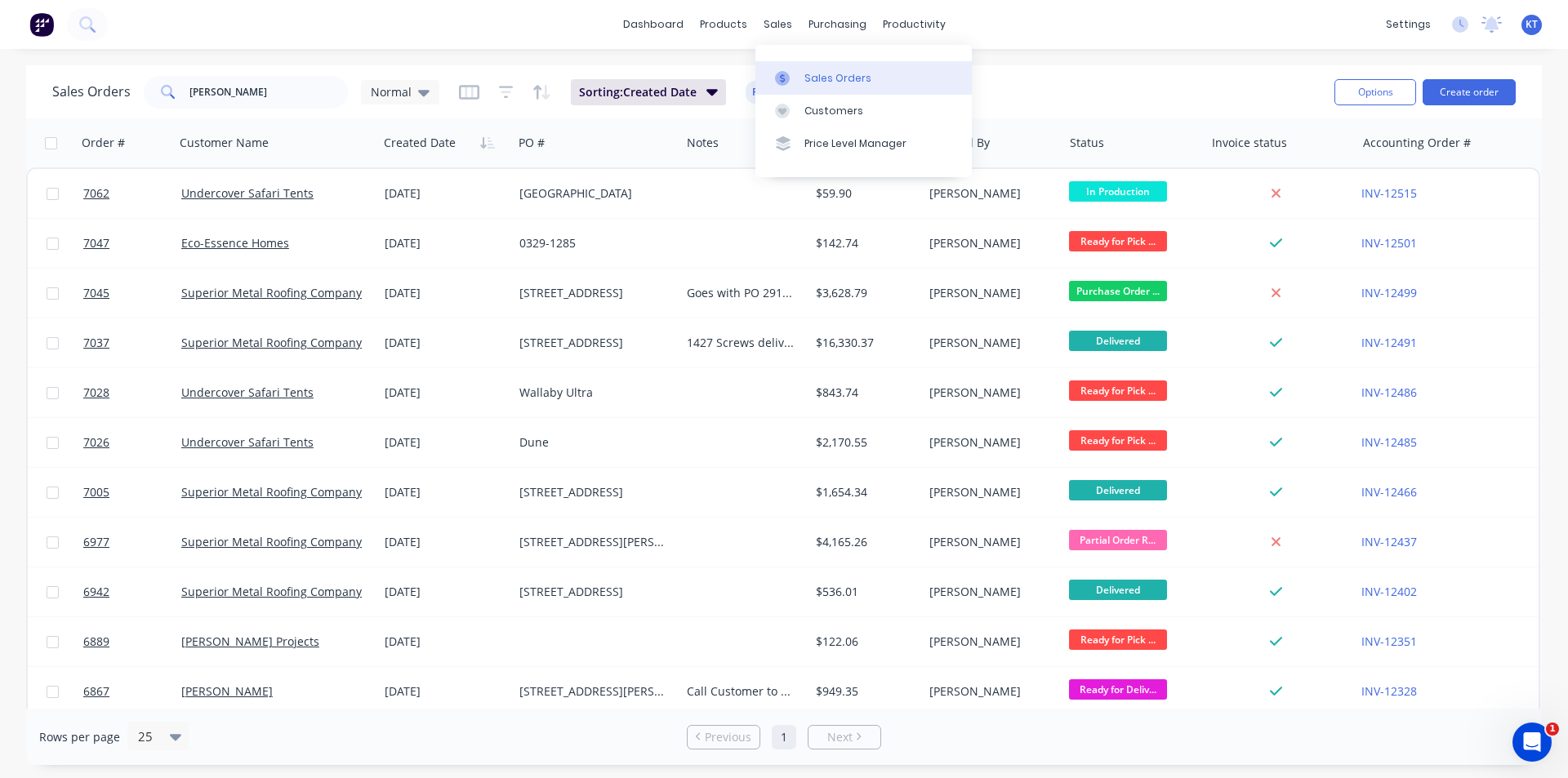
click at [800, 75] on link "Sales Orders" at bounding box center [863, 77] width 217 height 32
click at [226, 110] on div "Sales Orders [PERSON_NAME] Normal Sorting: Created Date Reset" at bounding box center [686, 91] width 1269 height 40
click at [226, 104] on input "[PERSON_NAME]" at bounding box center [269, 92] width 160 height 32
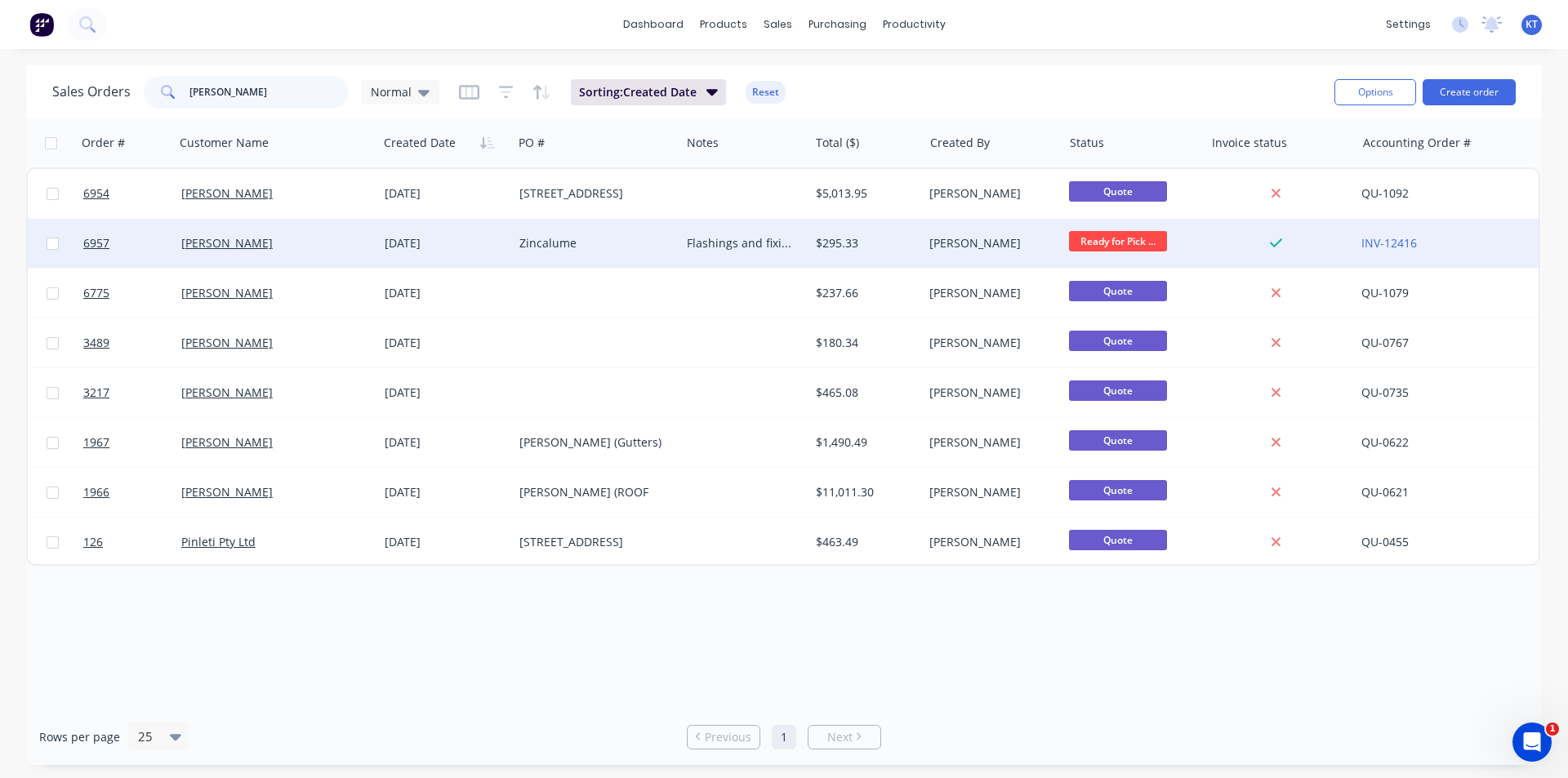
type input "[PERSON_NAME]"
click at [766, 244] on div "Flashings and fixings picked up/ waiting for lysaght sheet" at bounding box center [742, 243] width 110 height 17
click at [228, 245] on link "[PERSON_NAME]" at bounding box center [226, 243] width 91 height 16
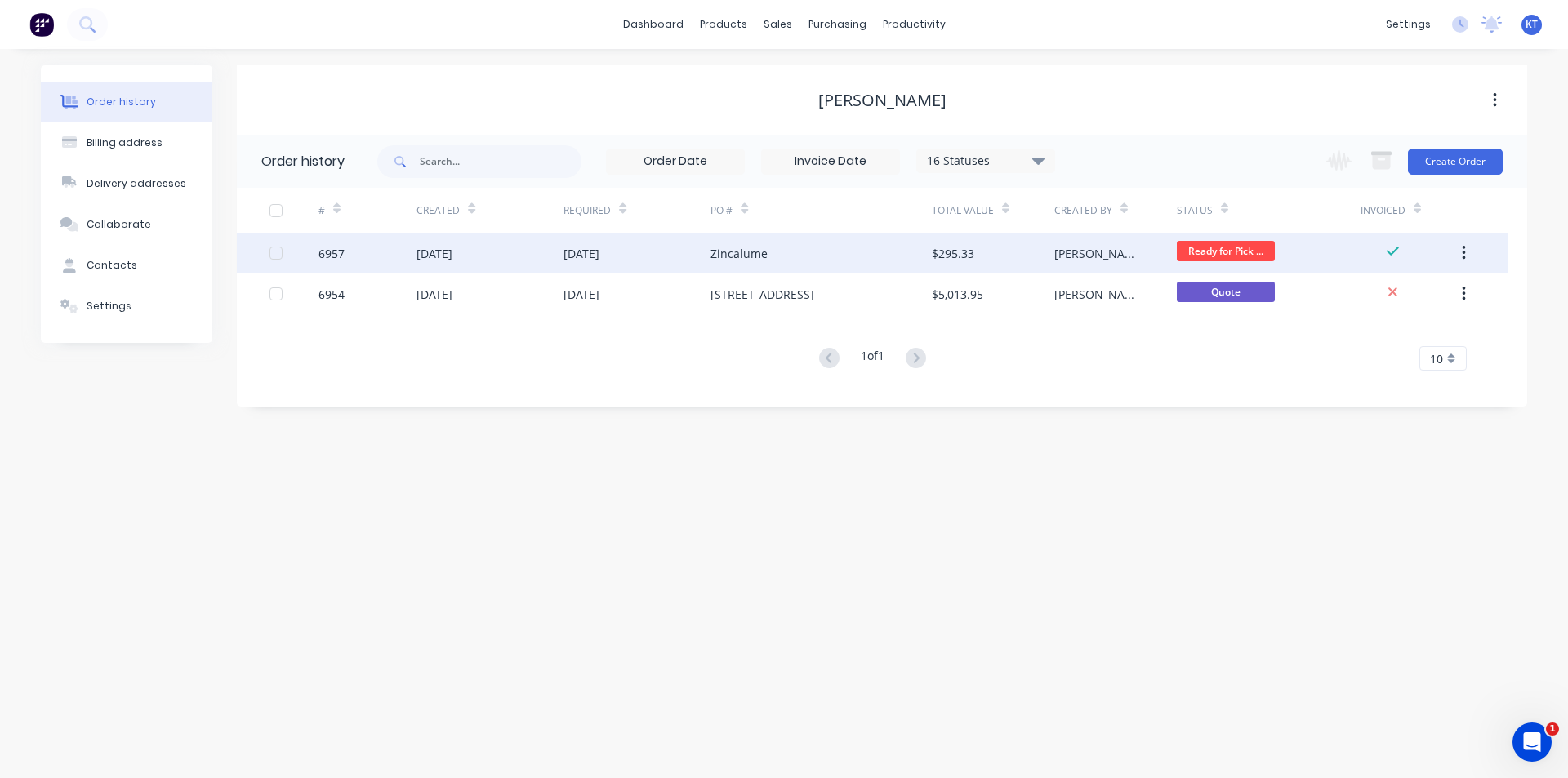
click at [600, 261] on div "[DATE]" at bounding box center [581, 254] width 36 height 18
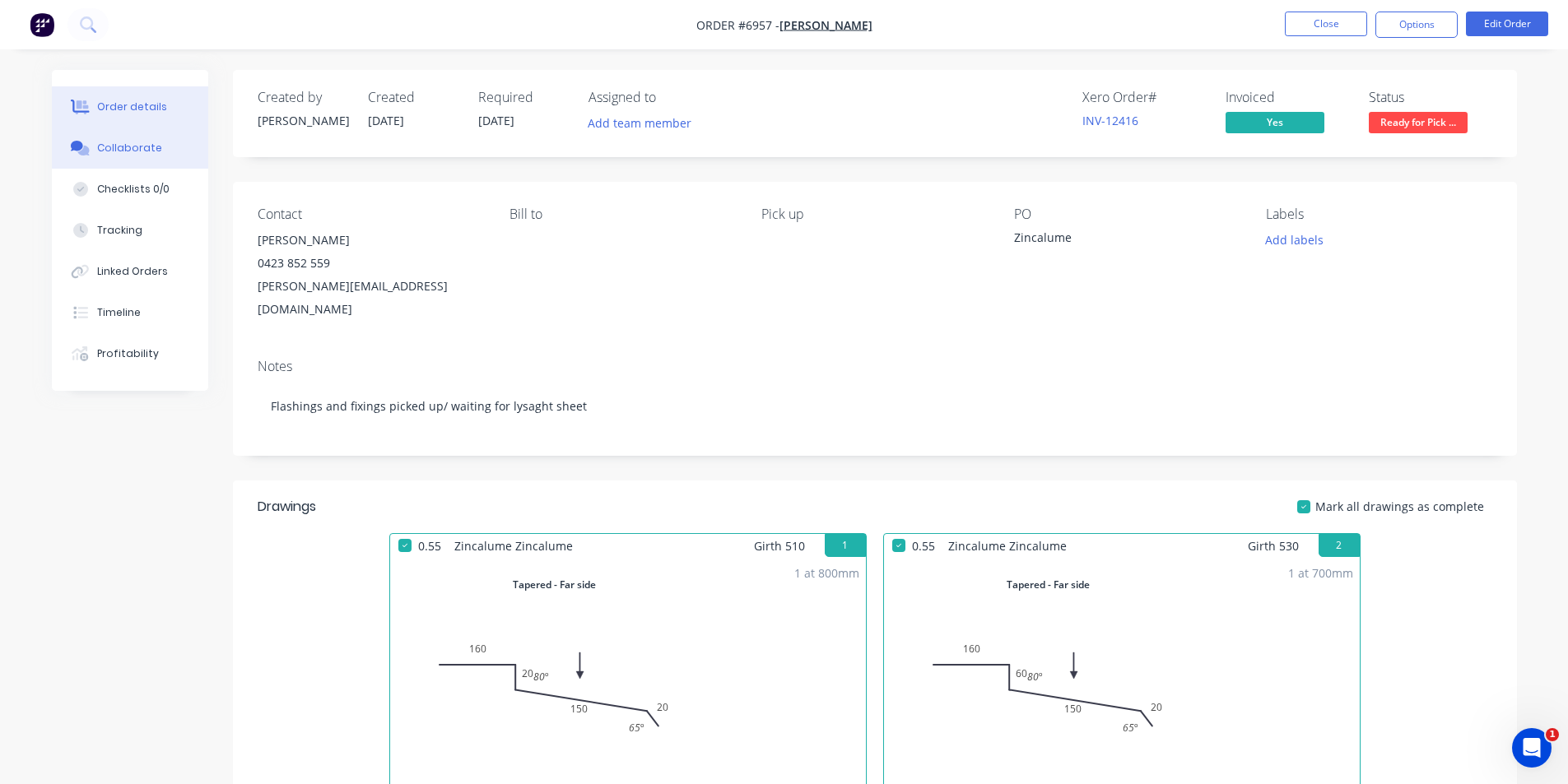
click at [126, 155] on div "Collaborate" at bounding box center [129, 148] width 65 height 15
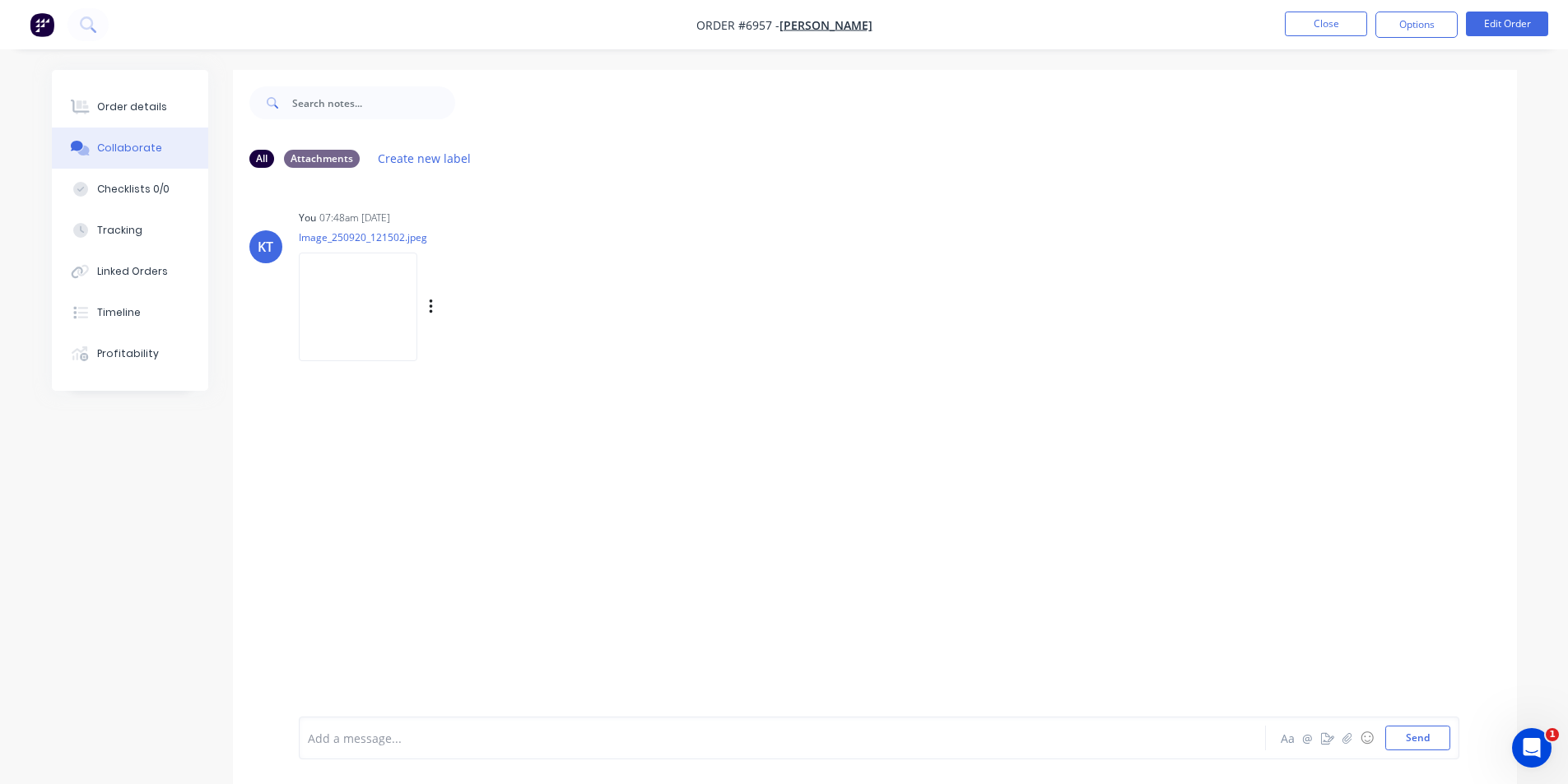
click at [382, 328] on img at bounding box center [358, 306] width 118 height 108
